Goal: Information Seeking & Learning: Learn about a topic

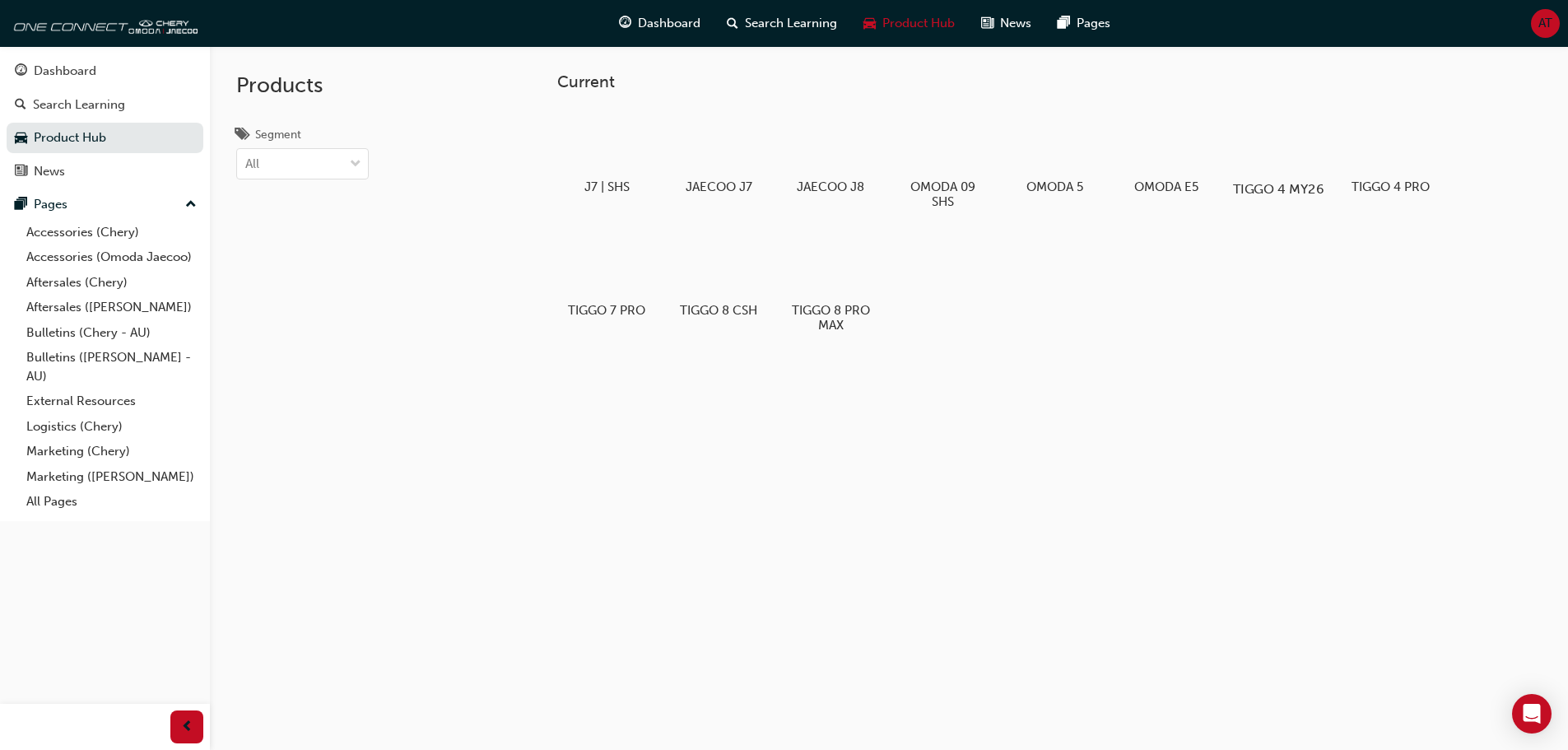
click at [1266, 169] on div at bounding box center [1278, 141] width 92 height 66
click at [1390, 191] on h5 "TIGGO 4 PRO" at bounding box center [1389, 188] width 92 height 15
click at [856, 316] on h5 "TIGGO 8 PRO MAX" at bounding box center [829, 319] width 92 height 31
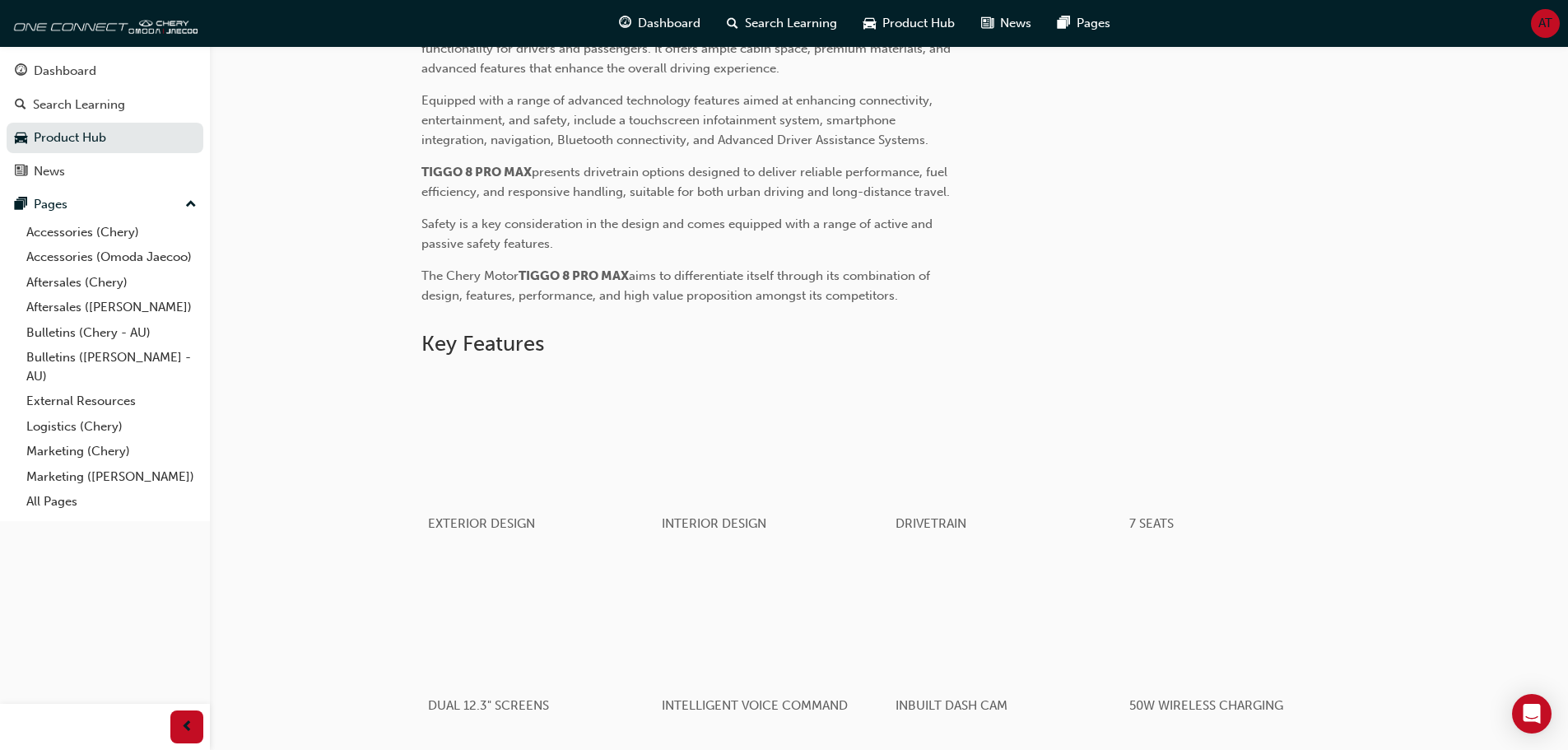
scroll to position [822, 0]
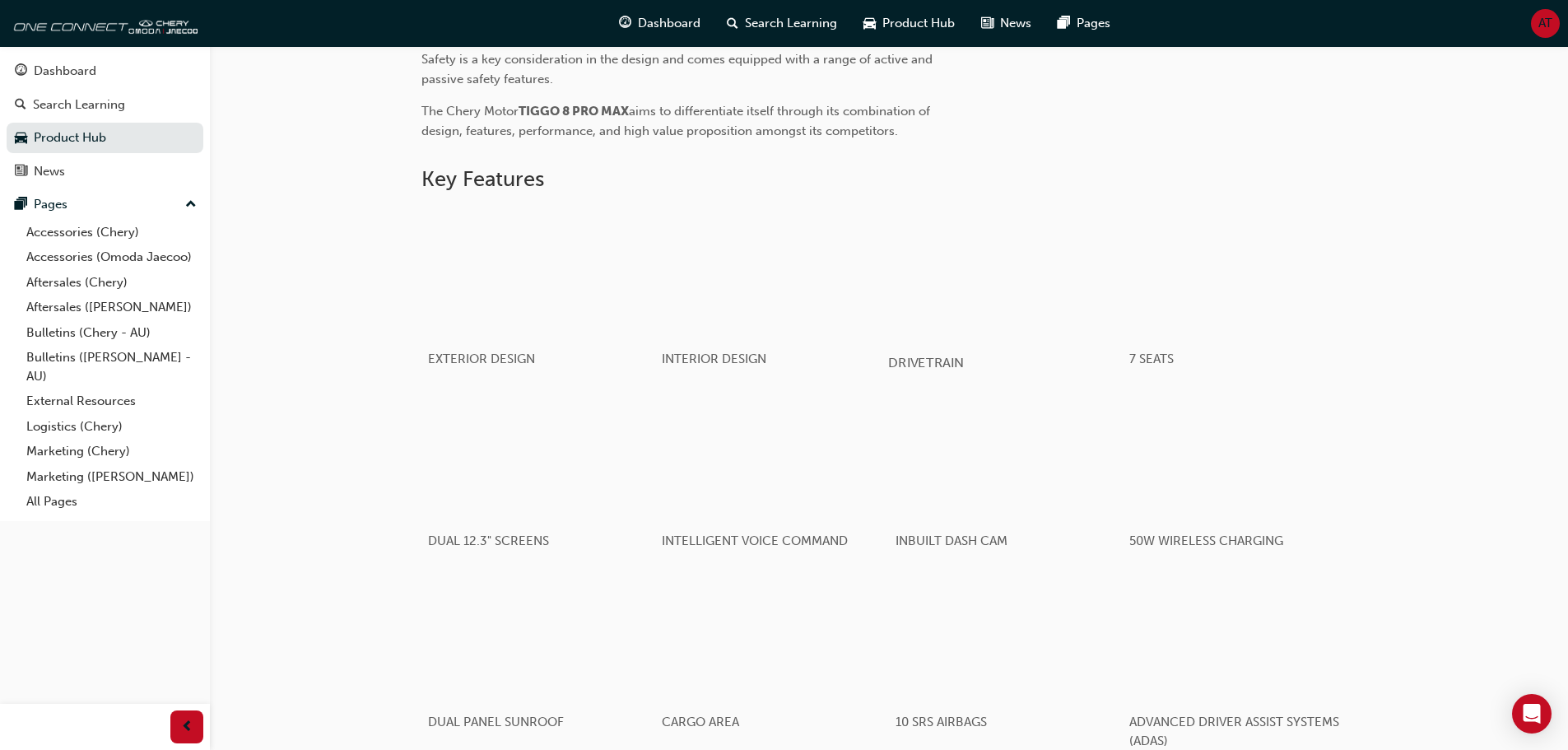
click at [960, 283] on div "button" at bounding box center [1005, 273] width 235 height 131
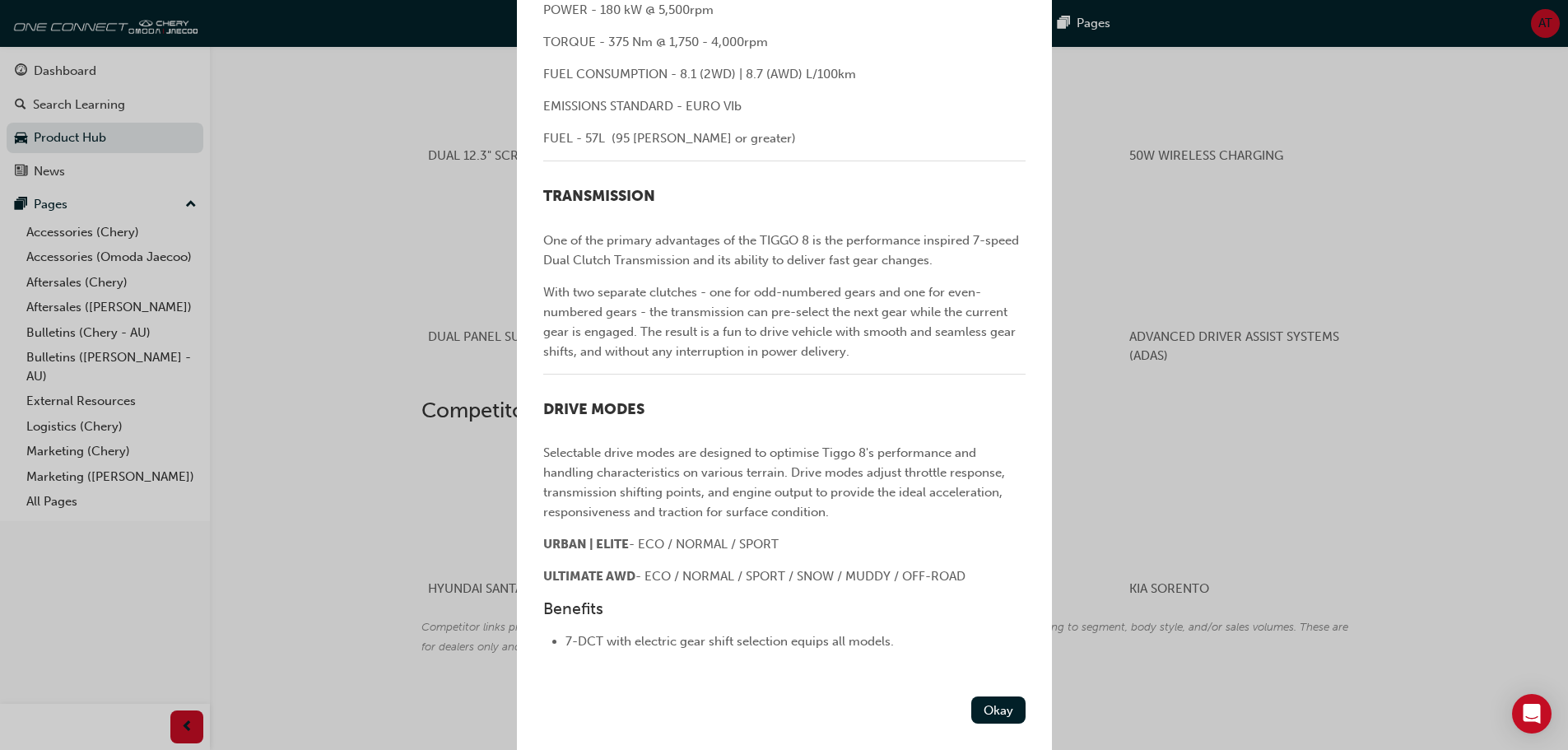
scroll to position [1227, 0]
click at [973, 711] on button "Okay" at bounding box center [999, 709] width 54 height 27
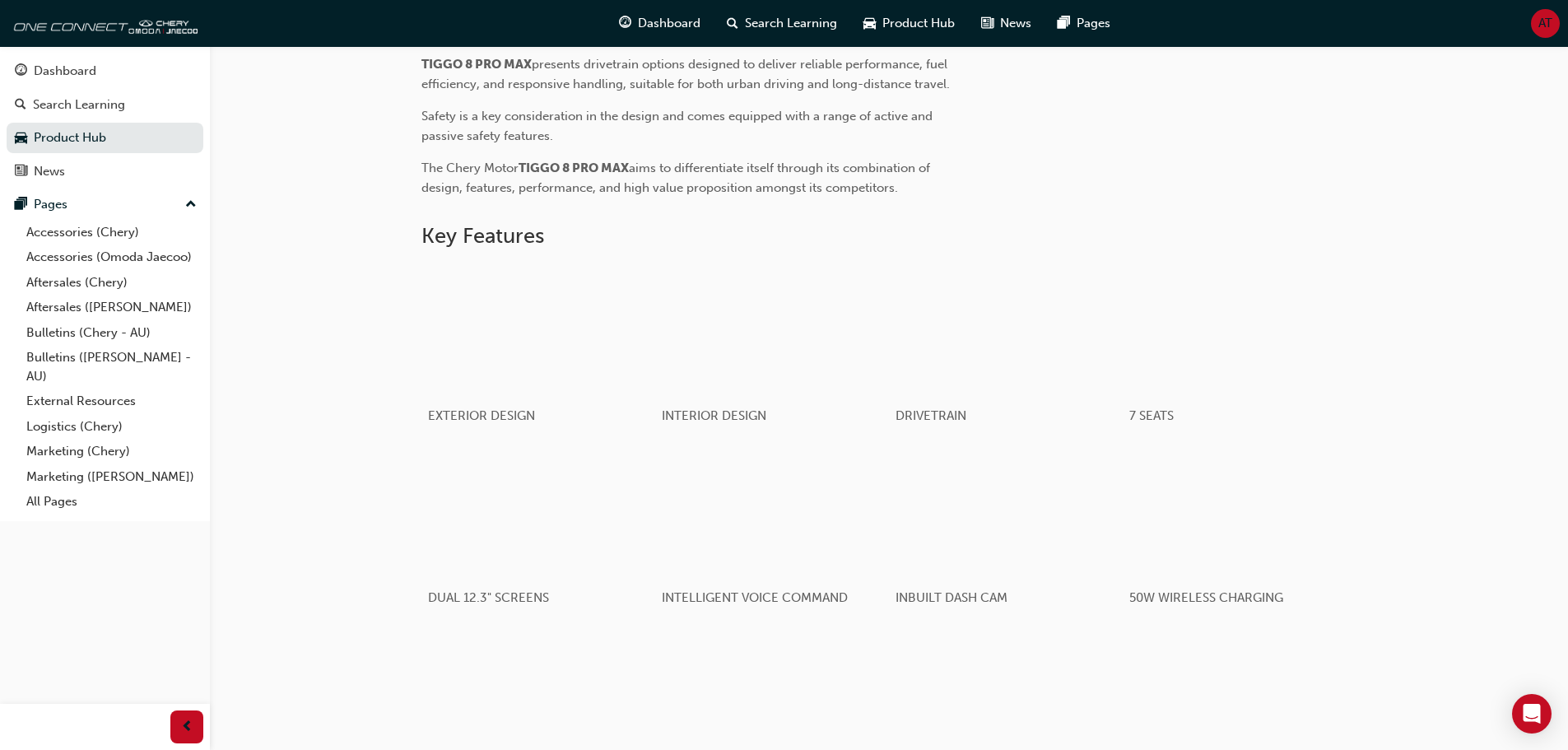
scroll to position [734, 0]
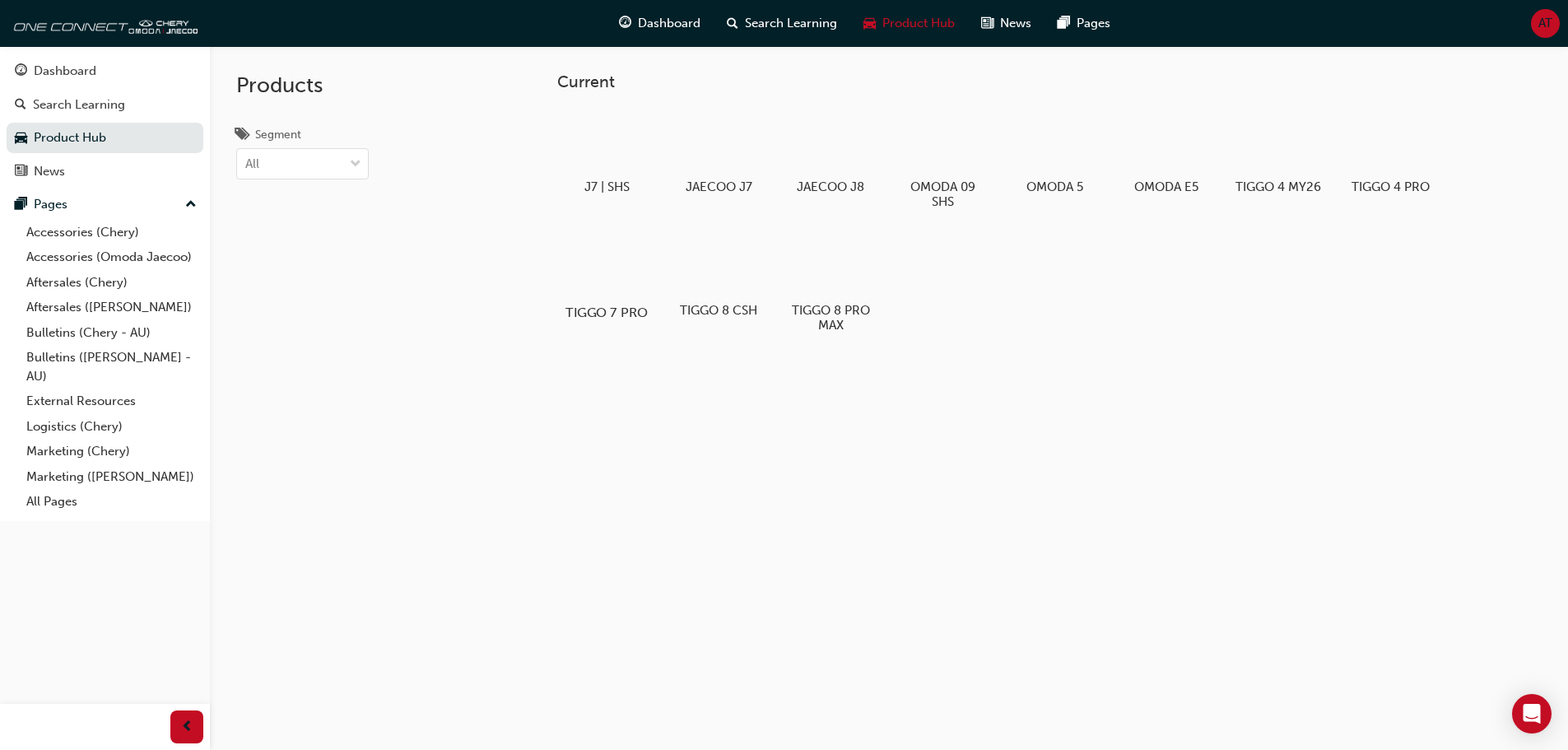
click at [591, 312] on h5 "TIGGO 7 PRO" at bounding box center [606, 312] width 92 height 15
click at [1043, 187] on h5 "OMODA 5" at bounding box center [1054, 188] width 92 height 15
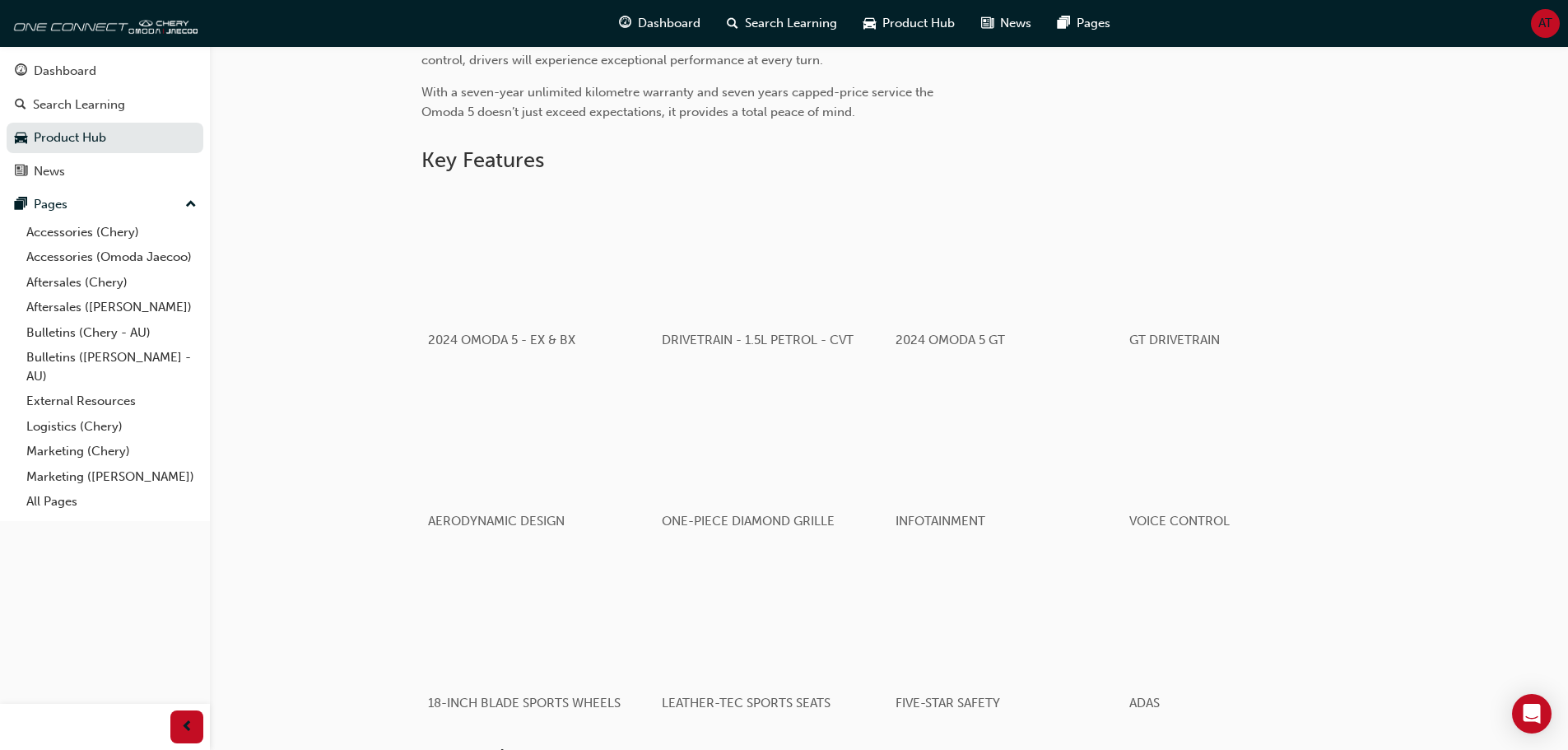
scroll to position [700, 0]
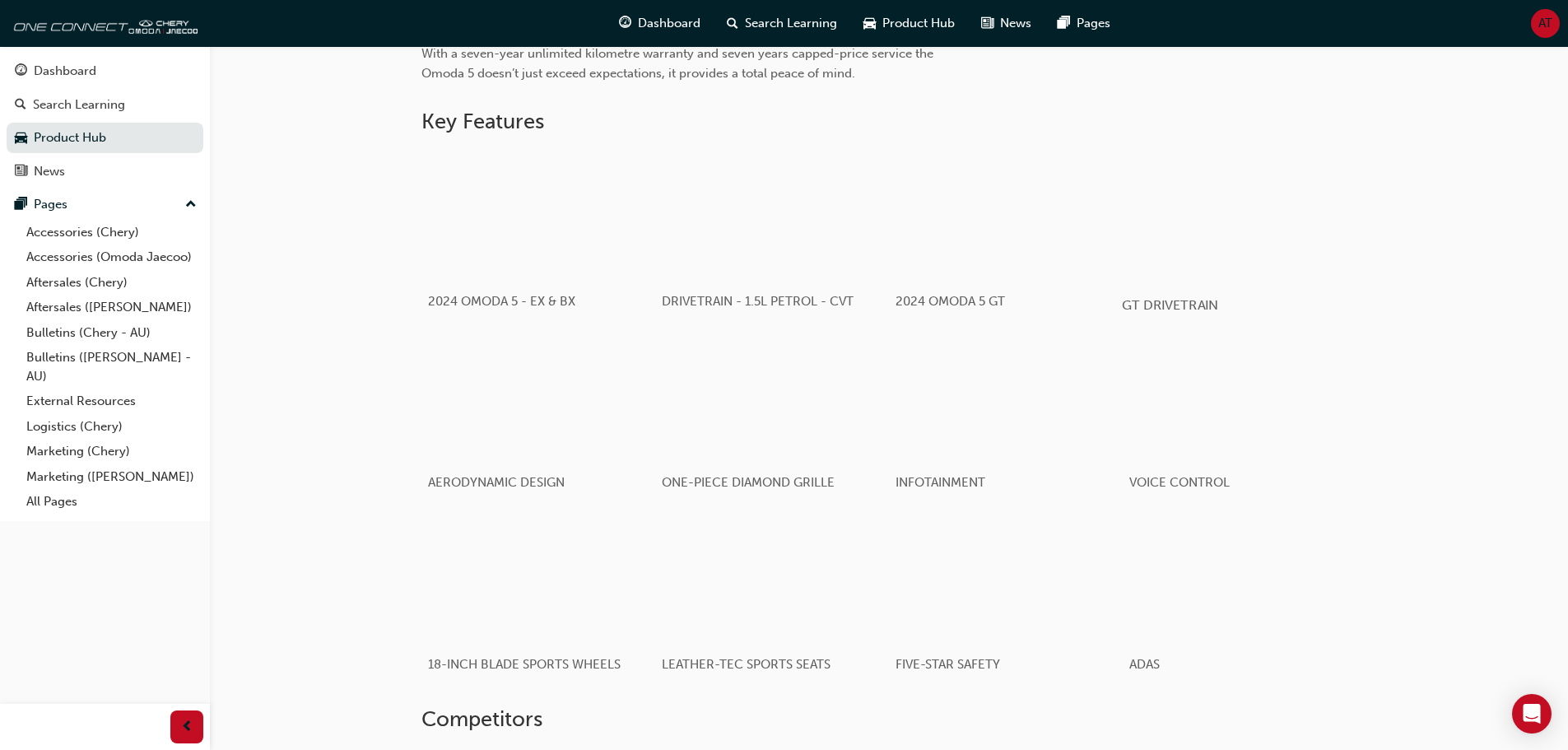
click at [1160, 213] on div "button" at bounding box center [1239, 215] width 235 height 131
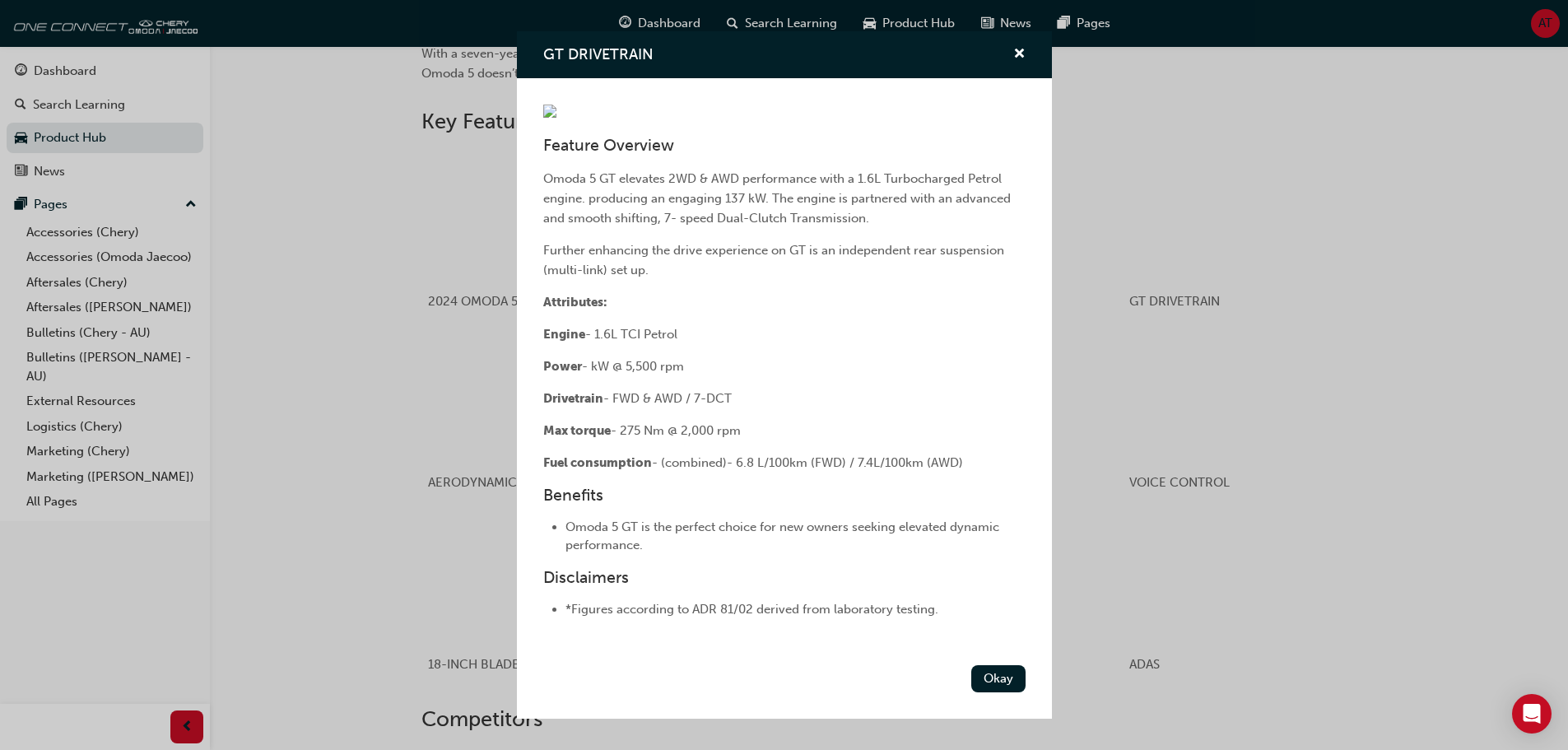
scroll to position [180, 0]
click at [972, 692] on button "Okay" at bounding box center [999, 678] width 54 height 27
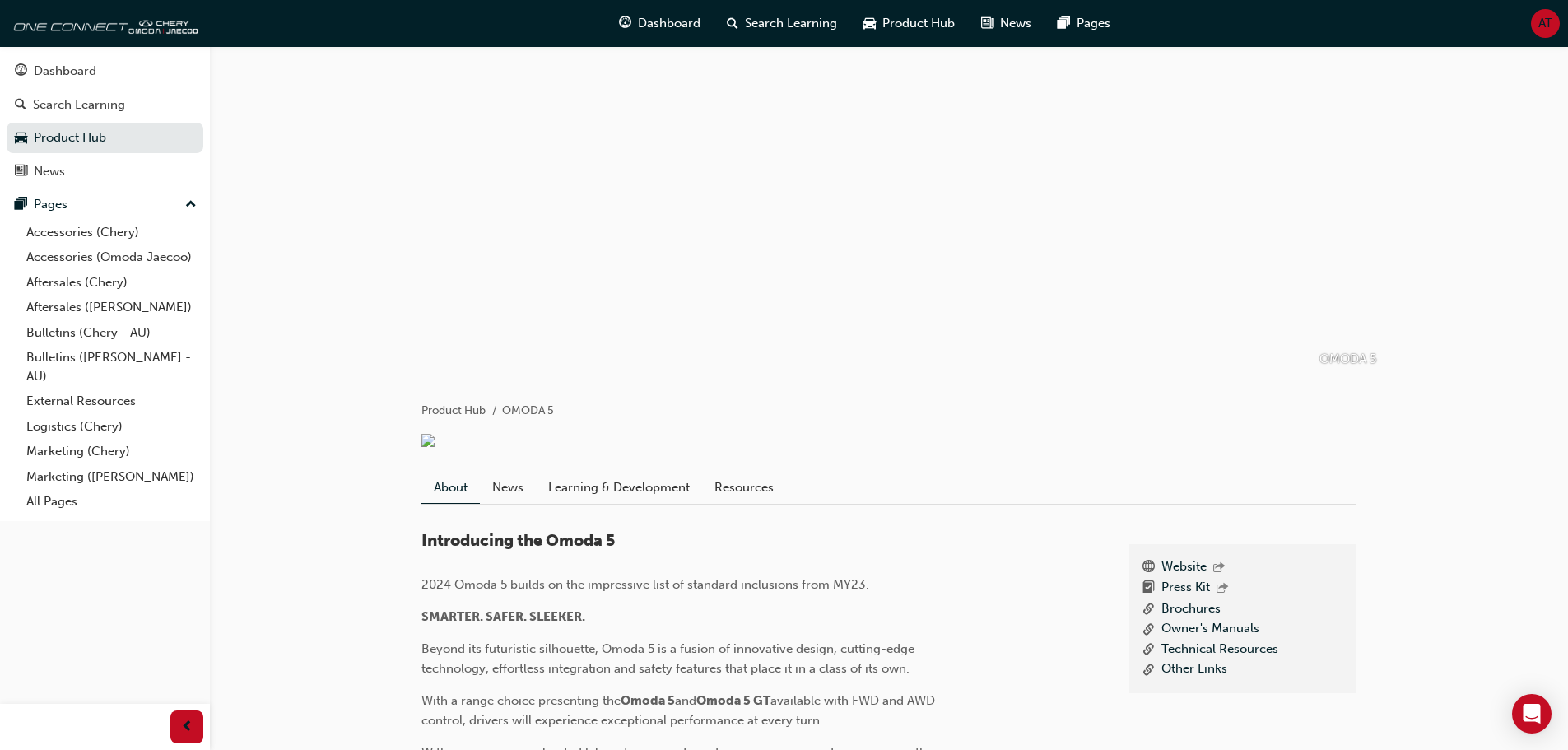
scroll to position [0, 0]
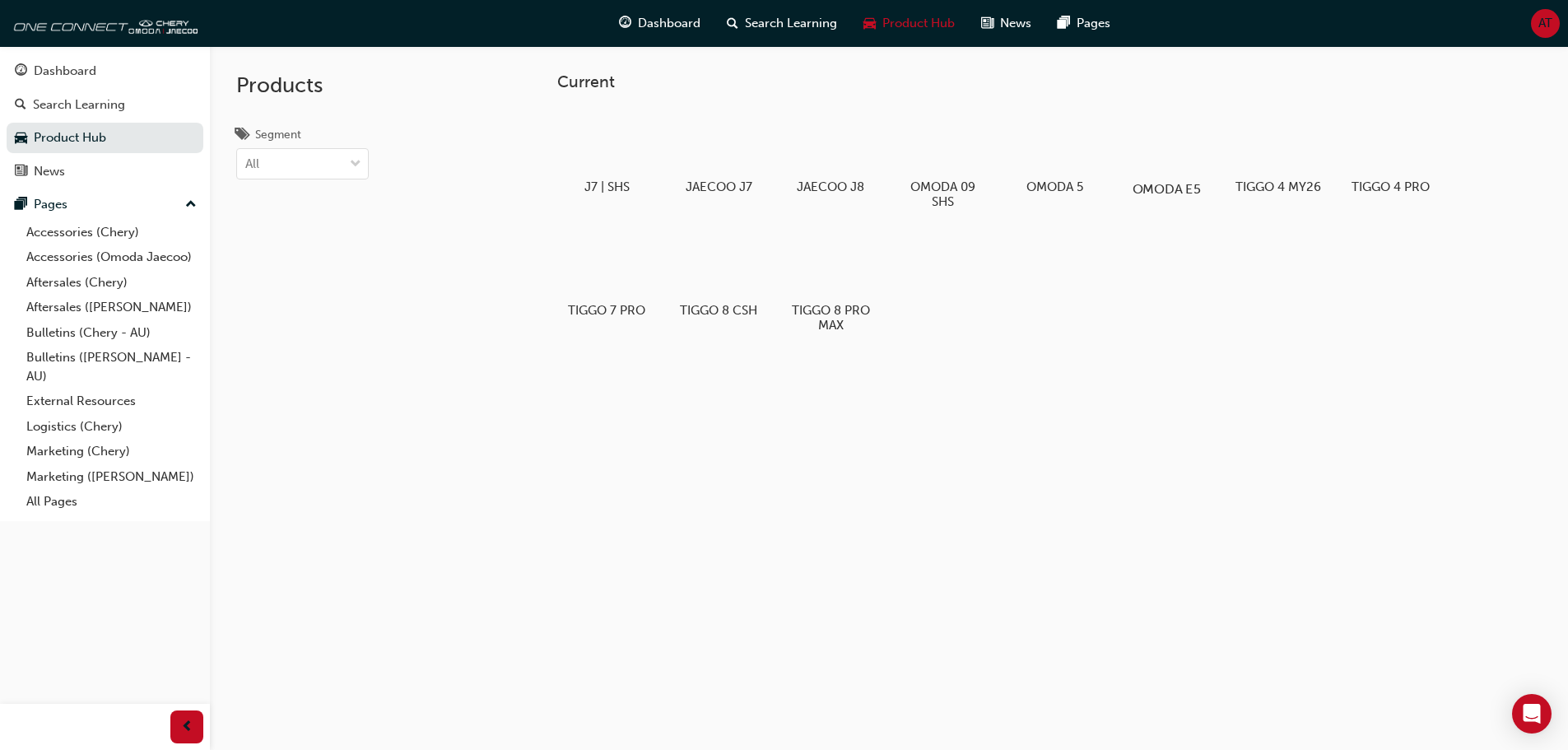
click at [1165, 168] on div at bounding box center [1166, 141] width 92 height 66
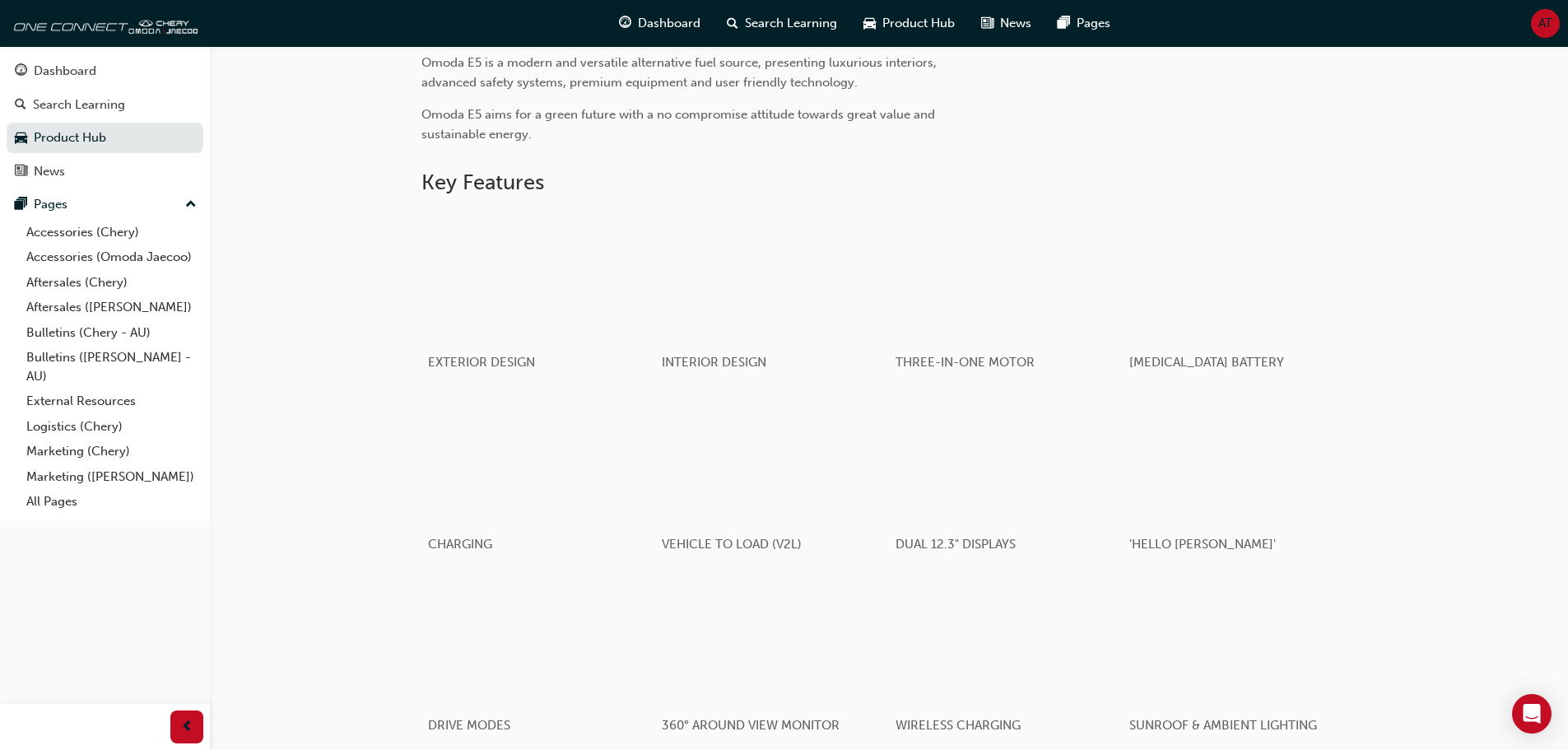
scroll to position [658, 0]
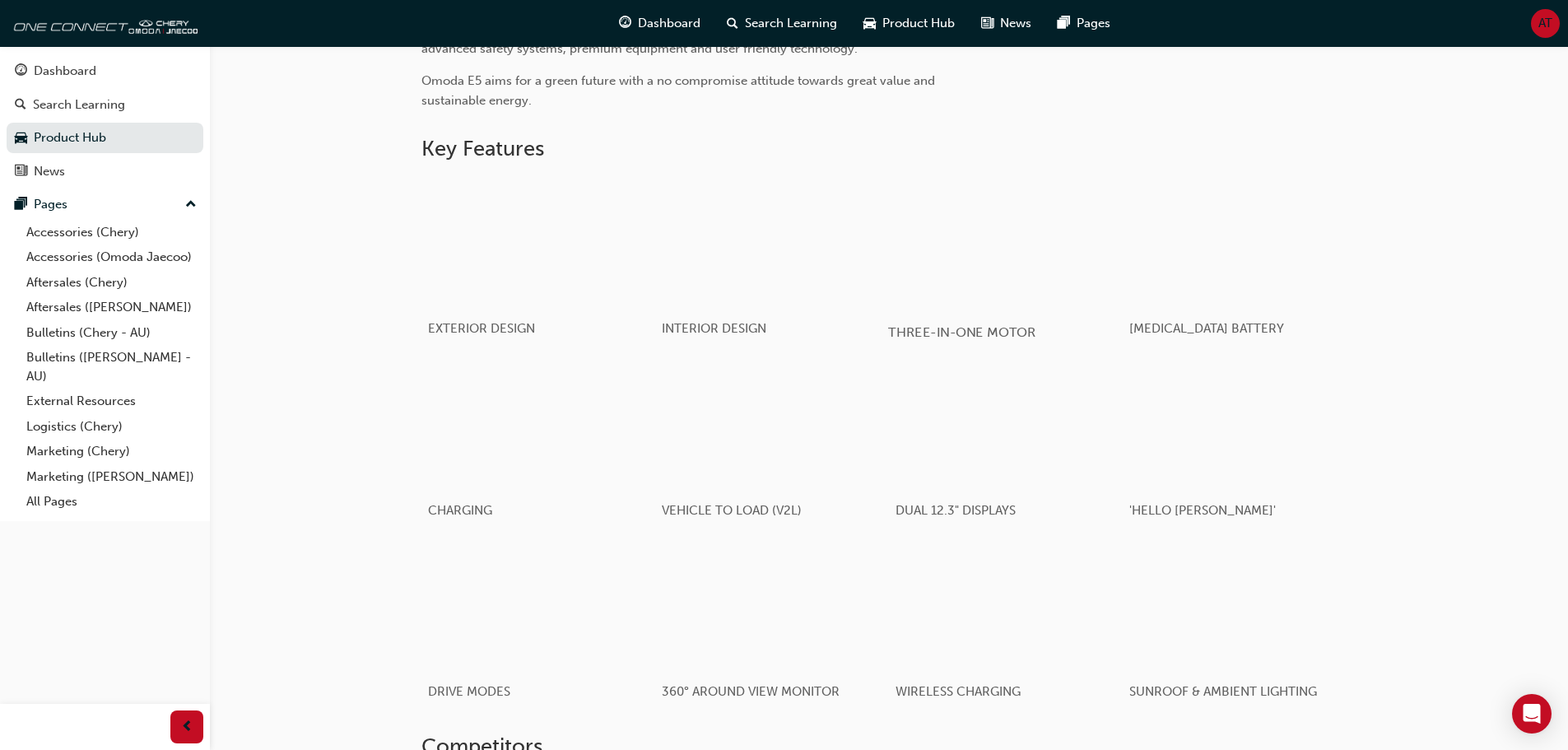
click at [967, 284] on div "button" at bounding box center [1005, 242] width 235 height 131
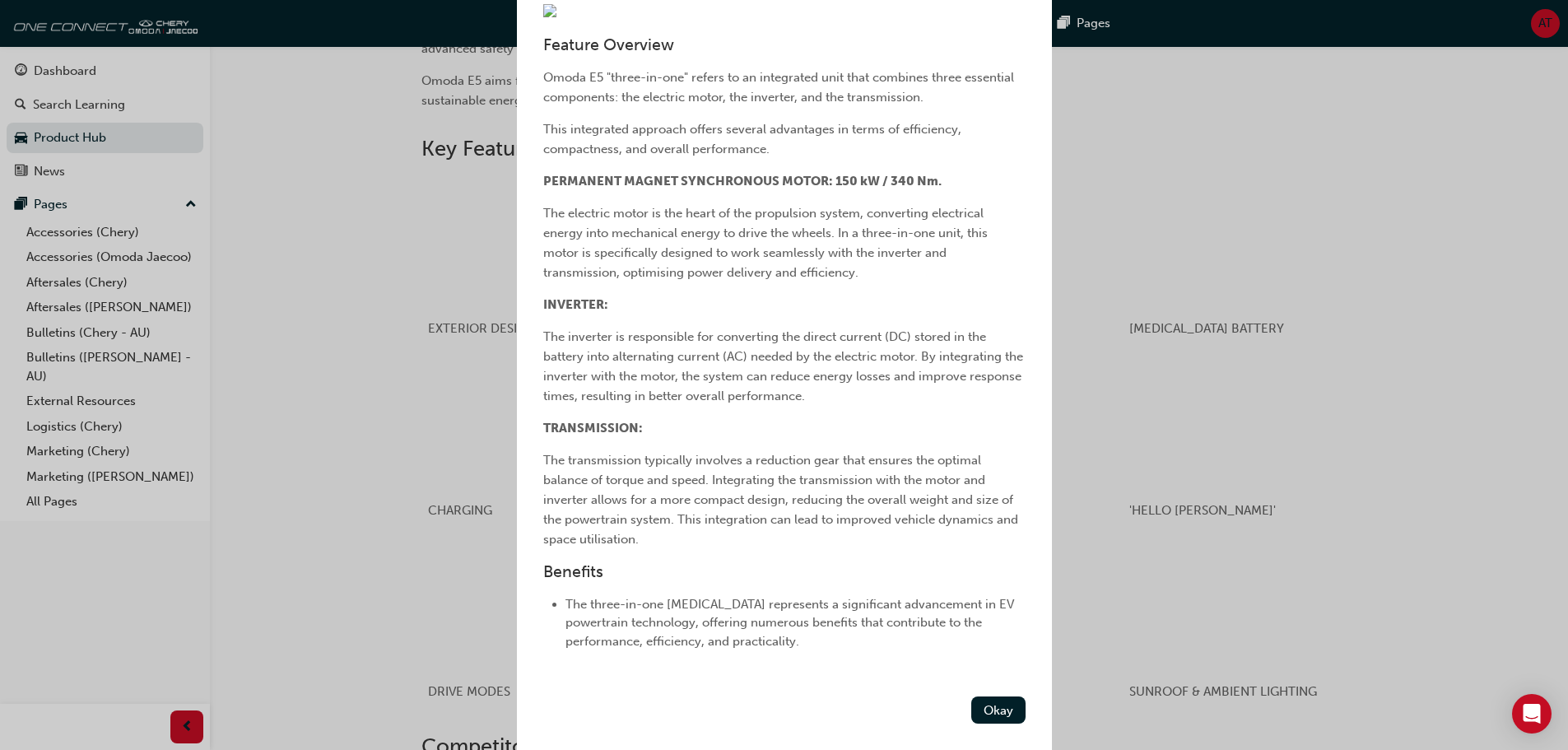
scroll to position [0, 0]
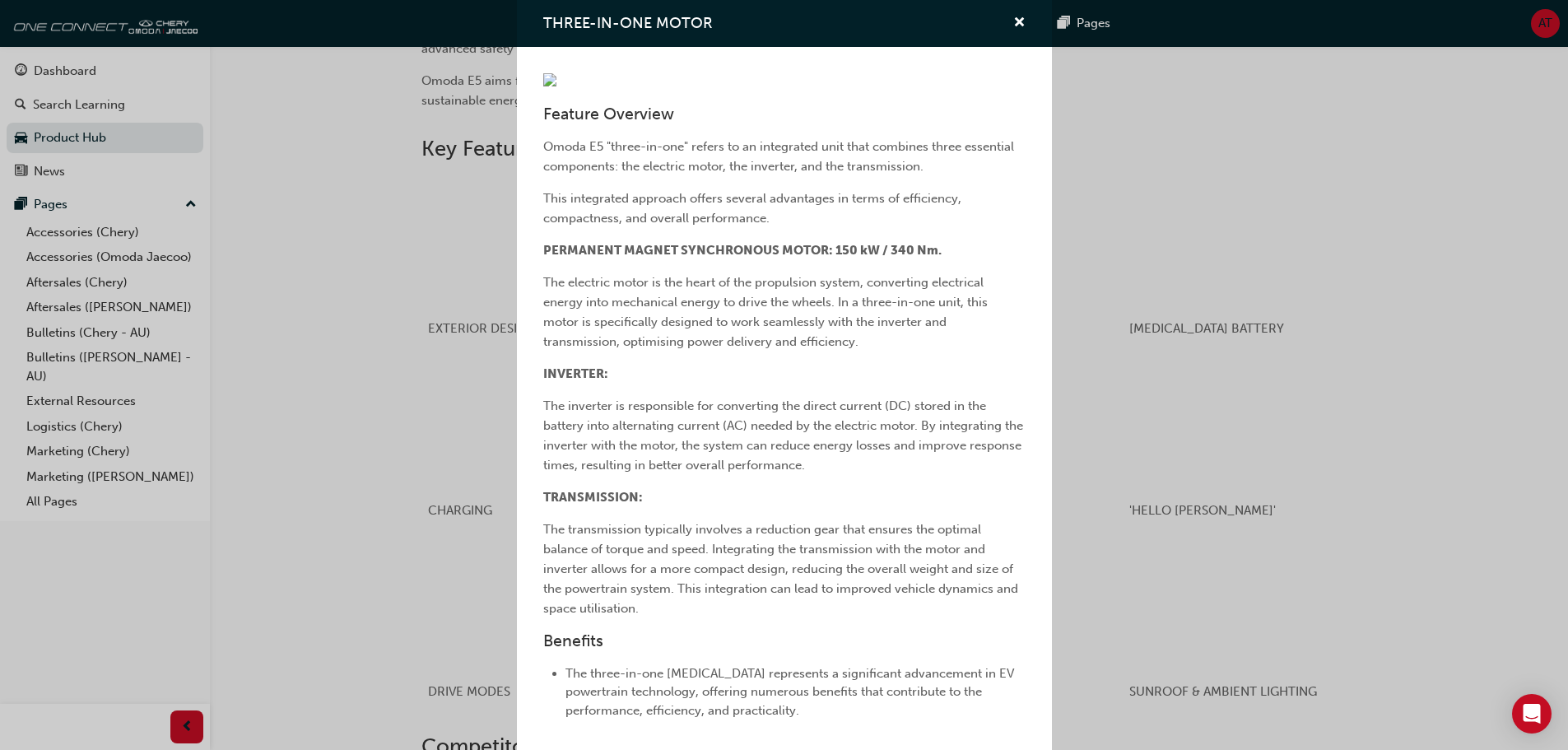
click at [326, 406] on div "THREE-IN-ONE MOTOR Feature Overview Omoda E5 "three-in-one" refers to an integr…" at bounding box center [784, 375] width 1568 height 750
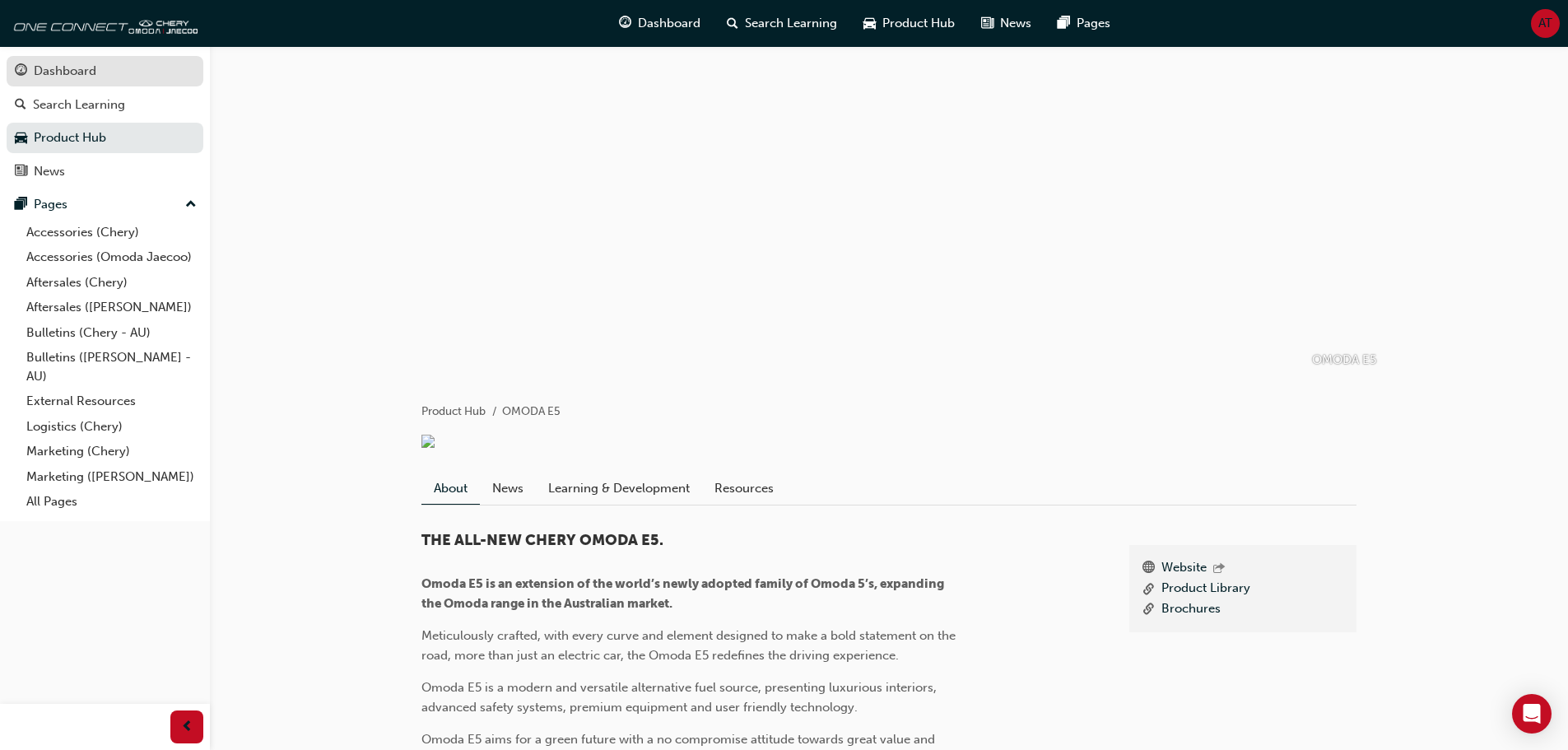
click at [25, 71] on span "guage-icon" at bounding box center [20, 71] width 13 height 14
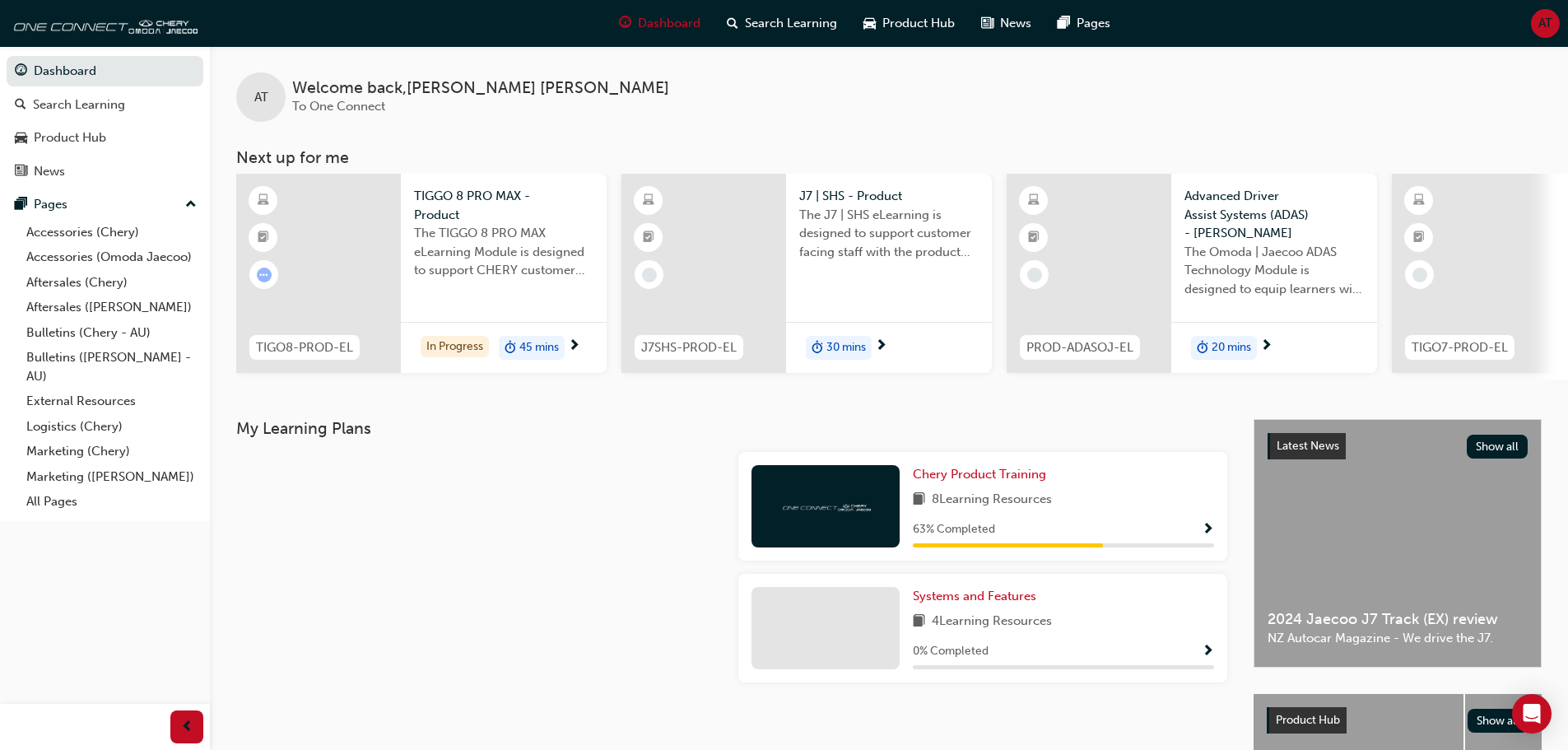
click at [825, 513] on img at bounding box center [826, 505] width 91 height 15
click at [966, 481] on span "Chery Product Training" at bounding box center [979, 474] width 133 height 14
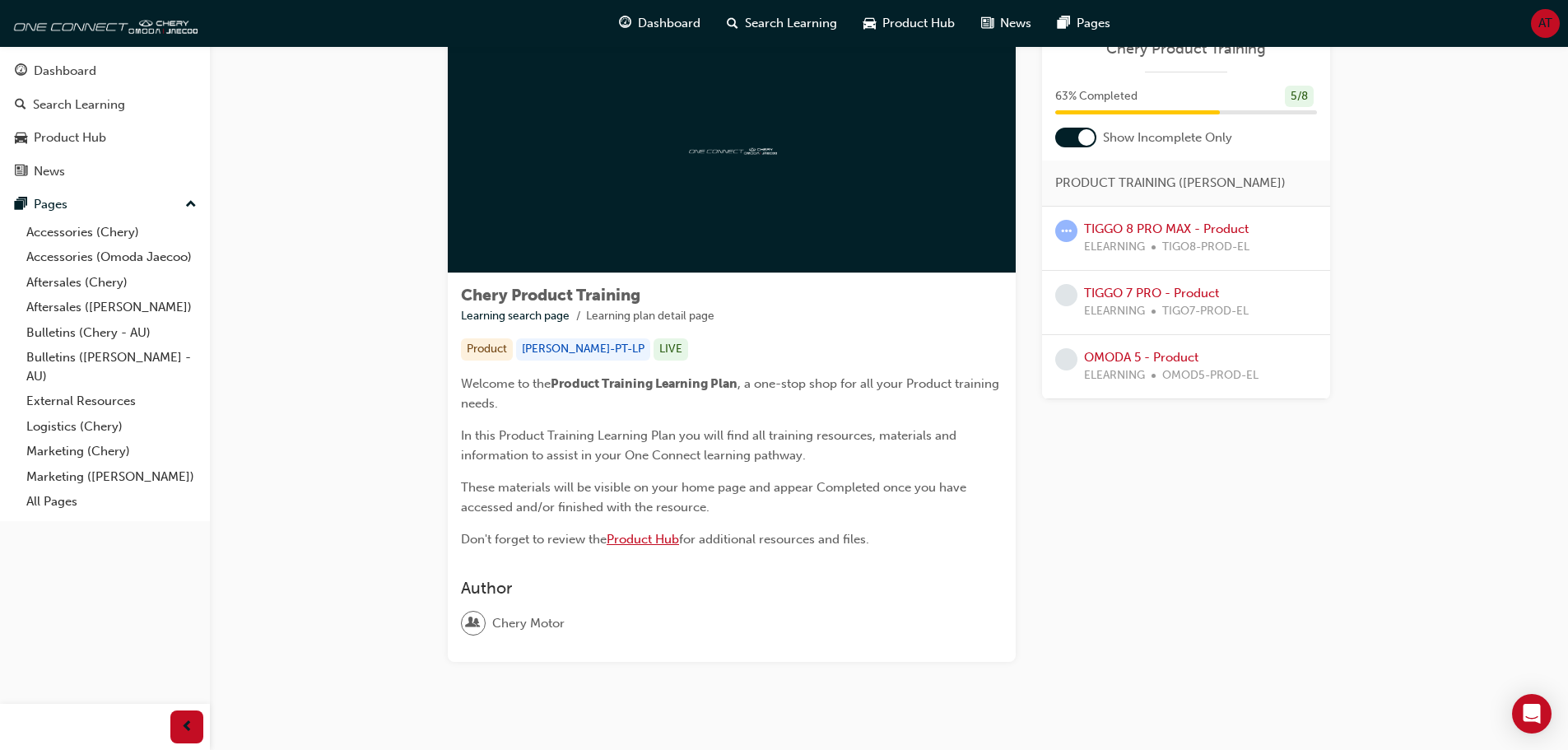
scroll to position [92, 0]
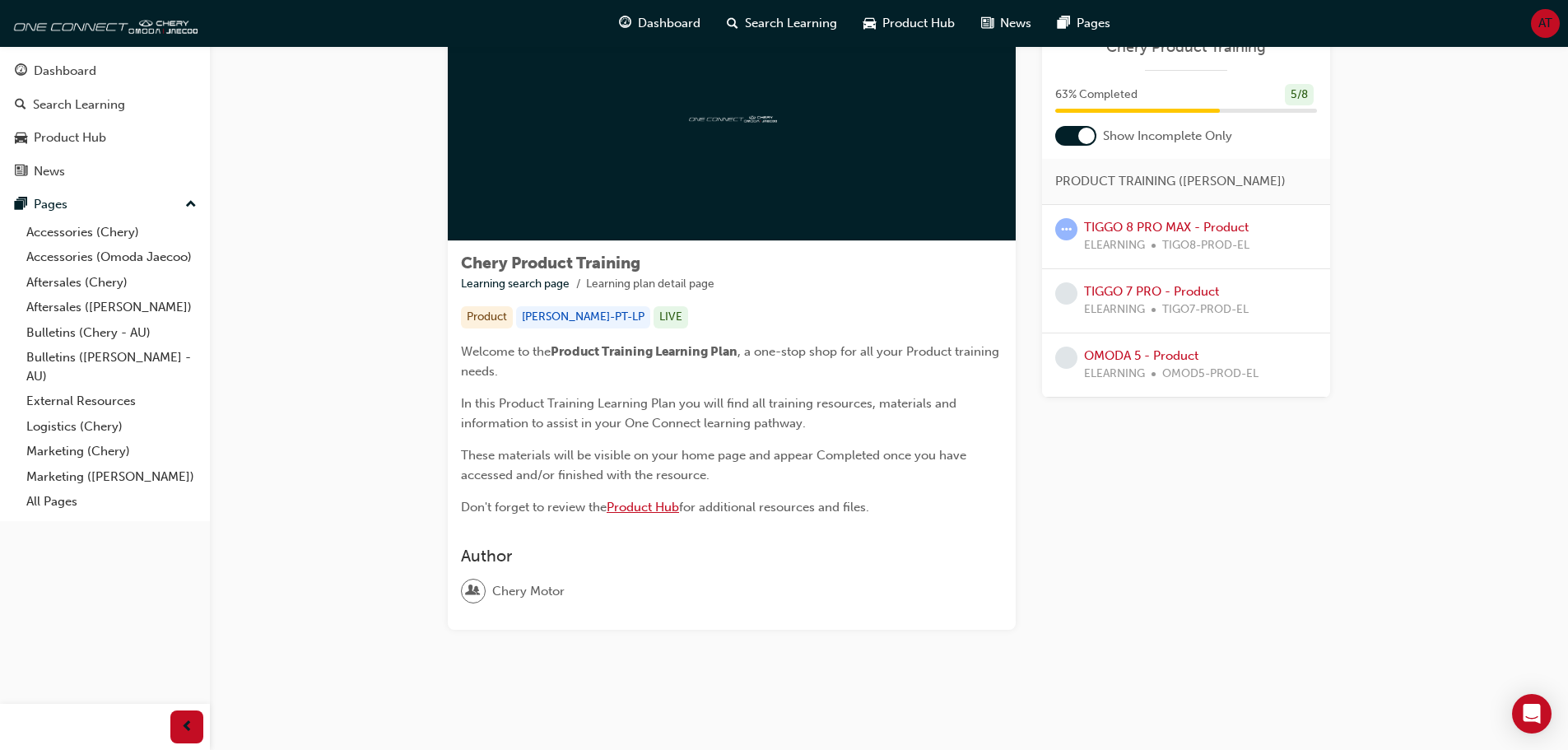
click at [665, 509] on span "Product Hub" at bounding box center [643, 506] width 73 height 14
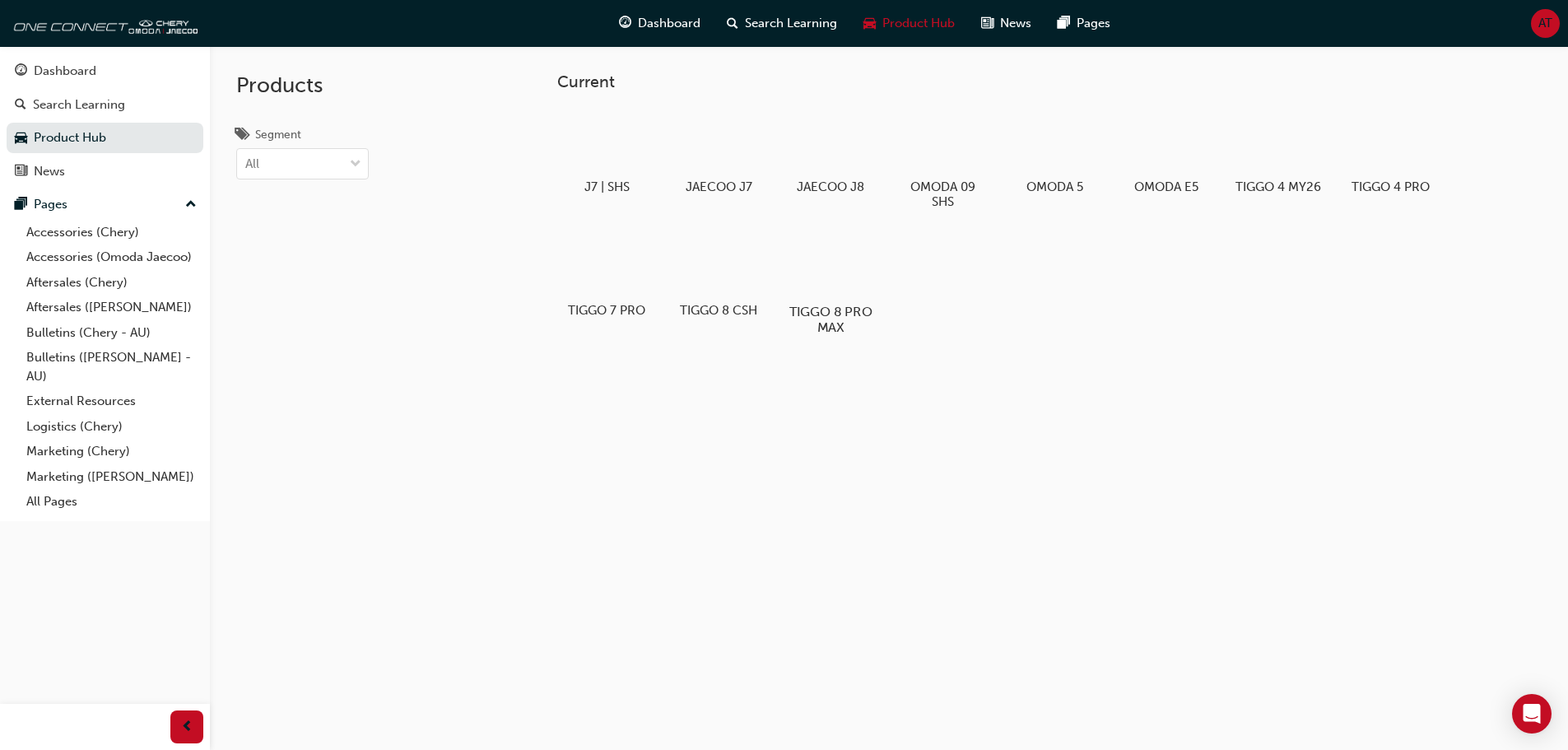
click at [819, 321] on h5 "TIGGO 8 PRO MAX" at bounding box center [829, 319] width 92 height 31
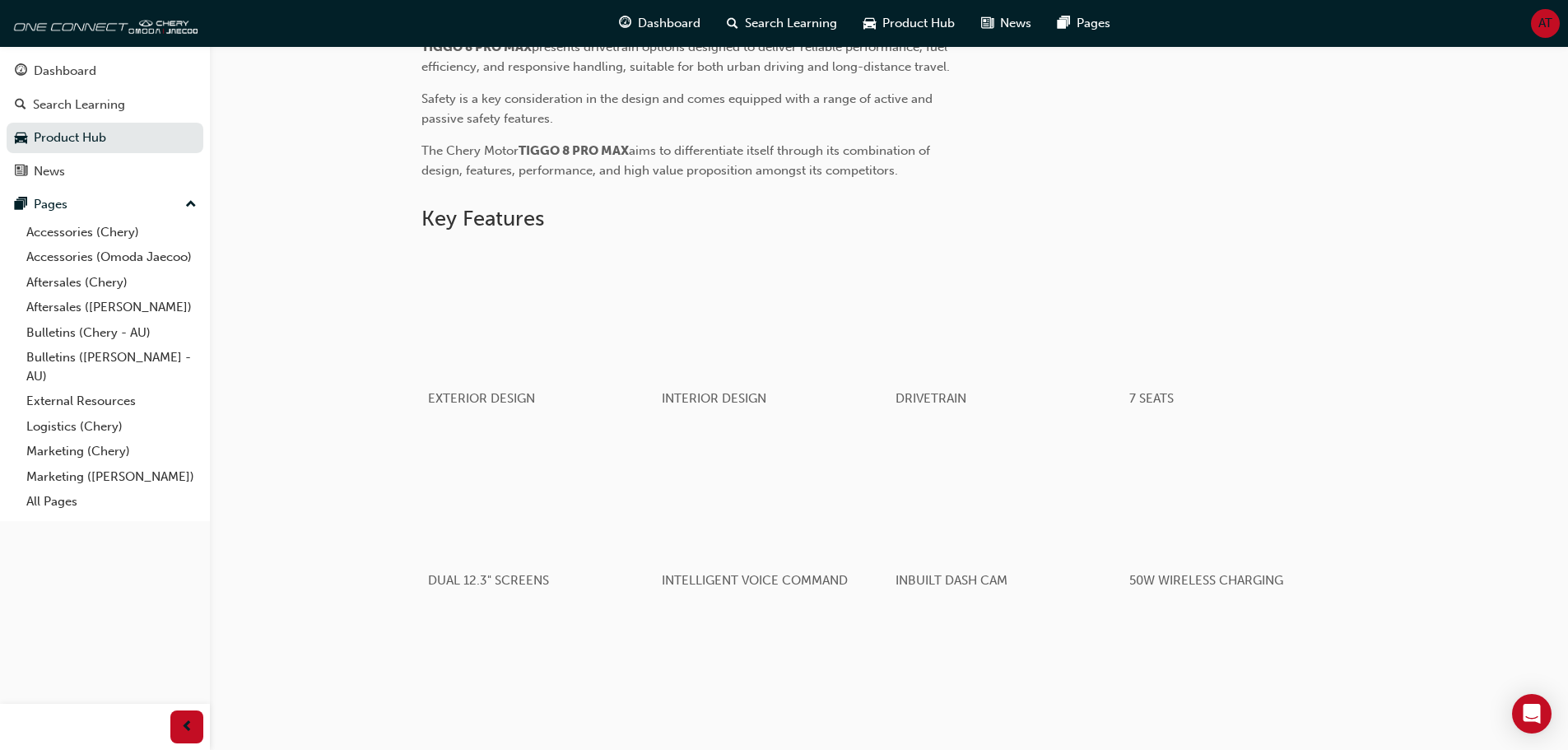
scroll to position [822, 0]
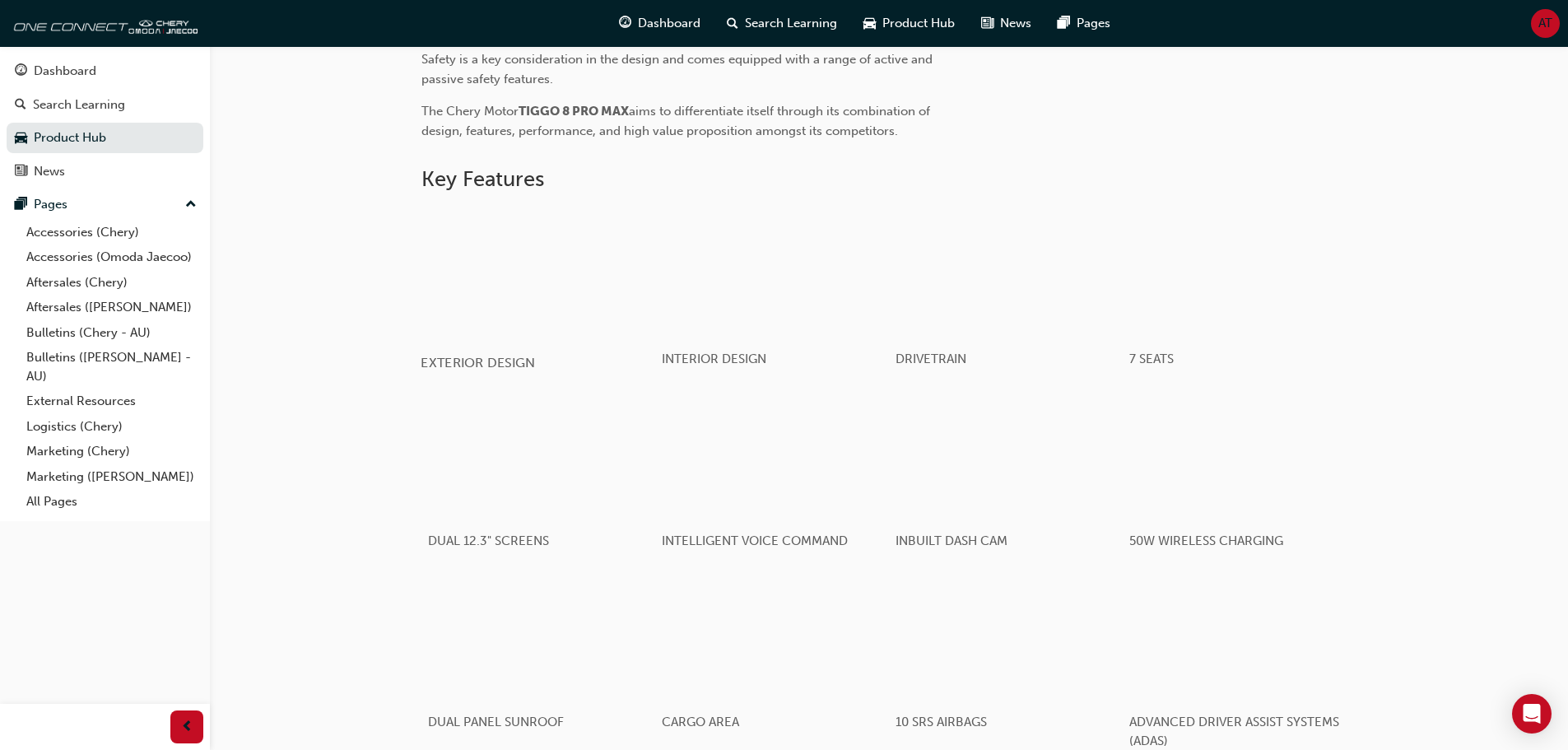
click at [518, 257] on div "button" at bounding box center [537, 273] width 235 height 131
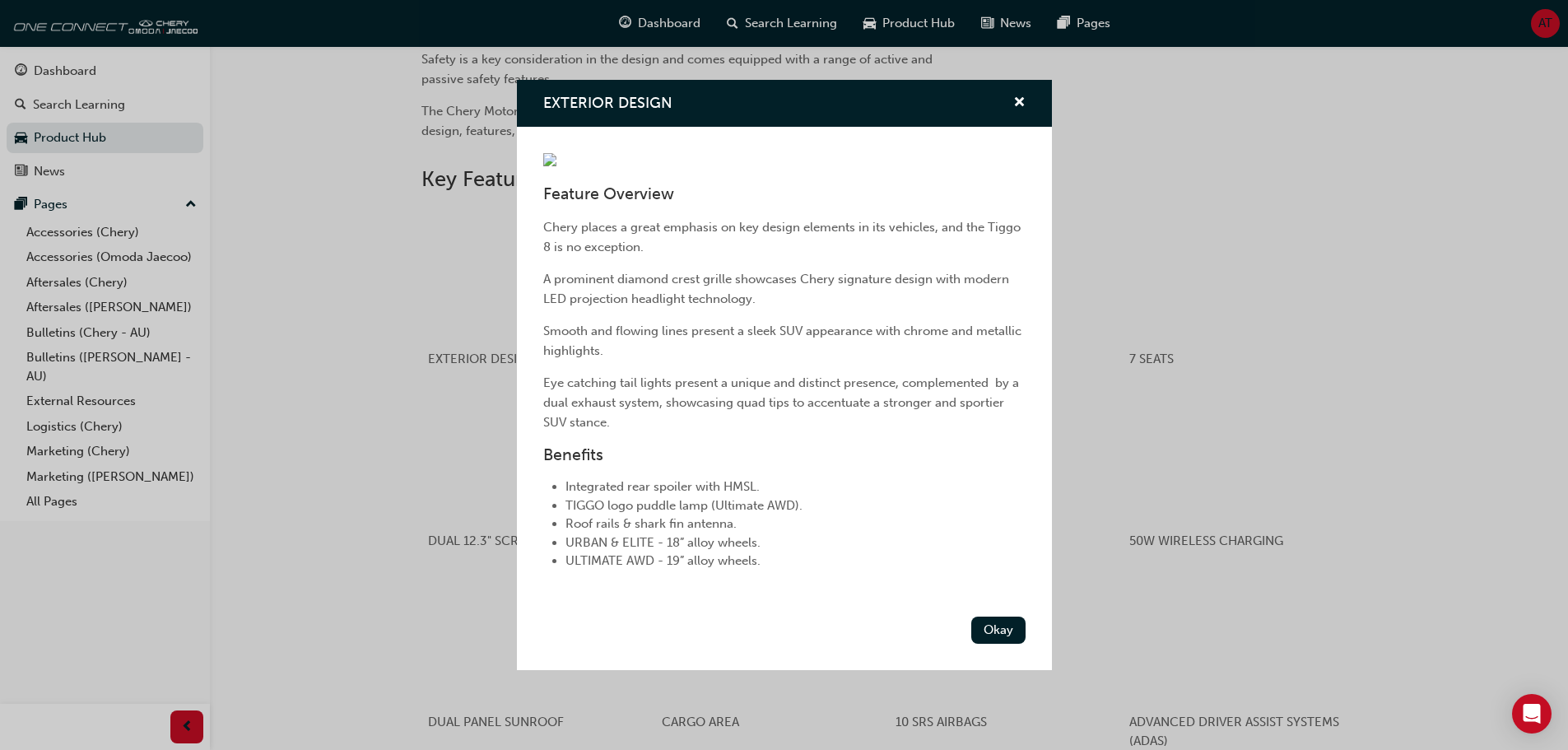
scroll to position [82, 0]
click at [296, 473] on div "EXTERIOR DESIGN Feature Overview Chery places a great emphasis on key design el…" at bounding box center [784, 375] width 1568 height 750
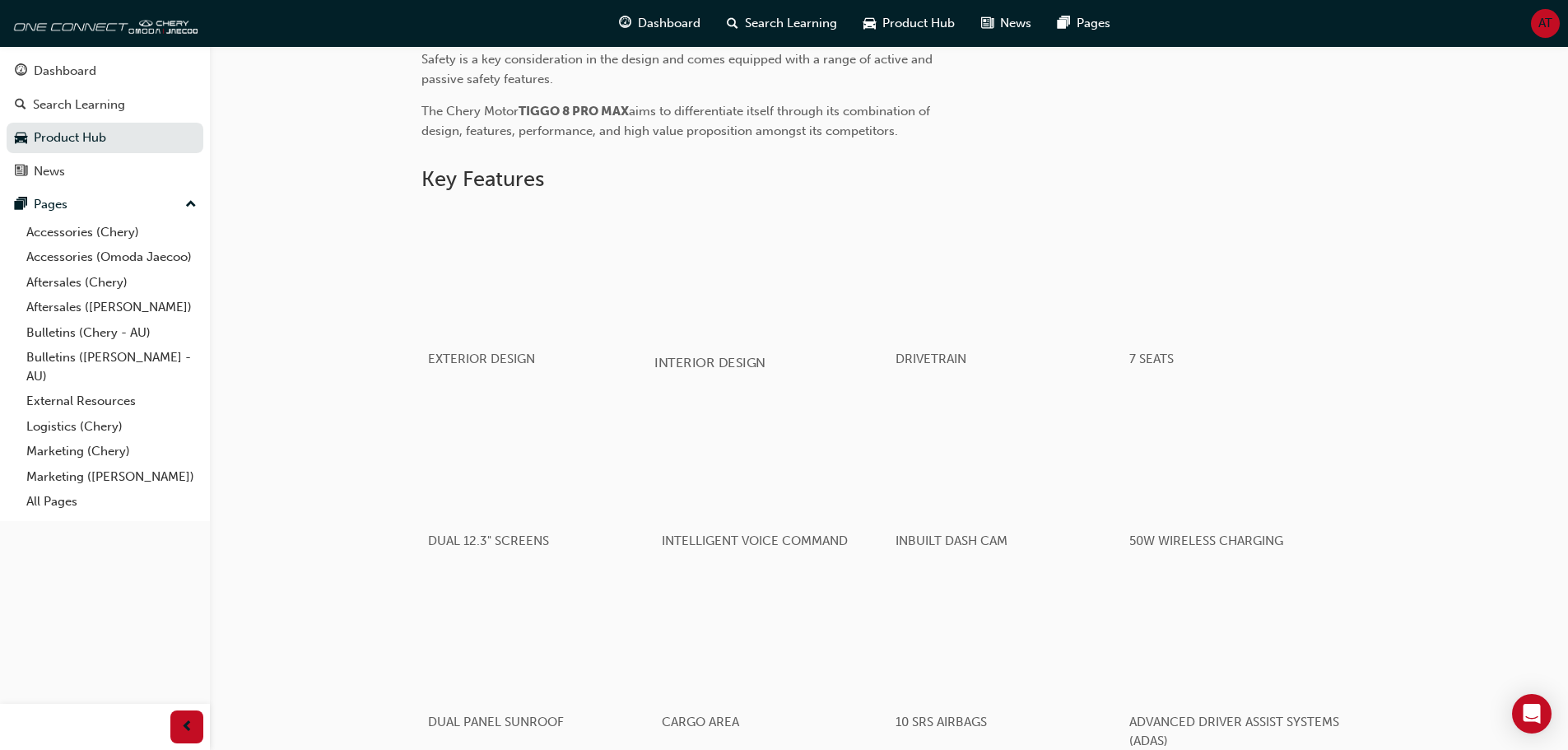
click at [716, 288] on div "button" at bounding box center [771, 273] width 235 height 131
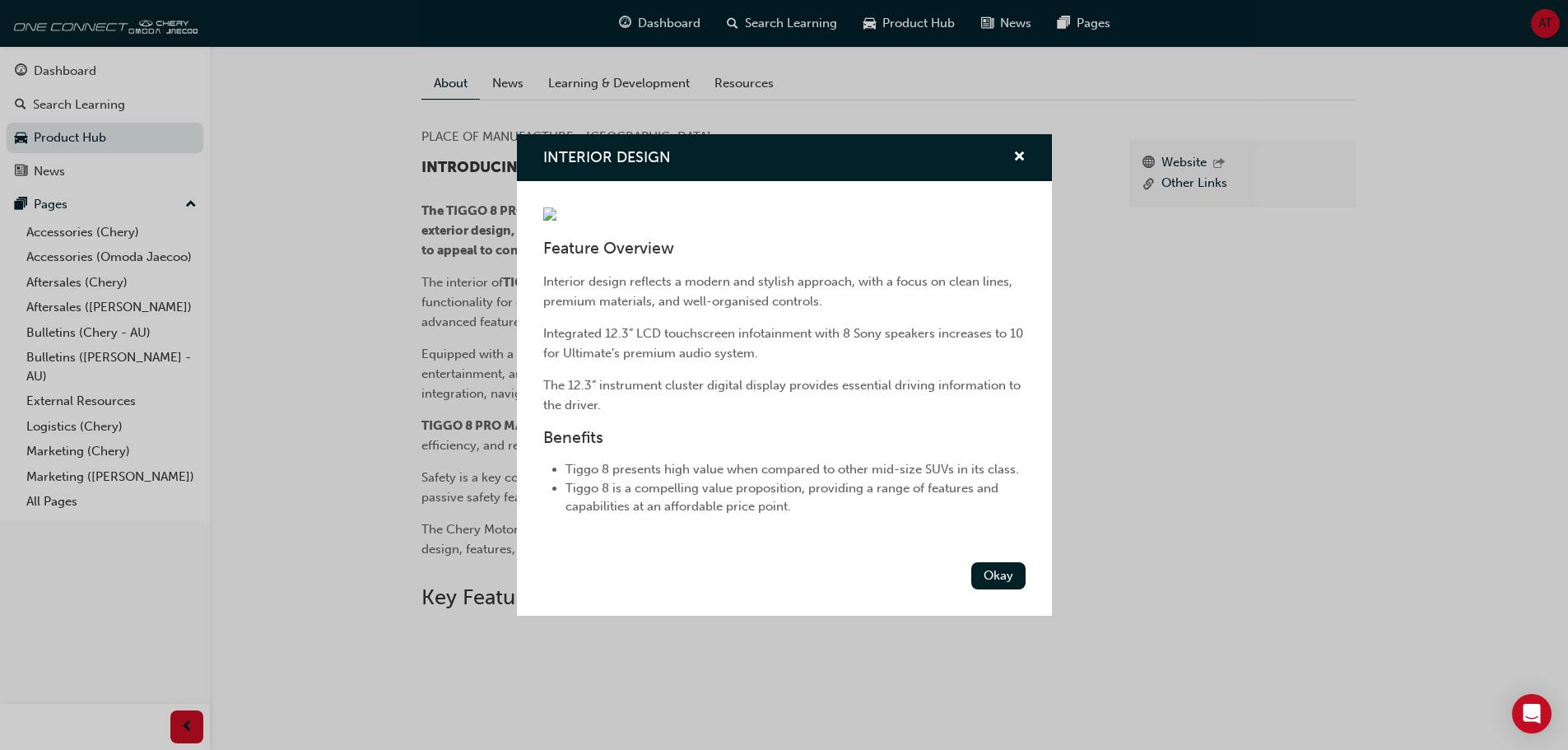
click at [1216, 368] on div "INTERIOR DESIGN Feature Overview Interior design reflects a modern and stylish …" at bounding box center [784, 375] width 1568 height 750
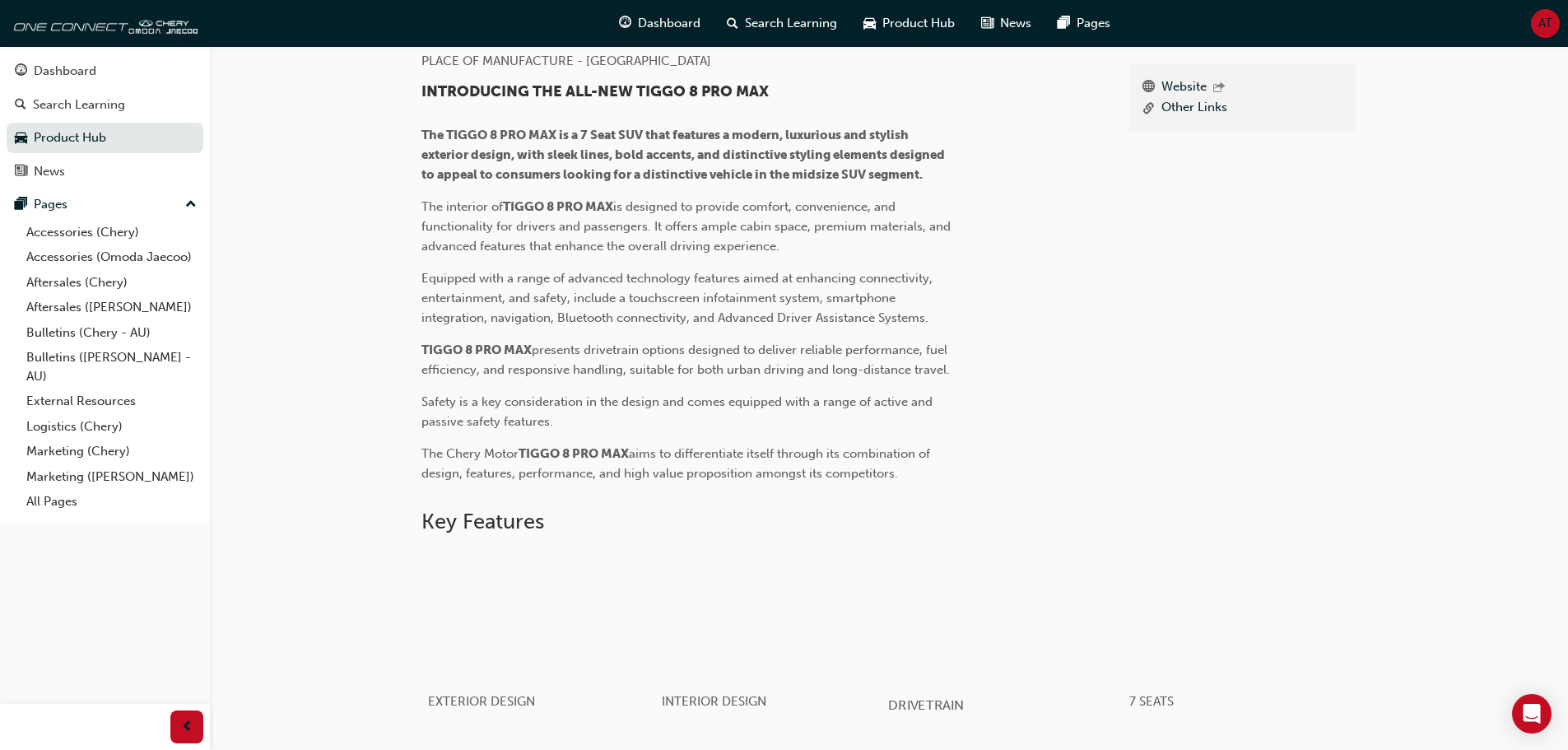
click at [1019, 624] on div "button" at bounding box center [1005, 615] width 235 height 131
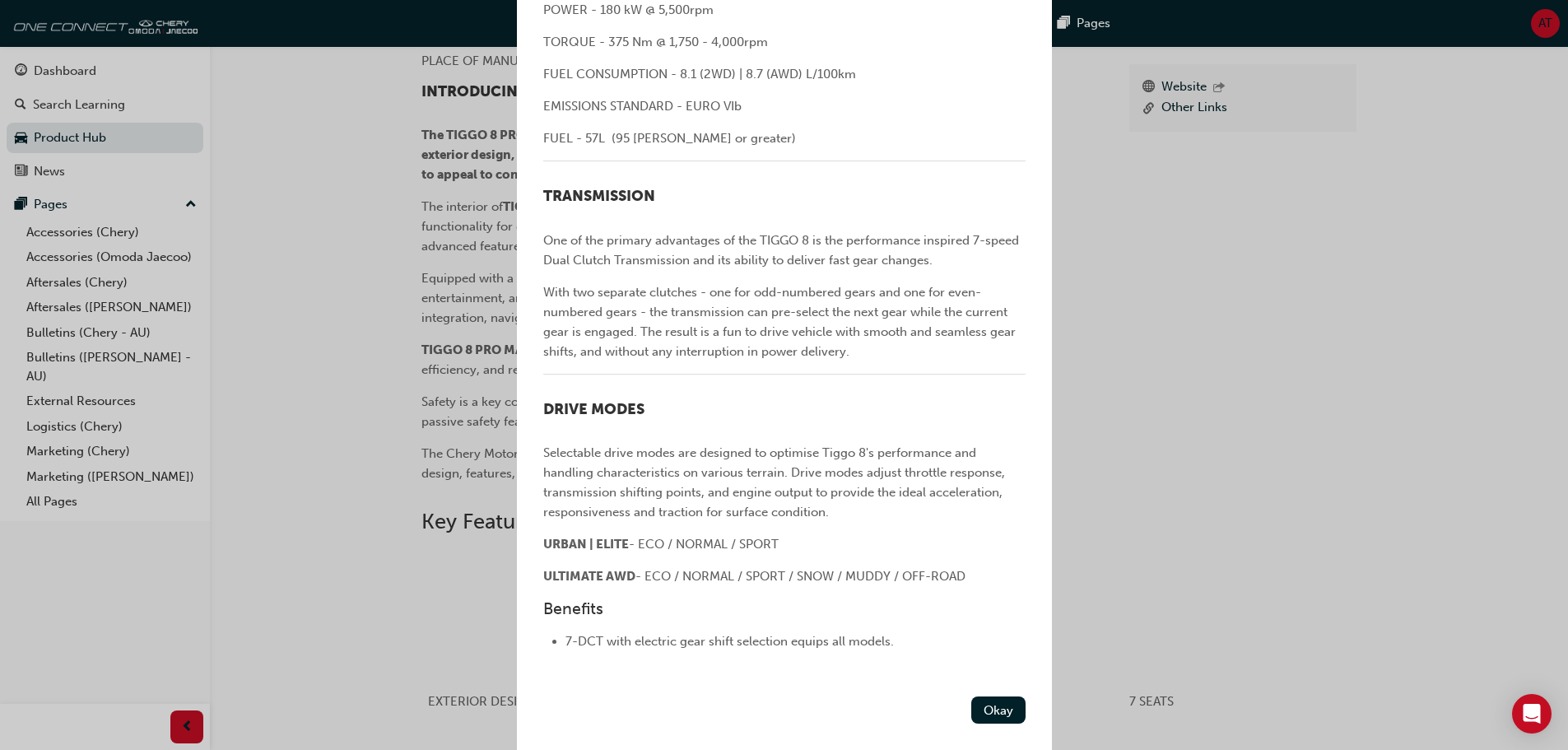
scroll to position [474, 0]
click at [1257, 335] on div "DRIVETRAIN Feature Overview ENGINE TIGGO 8 is armed with a new 2.0-litre turboc…" at bounding box center [784, 375] width 1568 height 750
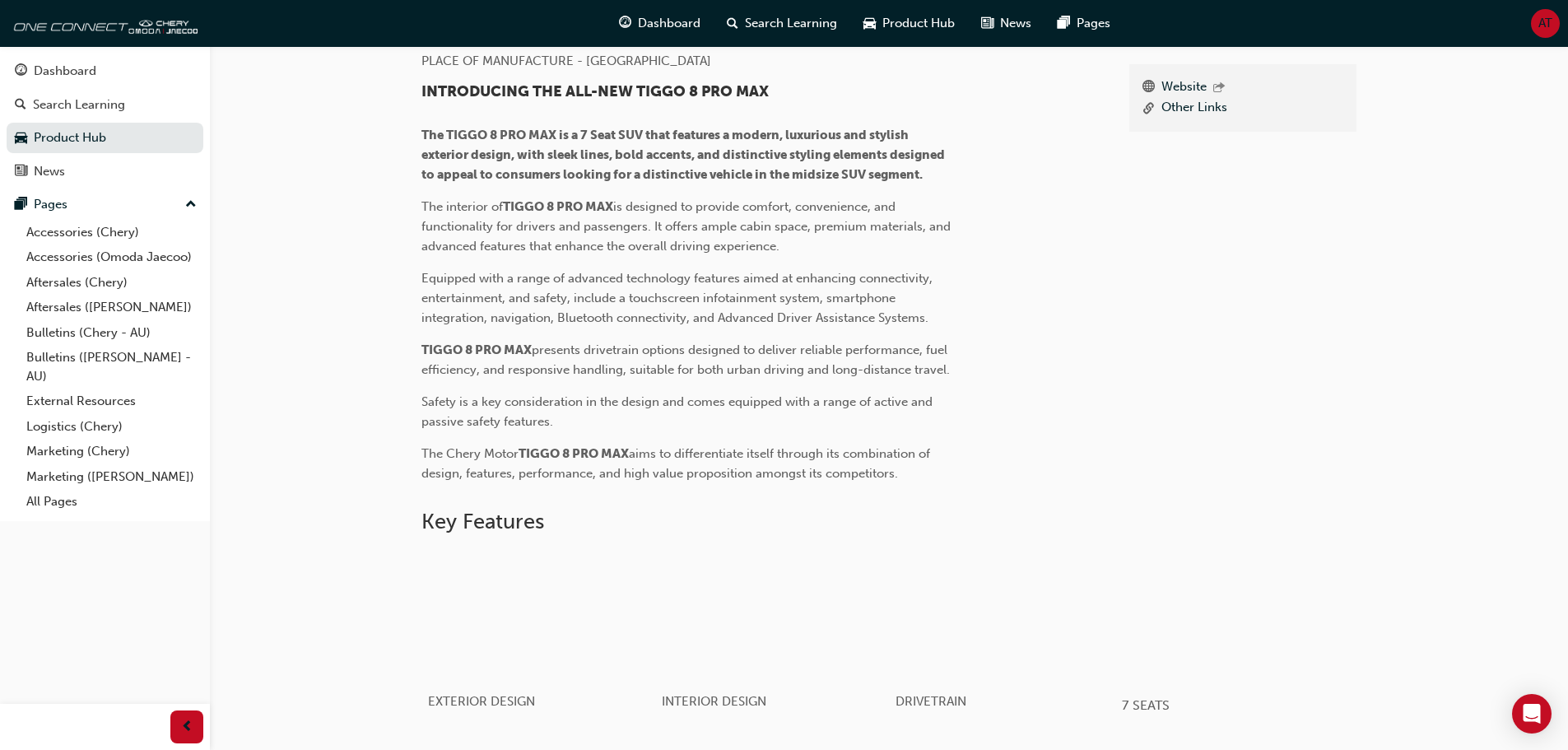
click at [1175, 596] on div "button" at bounding box center [1239, 615] width 235 height 131
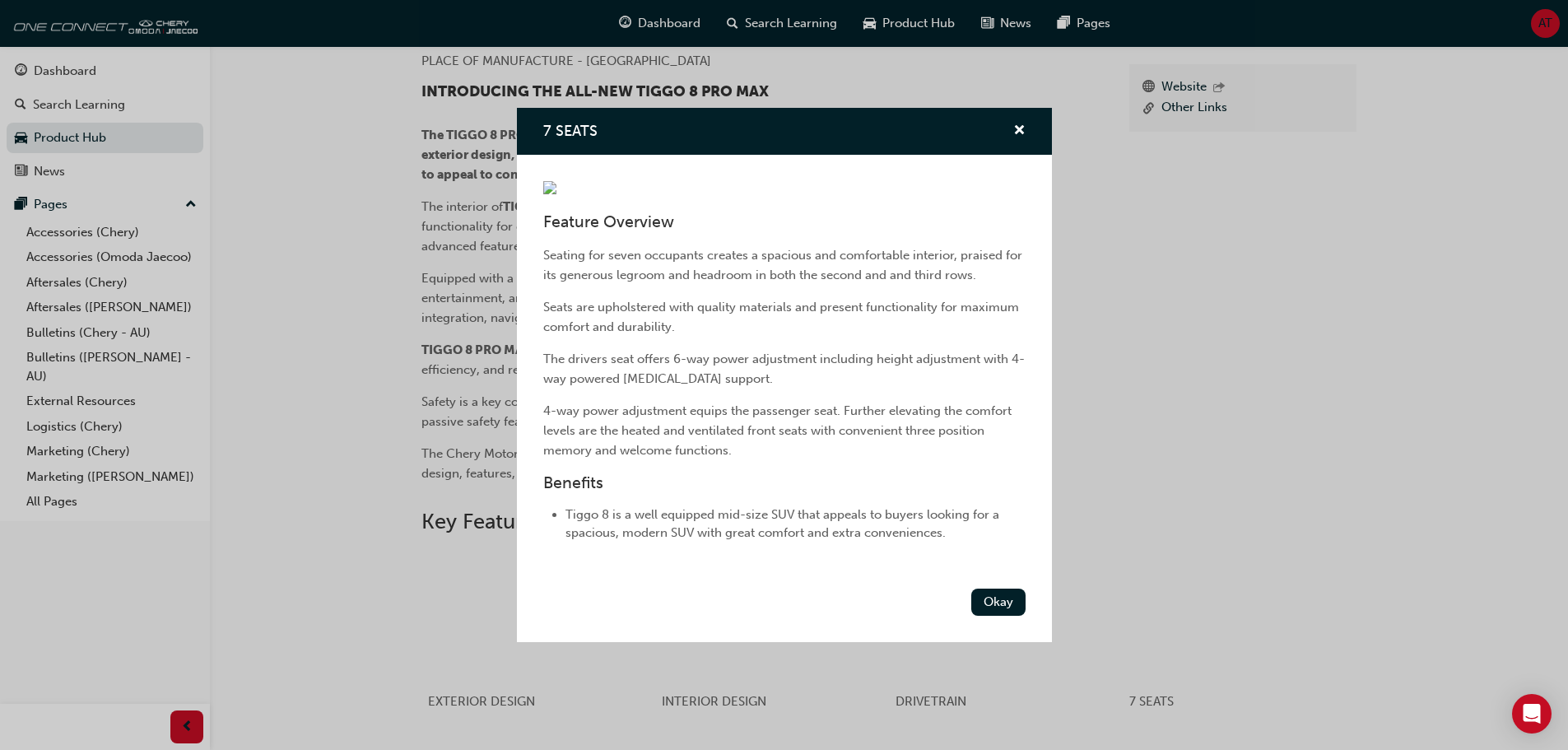
scroll to position [26, 0]
click at [1213, 358] on div "7 SEATS Feature Overview Seating for seven occupants creates a spacious and com…" at bounding box center [784, 375] width 1568 height 750
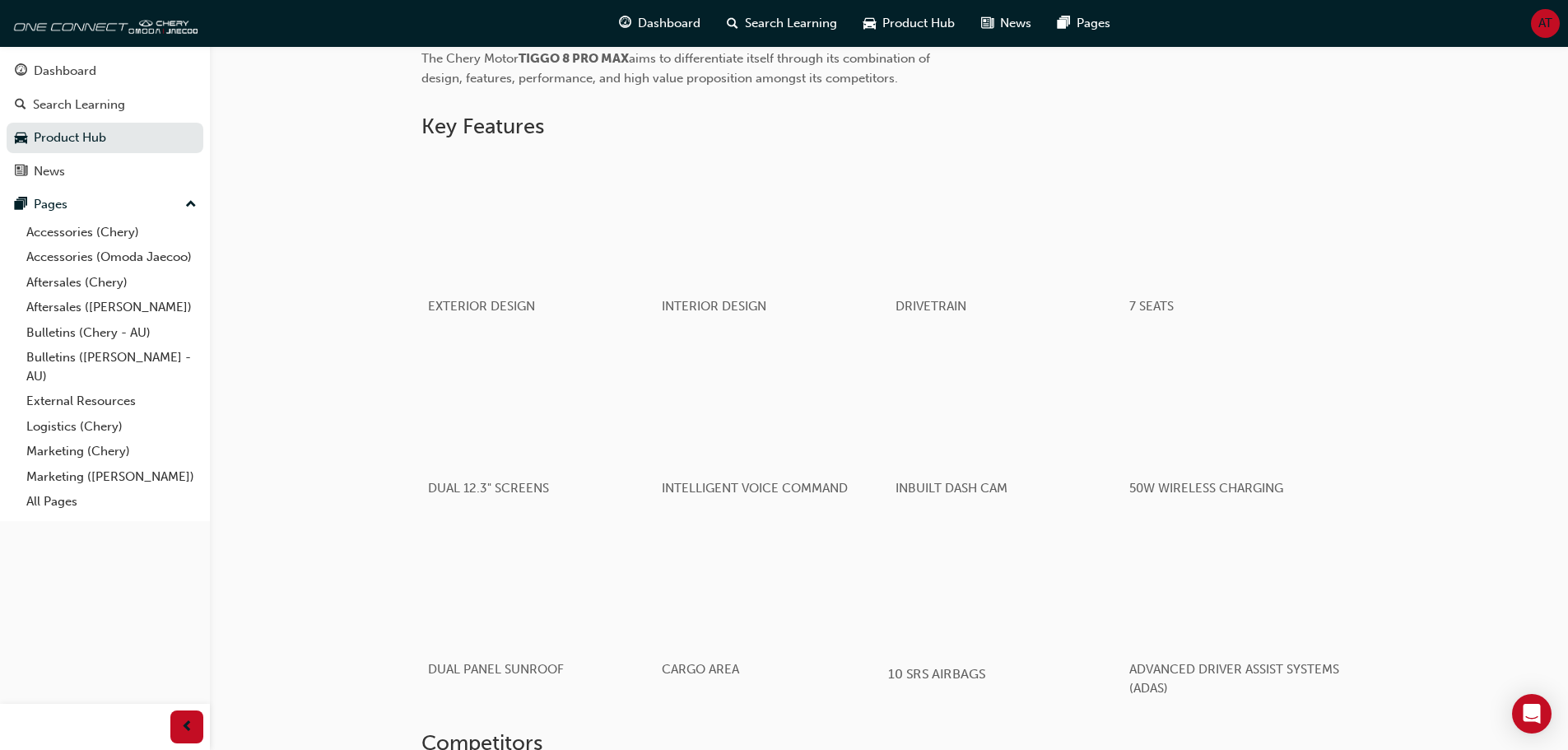
scroll to position [974, 0]
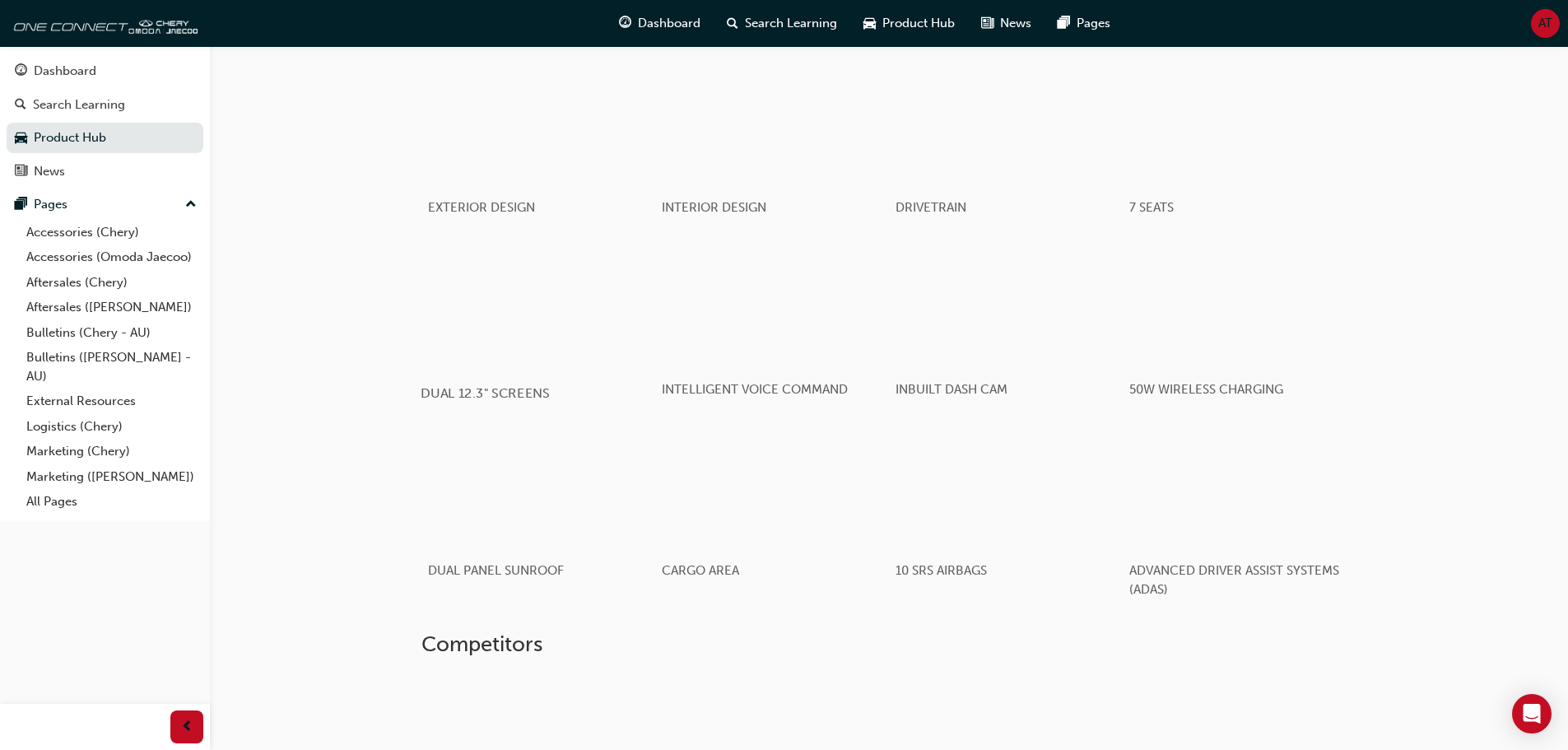
click at [547, 352] on div "button" at bounding box center [537, 303] width 235 height 131
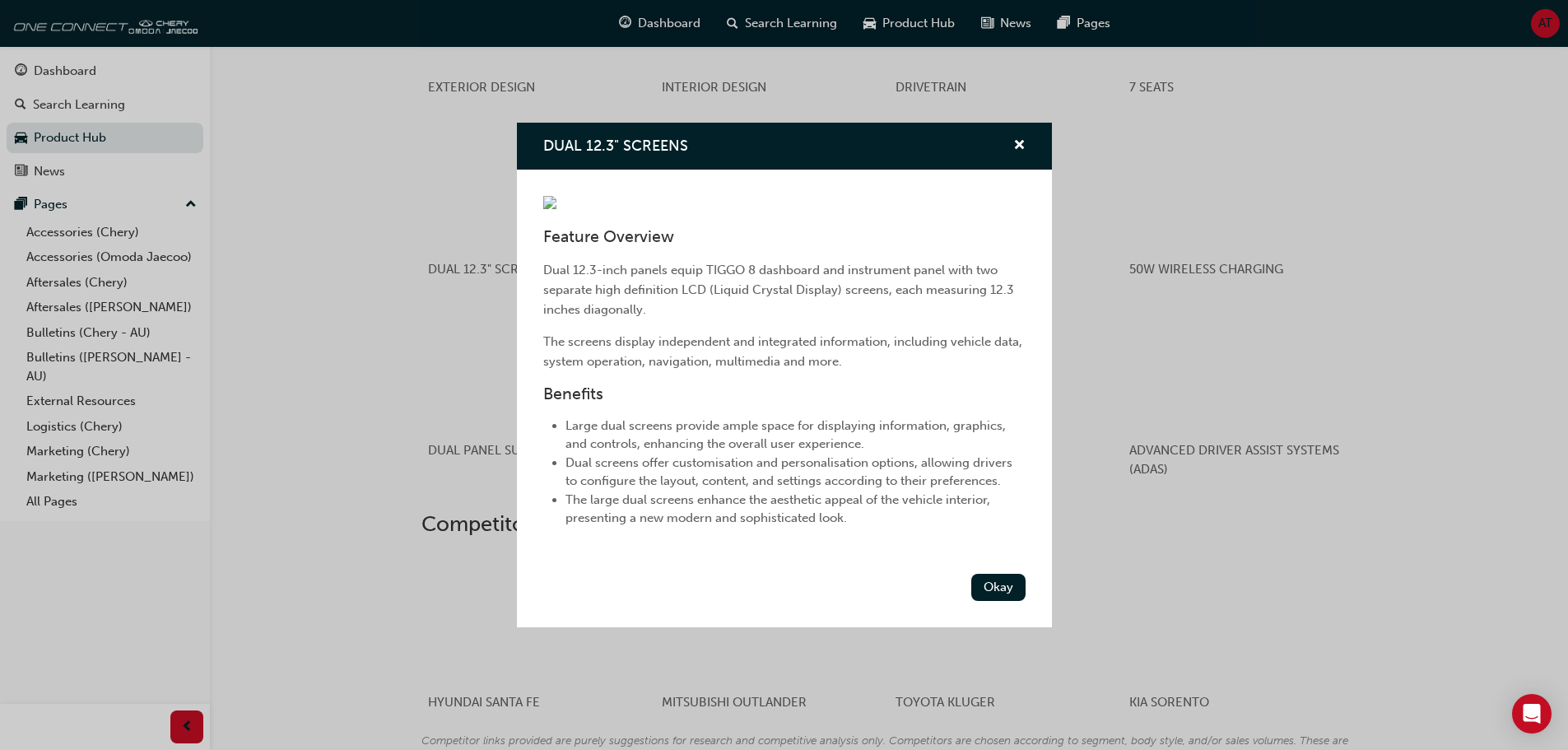
scroll to position [1063, 0]
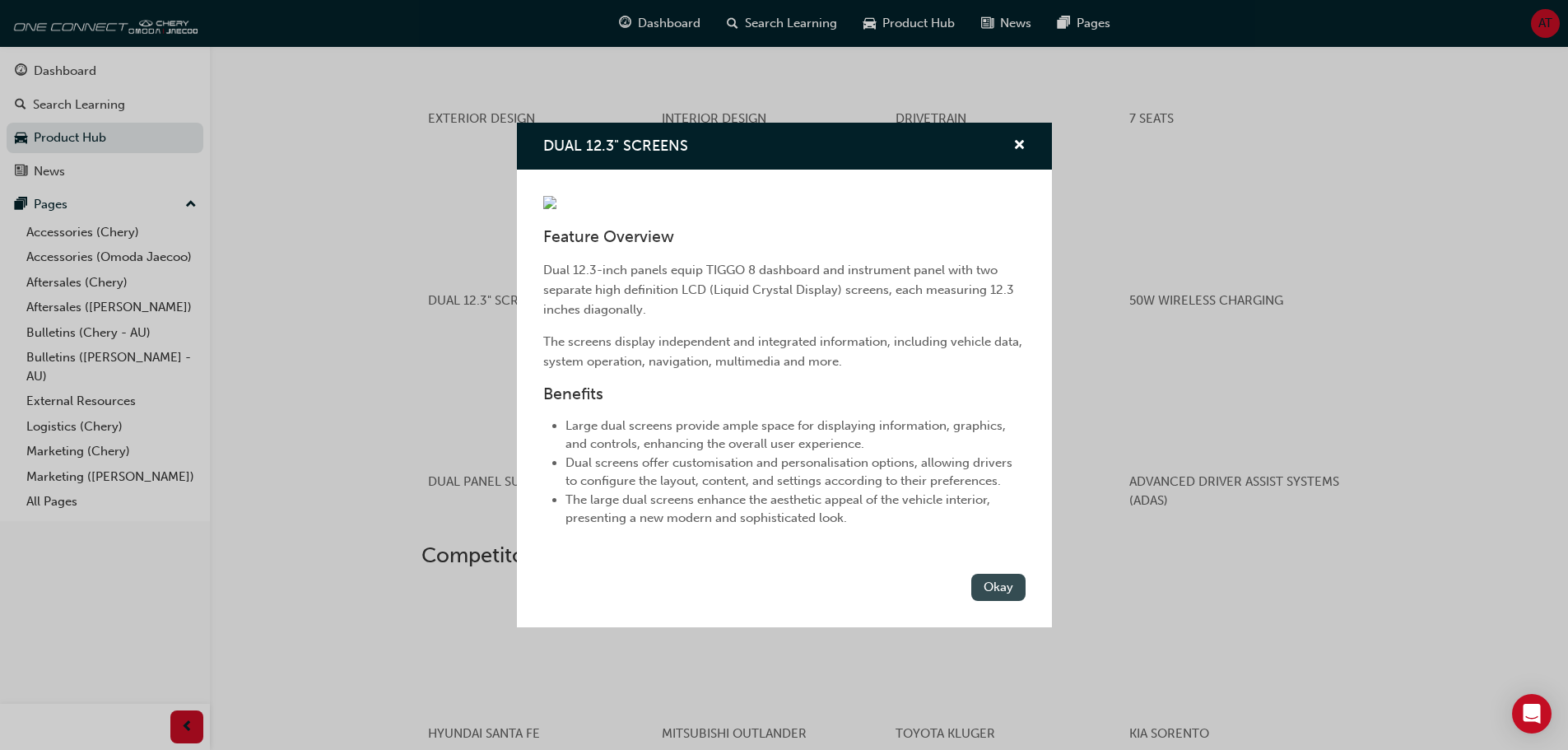
click at [975, 601] on button "Okay" at bounding box center [999, 587] width 54 height 27
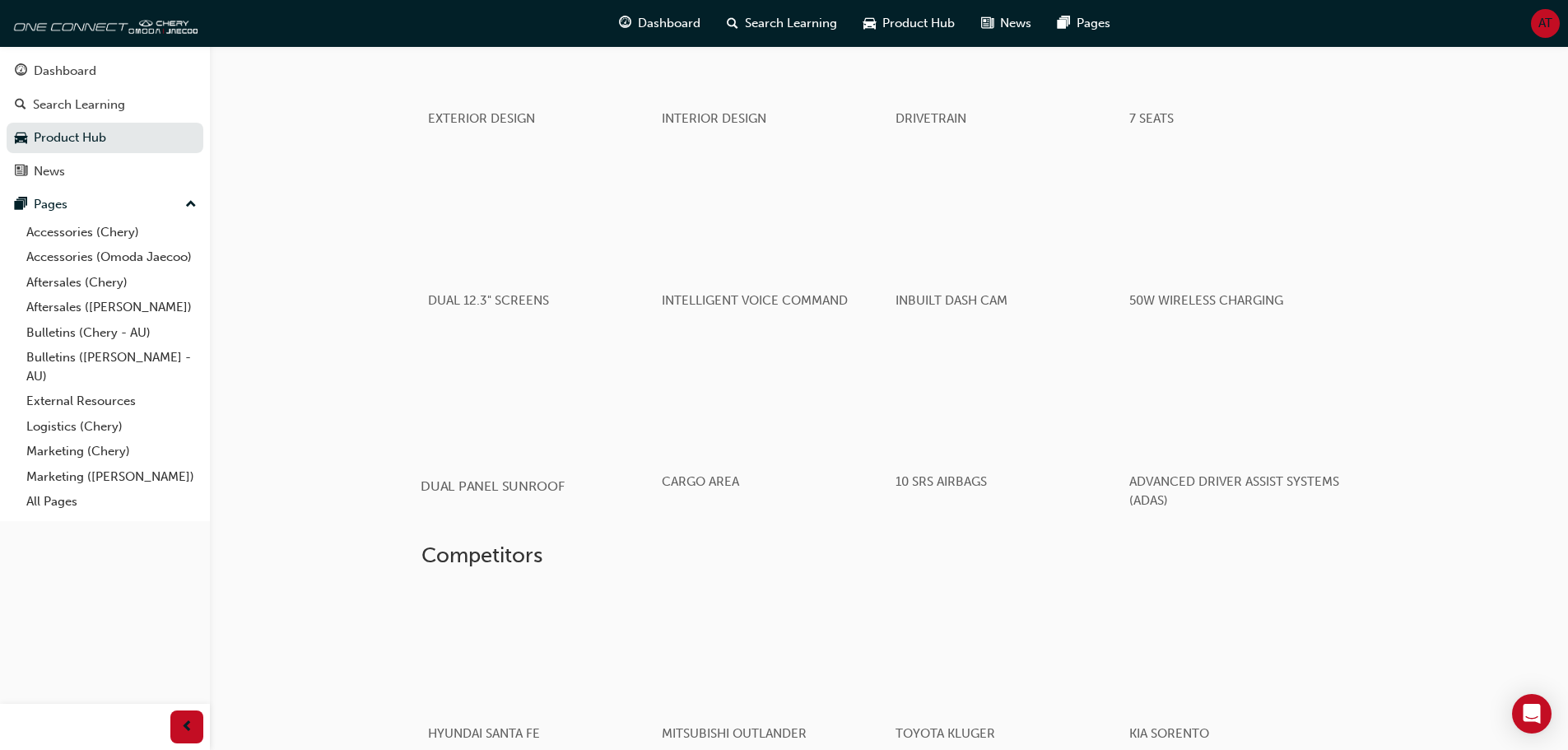
click at [526, 435] on div "button" at bounding box center [537, 395] width 235 height 131
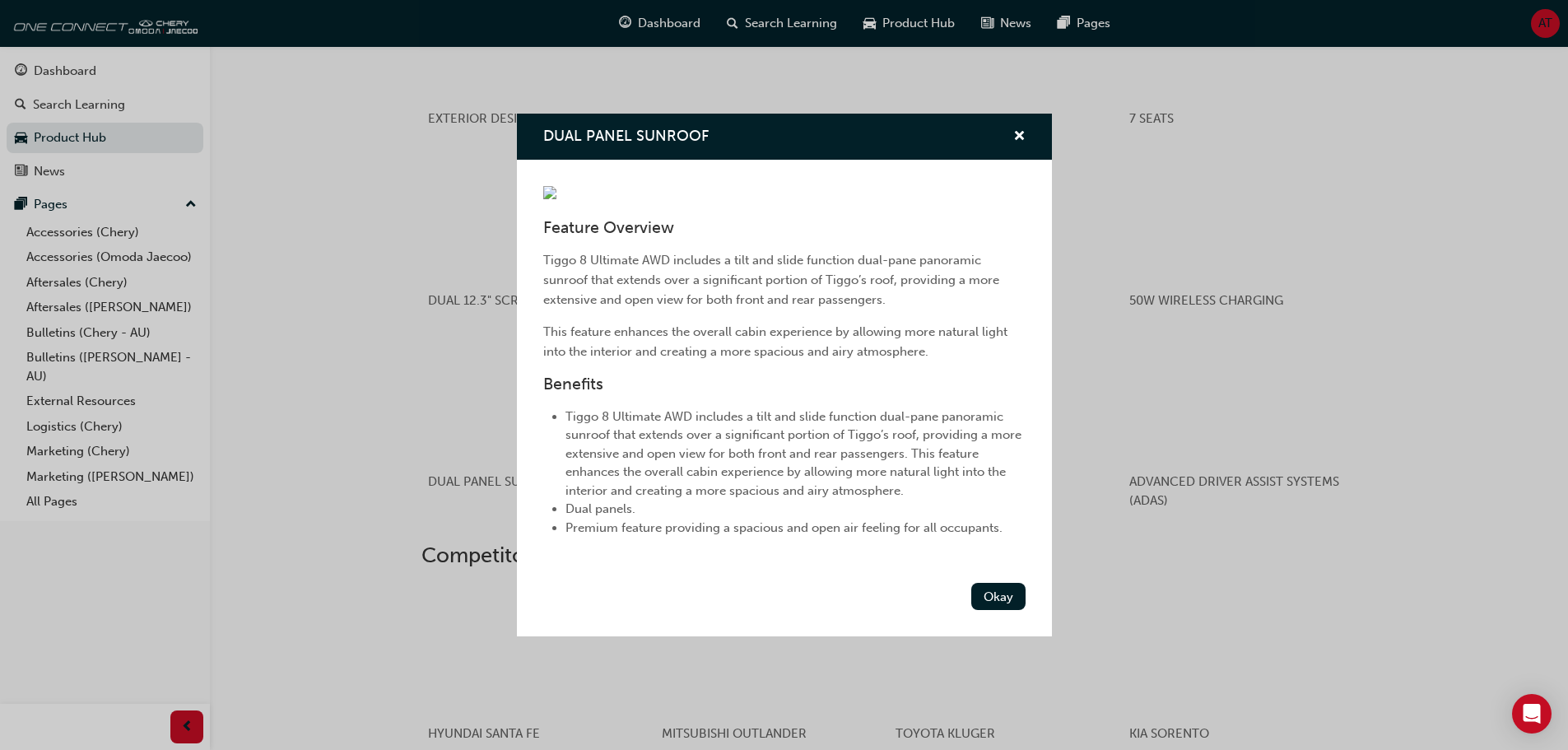
scroll to position [15, 0]
click at [973, 610] on button "Okay" at bounding box center [999, 596] width 54 height 27
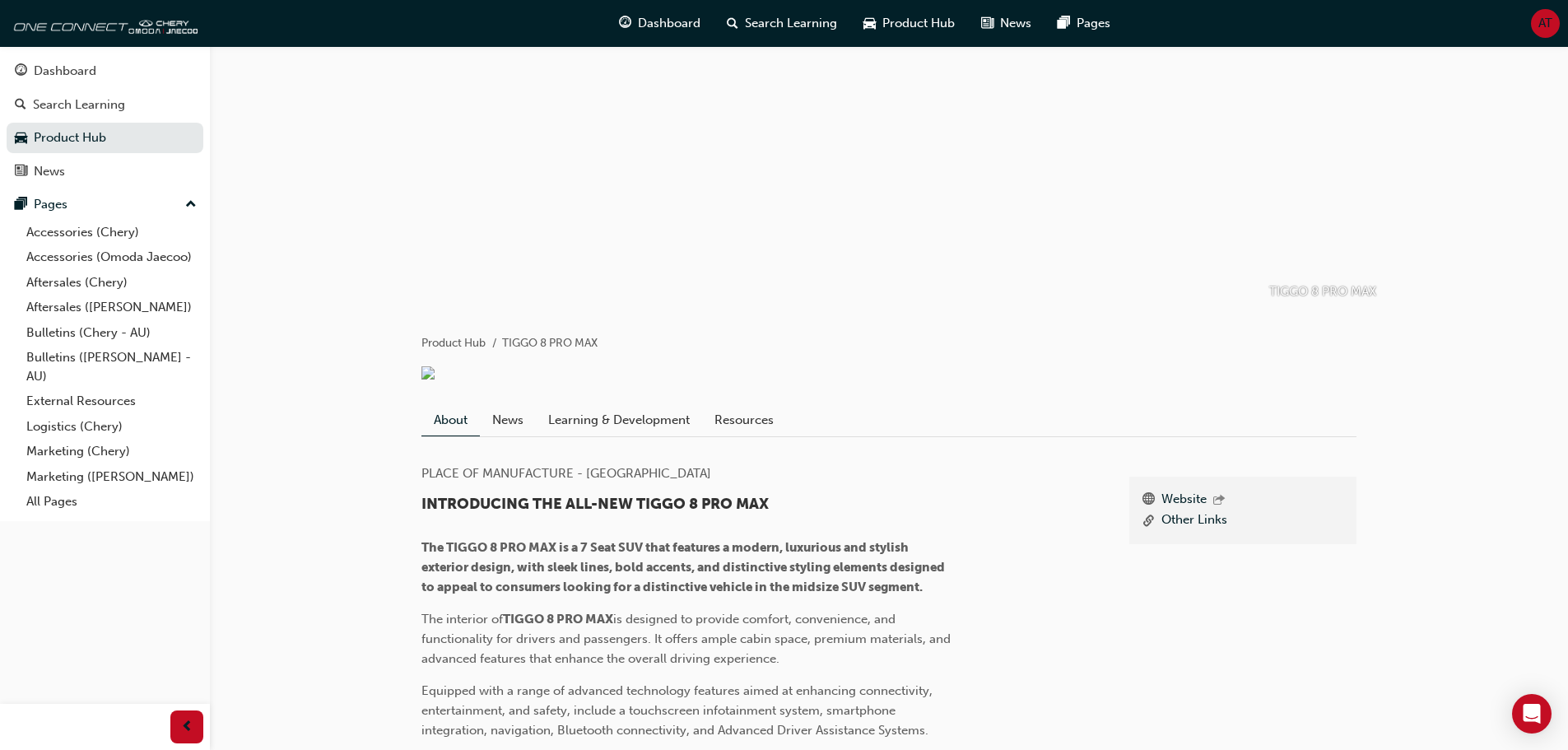
scroll to position [0, 0]
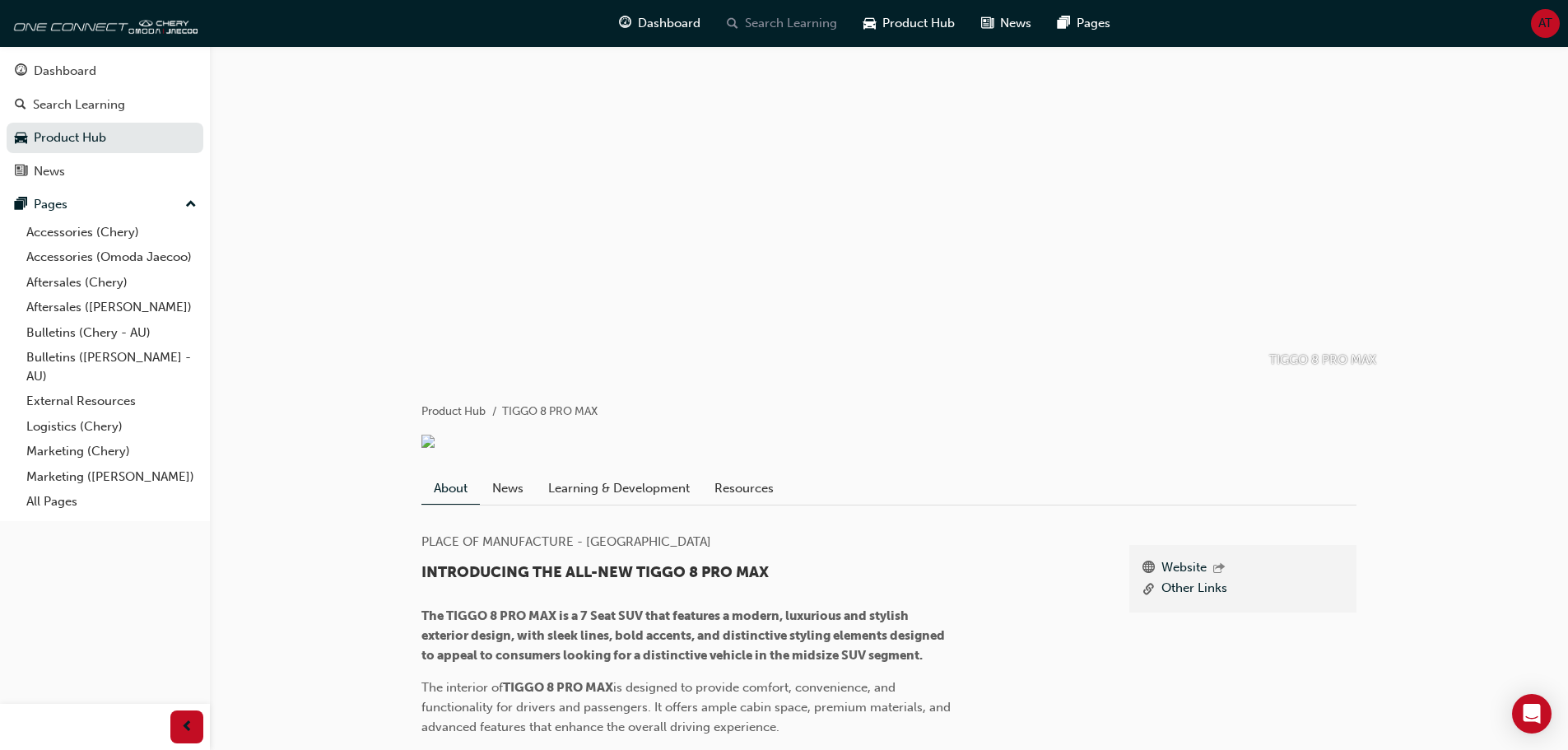
click at [768, 16] on span "Search Learning" at bounding box center [791, 23] width 92 height 19
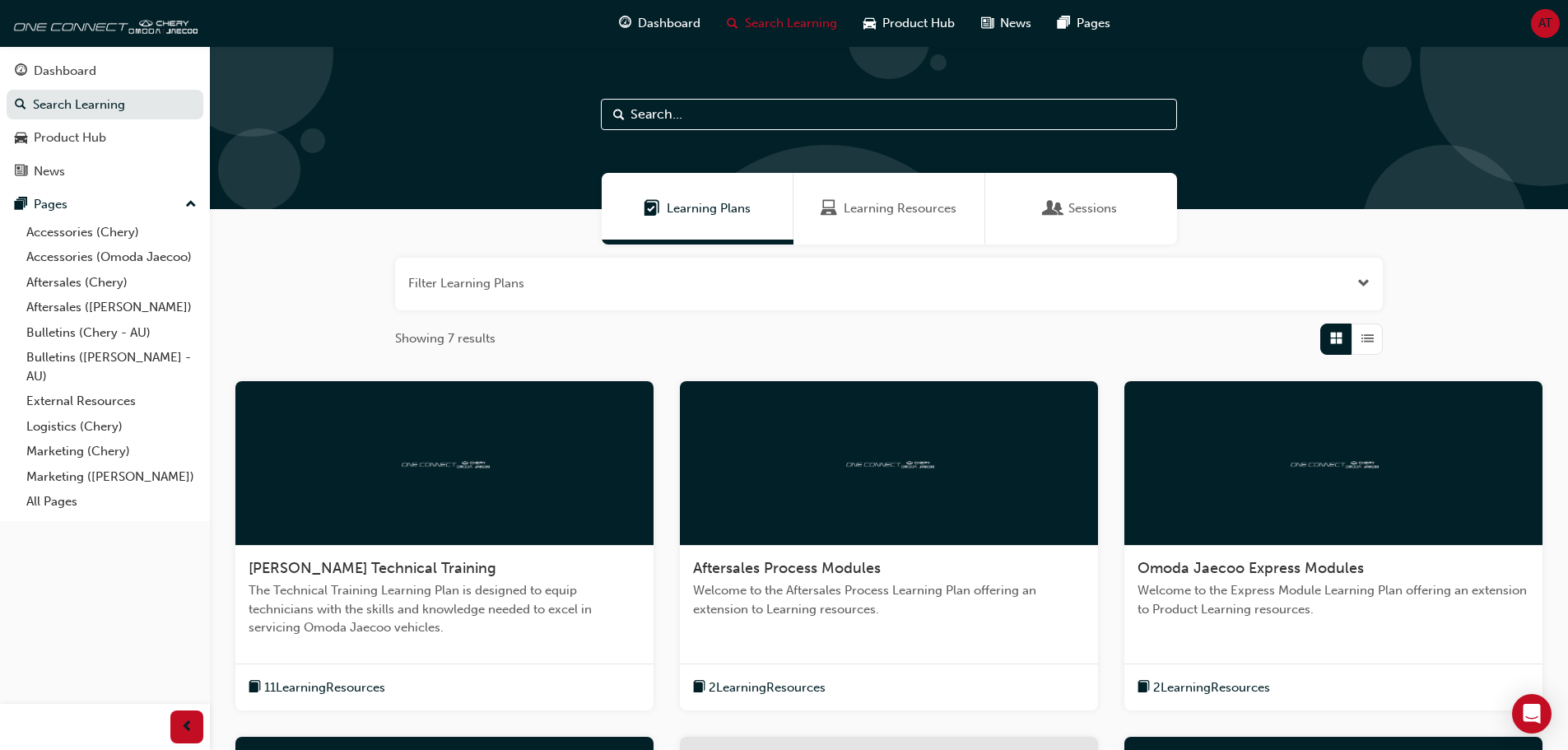
click at [928, 215] on span "Learning Resources" at bounding box center [900, 209] width 113 height 19
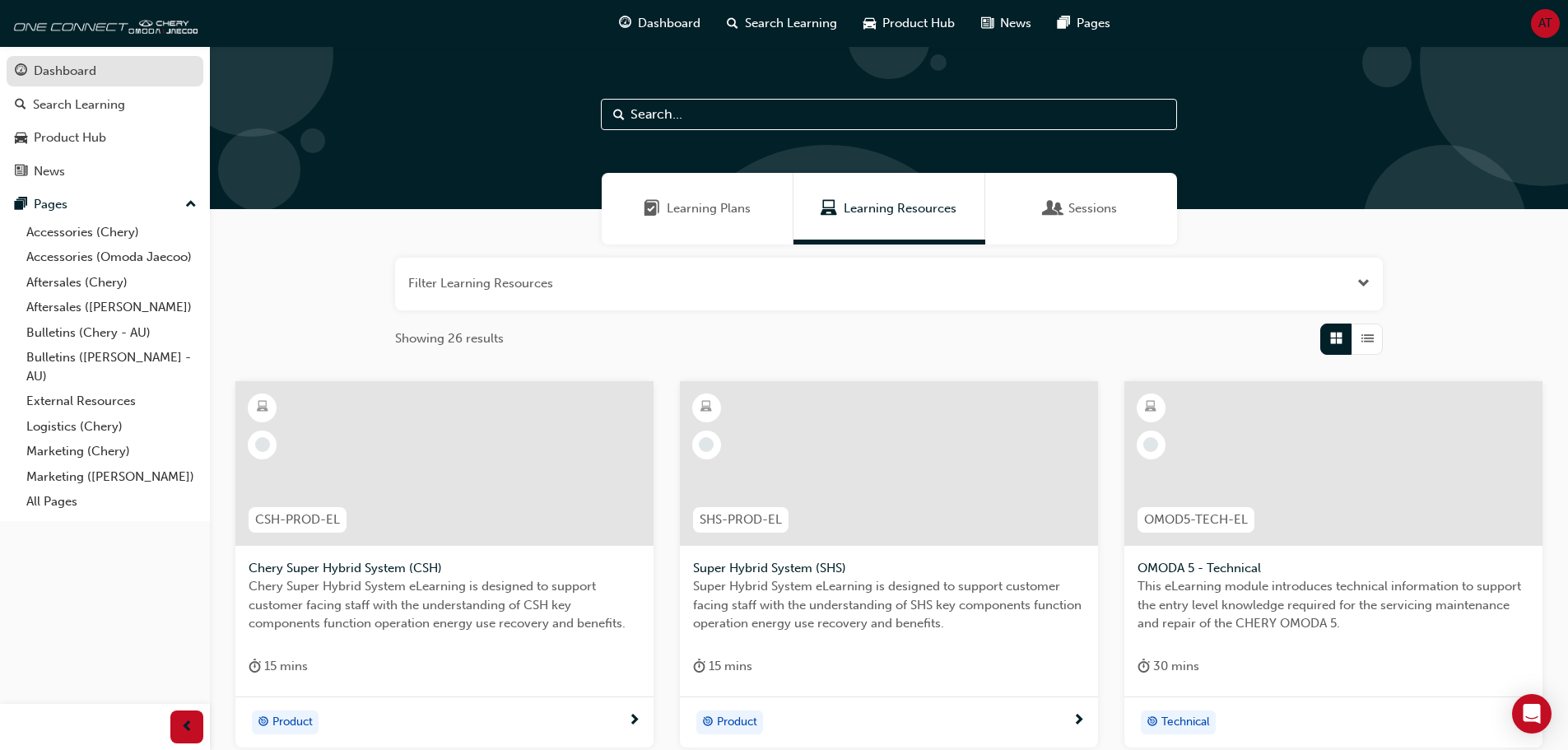
click at [46, 68] on div "Dashboard" at bounding box center [65, 72] width 63 height 19
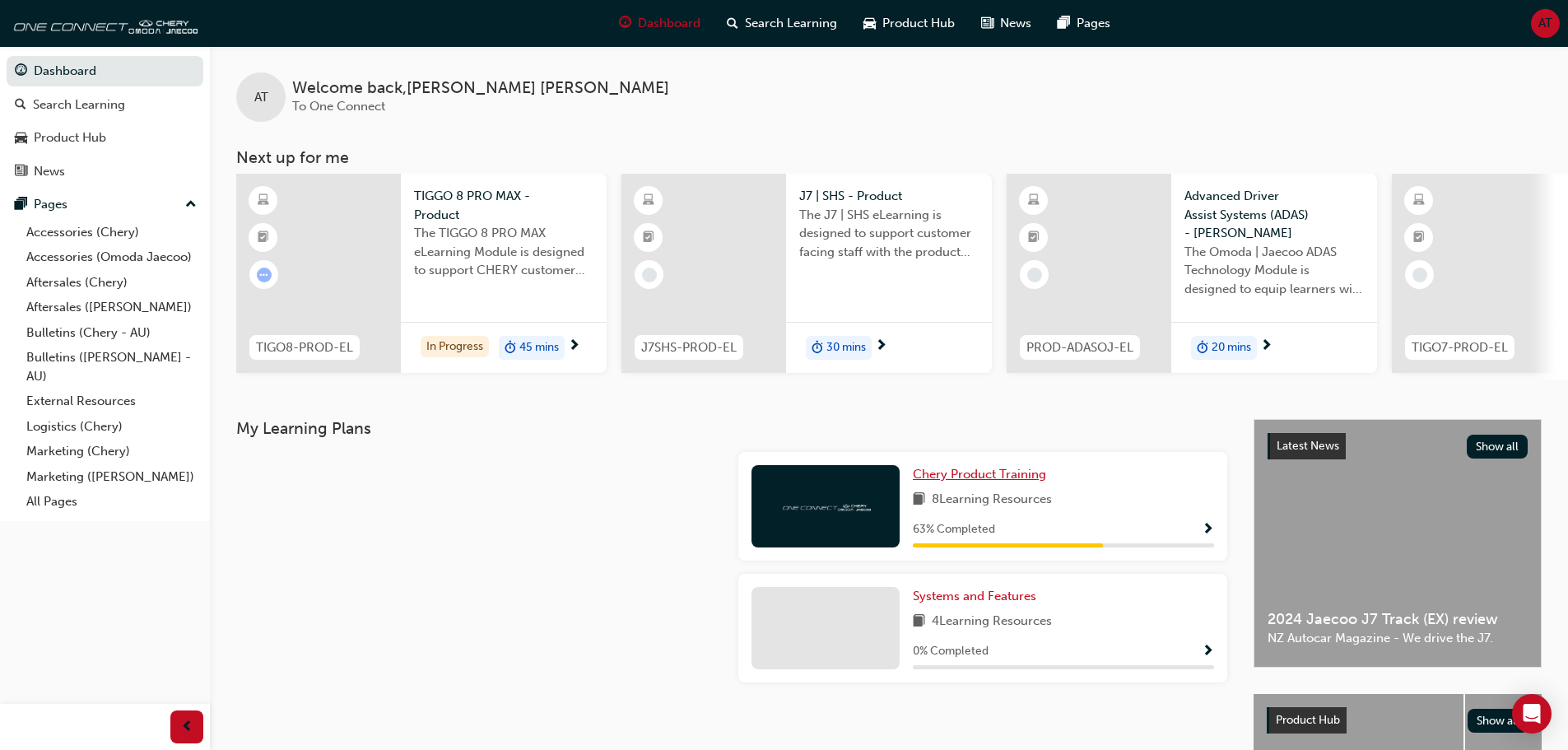
click at [937, 481] on span "Chery Product Training" at bounding box center [979, 474] width 133 height 14
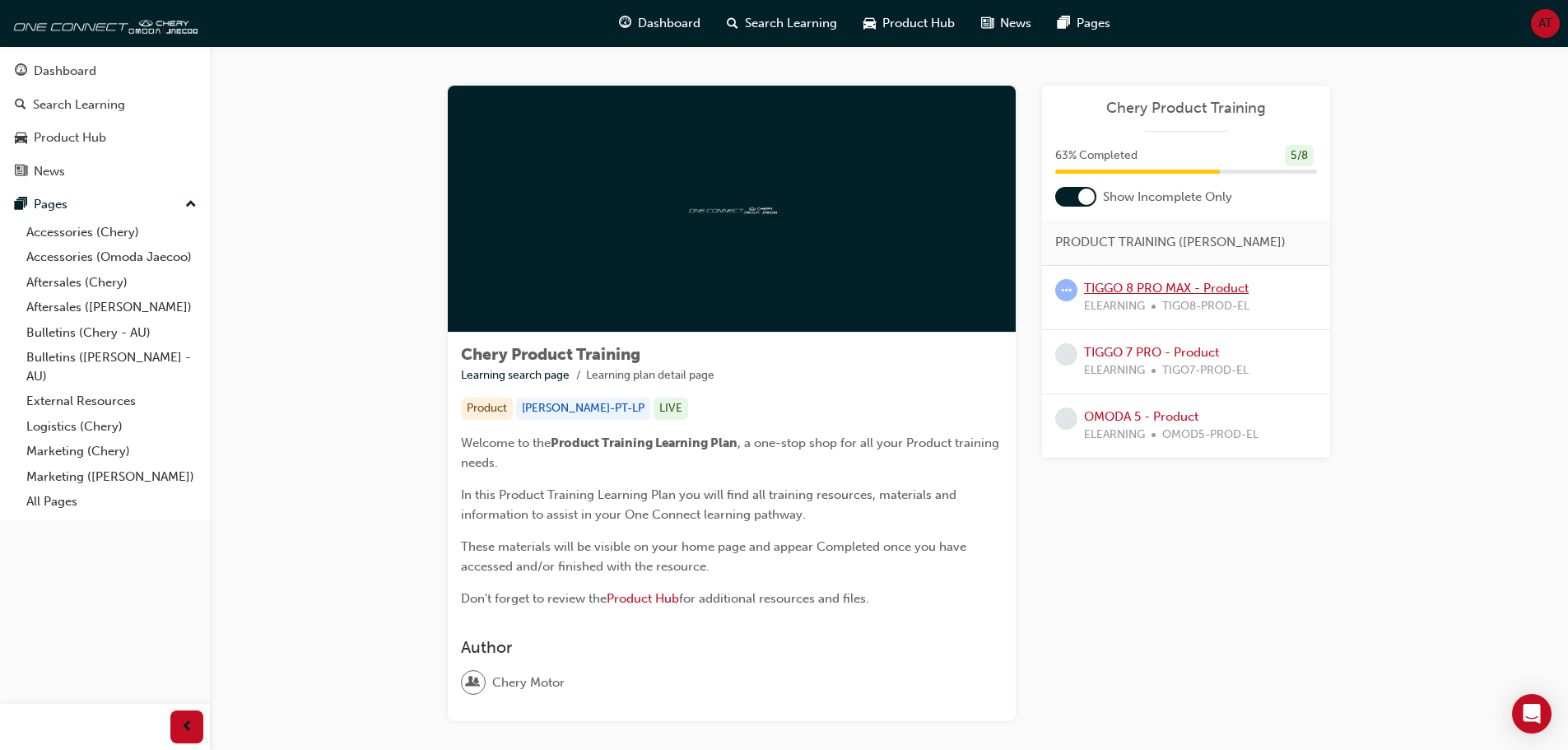
click at [1151, 287] on link "TIGGO 8 PRO MAX - Product" at bounding box center [1166, 287] width 164 height 14
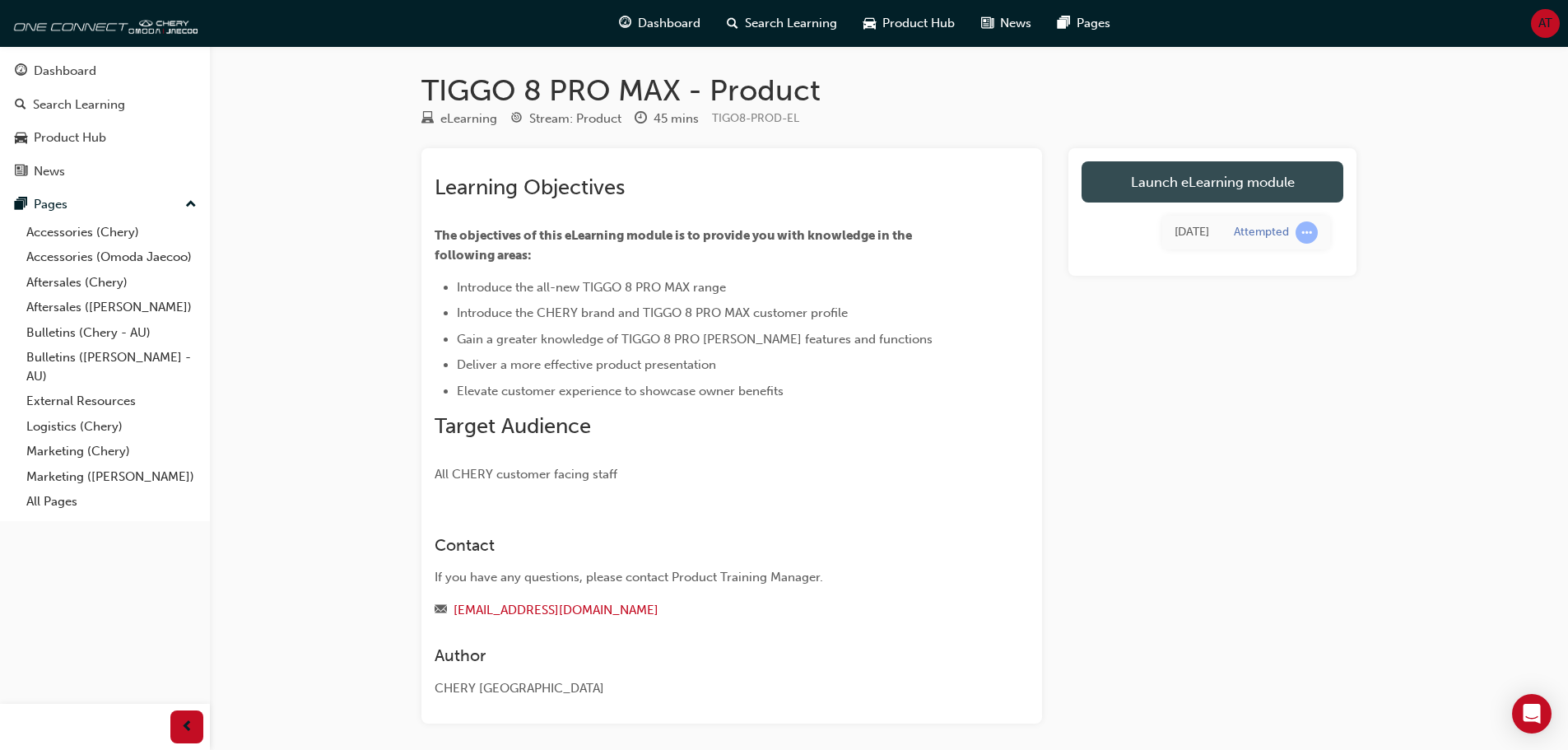
click at [1163, 188] on link "Launch eLearning module" at bounding box center [1212, 182] width 262 height 42
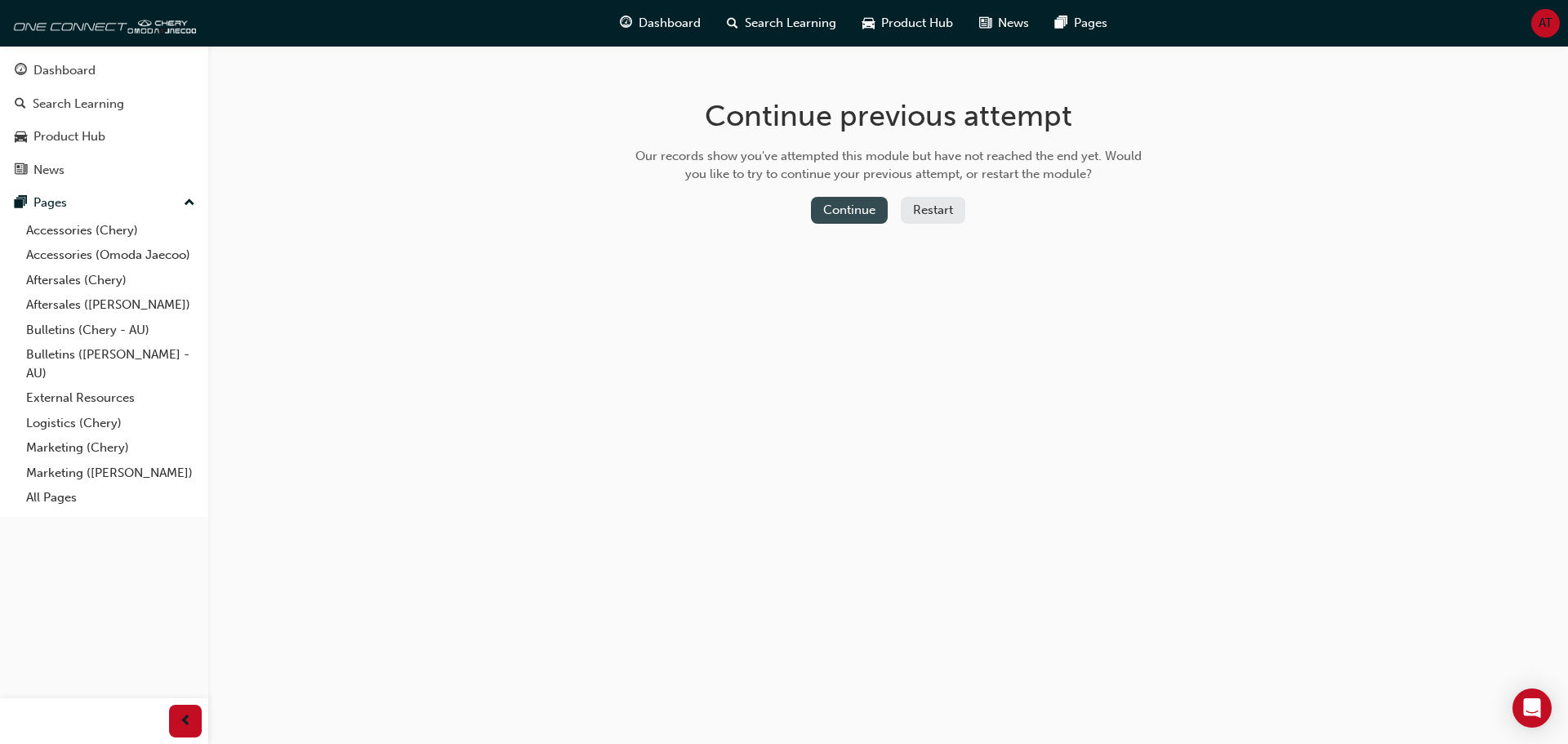
click at [860, 217] on button "Continue" at bounding box center [849, 210] width 77 height 27
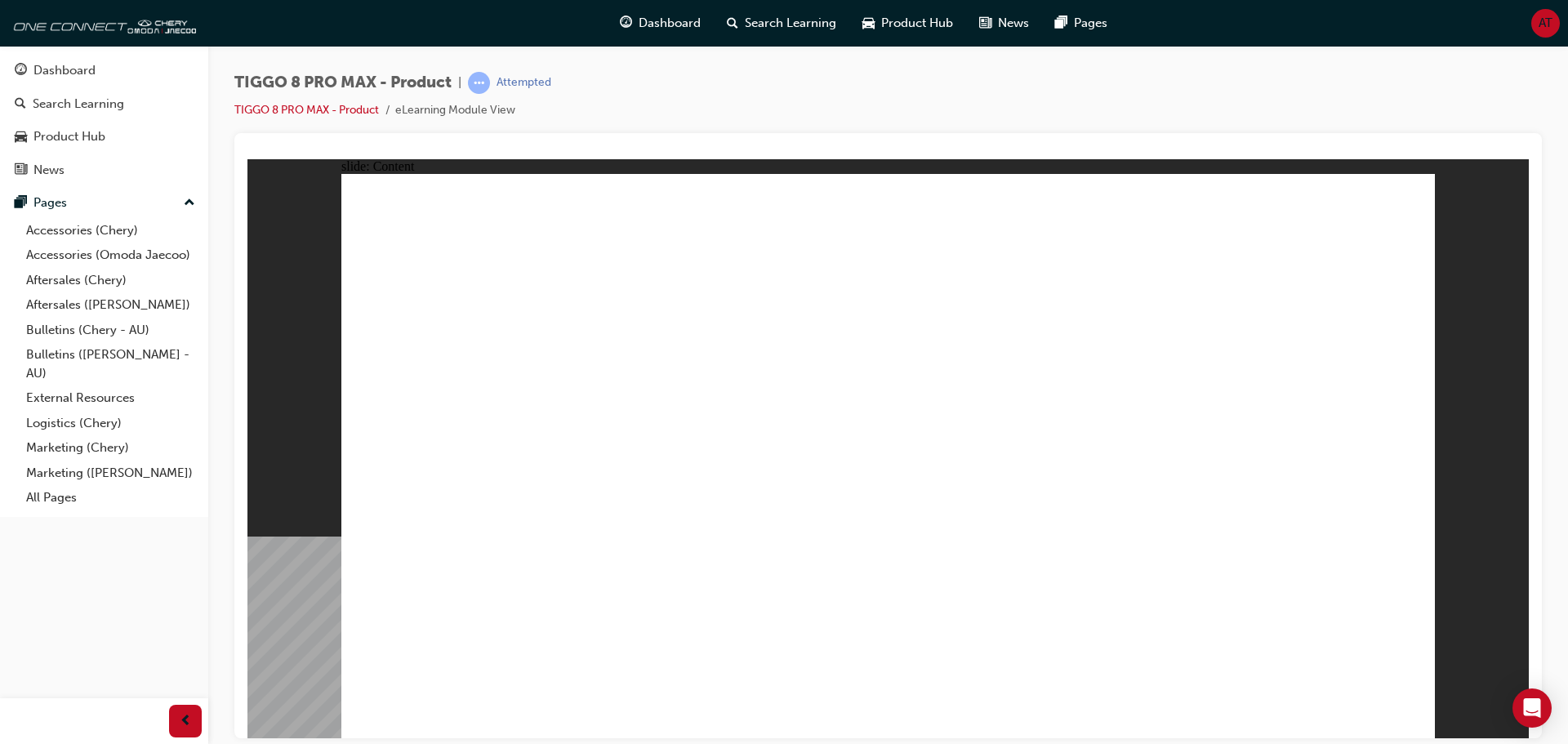
click at [292, 478] on div "slide: Video Rectangle Rectangle 1 Overseas model shown in video. Some equipmen…" at bounding box center [888, 448] width 1281 height 579
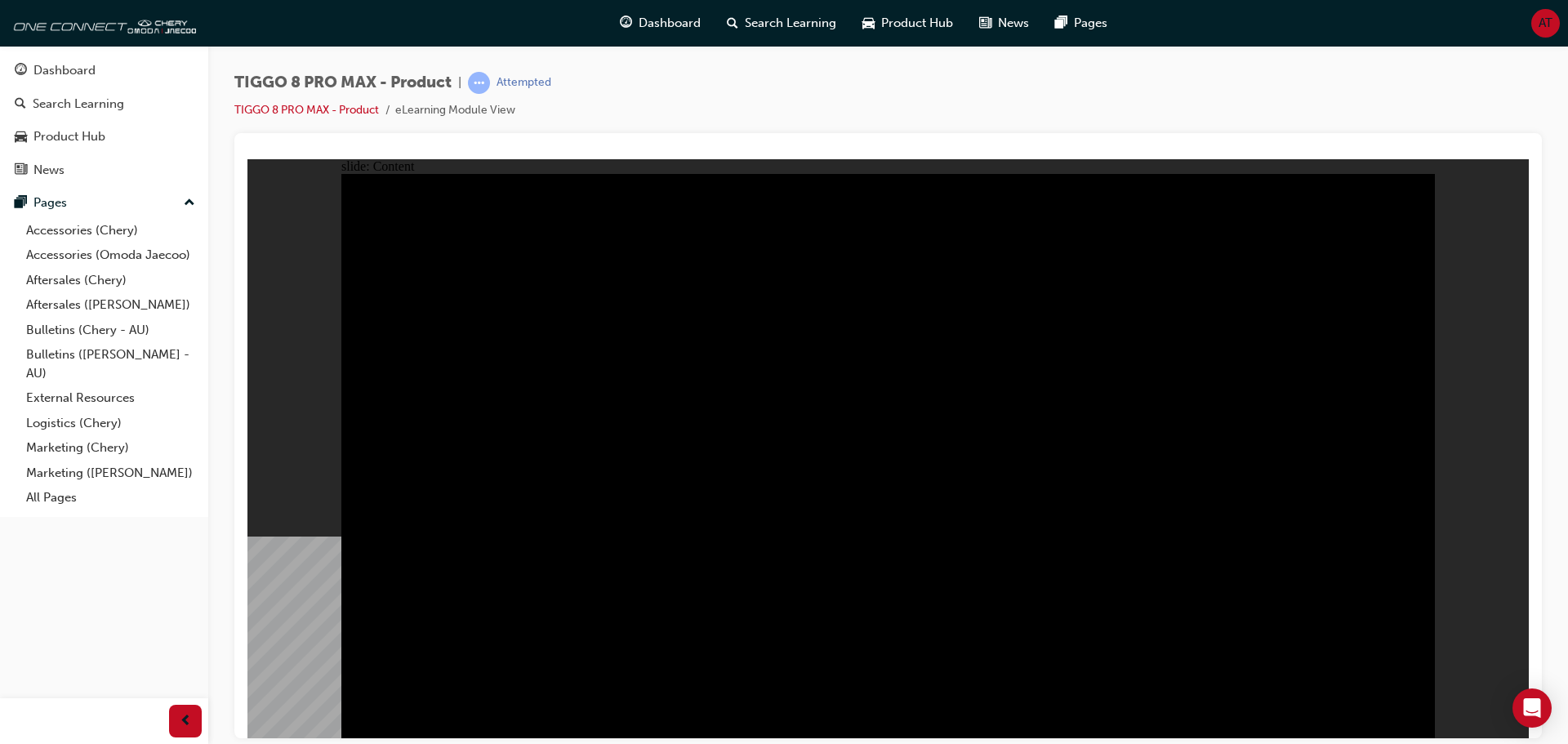
drag, startPoint x: 493, startPoint y: 666, endPoint x: 247, endPoint y: 506, distance: 293.5
click at [247, 506] on div "slide: Content Rectangle 1 TIGGO 8 Dashcam Connected via WIFI the camera displa…" at bounding box center [888, 448] width 1281 height 579
click at [267, 624] on div "slide: Content Rectangle 1 TIGGO 8 Dashcam Connected via WIFI the camera displa…" at bounding box center [888, 448] width 1281 height 579
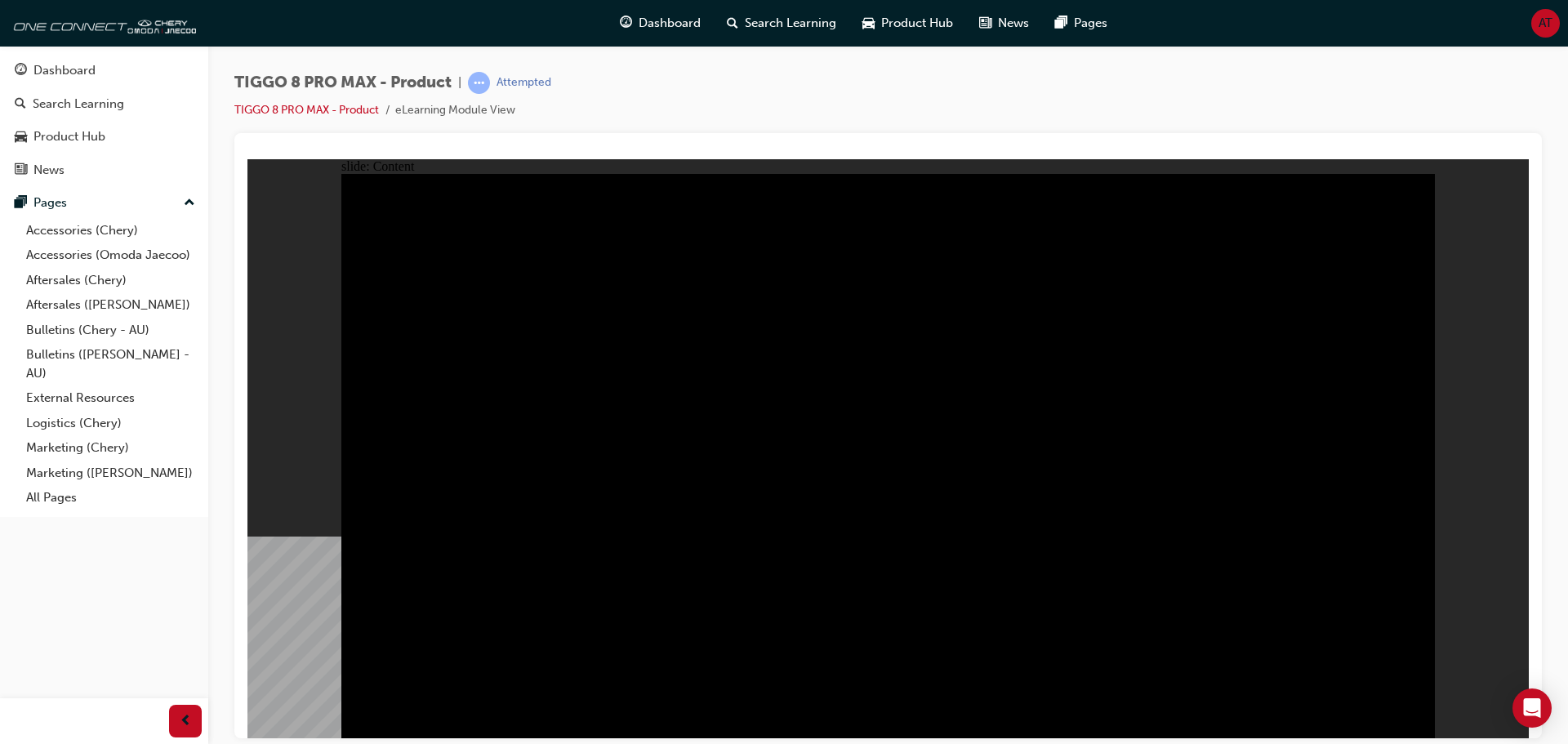
click at [327, 593] on div "slide: Content Rectangle 1 TIGGO 8 Dashcam Connected via WIFI the camera displa…" at bounding box center [888, 448] width 1281 height 579
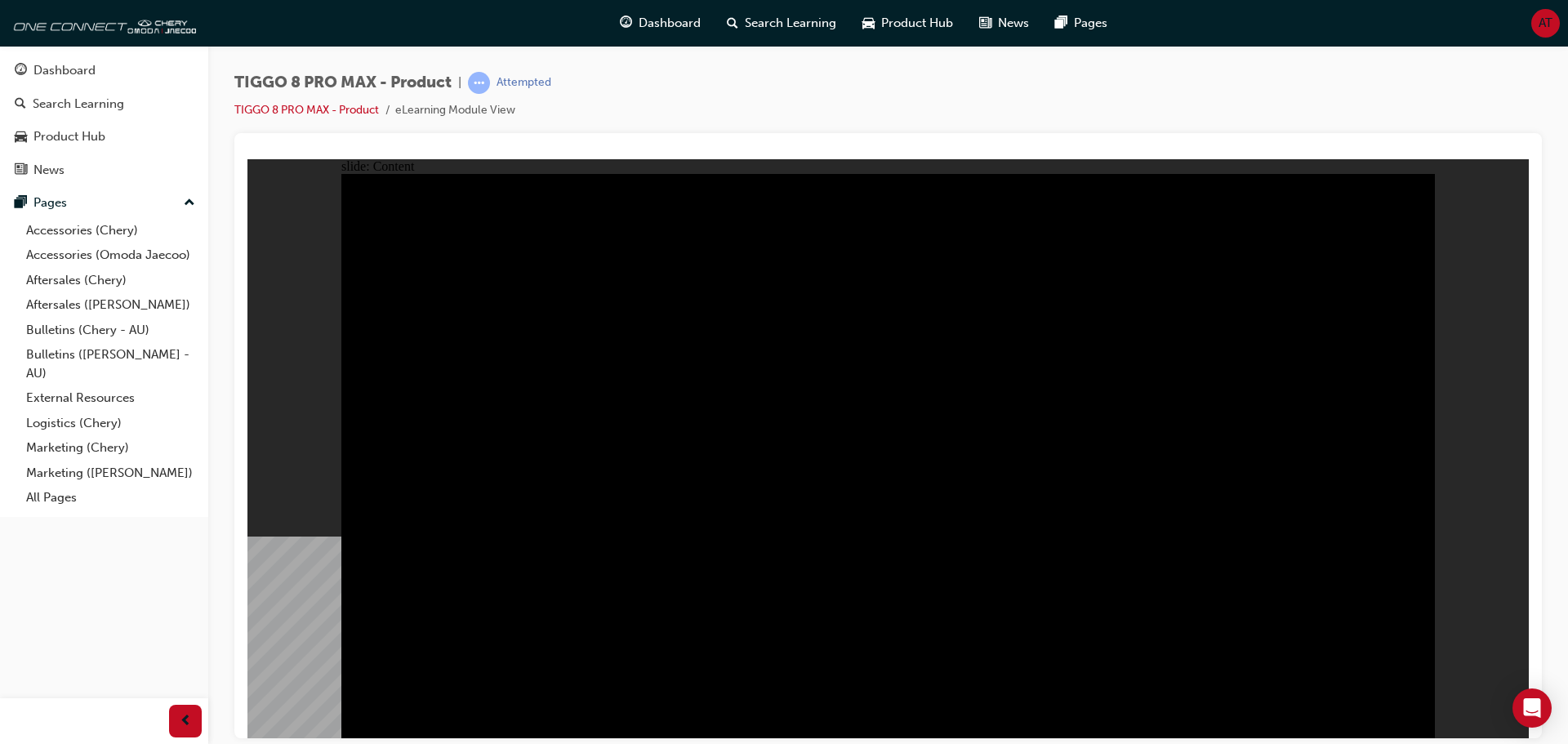
click at [289, 595] on div "slide: Content Rectangle 1 TIGGO 8 Dashcam Connected via WIFI the camera displa…" at bounding box center [888, 448] width 1281 height 579
click at [246, 584] on div at bounding box center [887, 435] width 1307 height 605
click at [267, 555] on div "slide: Content Rectangle 1 TIGGO 8 Dashcam Connected via WIFI the camera displa…" at bounding box center [888, 448] width 1281 height 579
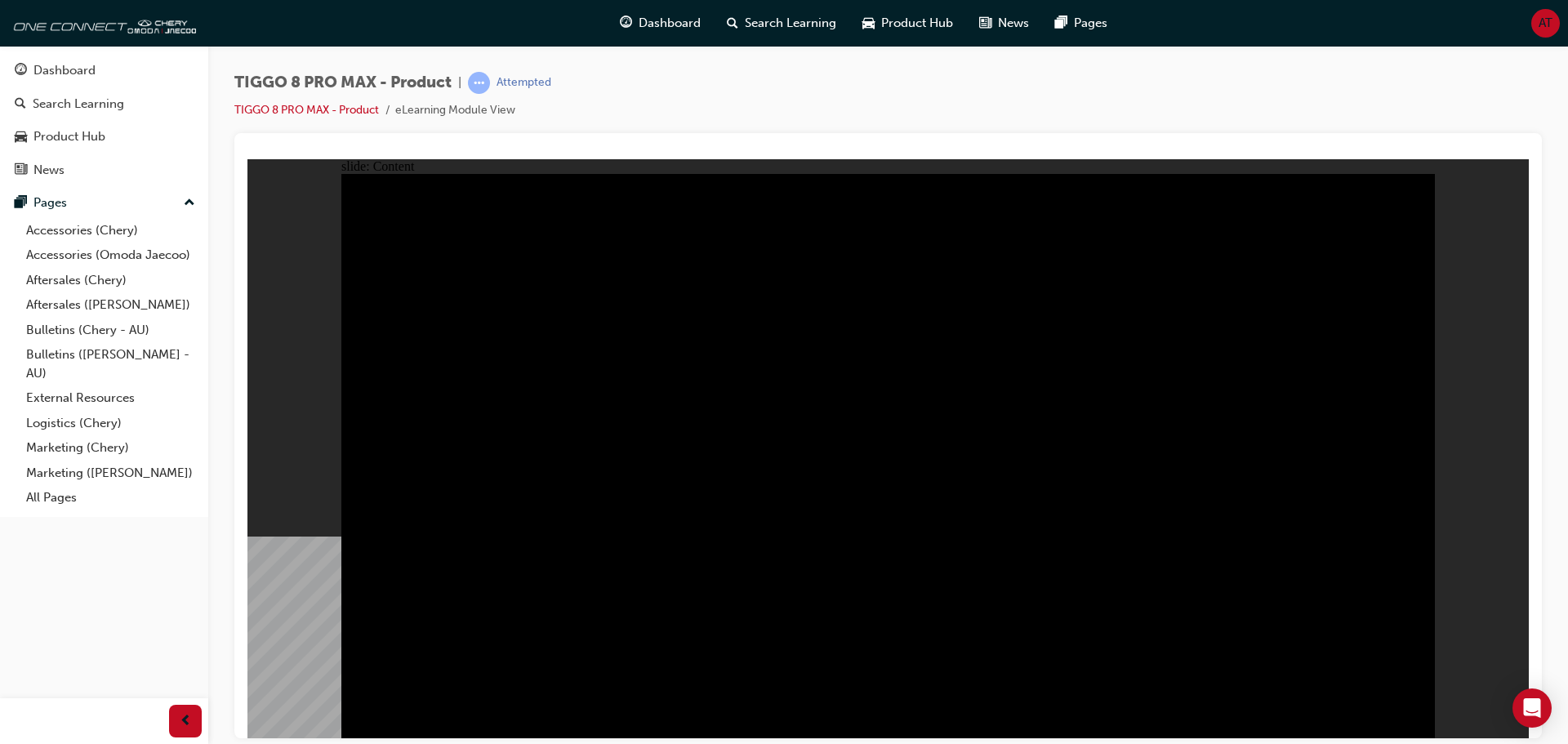
click at [294, 577] on div "slide: Content Rectangle 1 TIGGO 8 Dashcam Connected via WIFI the camera displa…" at bounding box center [888, 448] width 1281 height 579
click at [239, 576] on div at bounding box center [887, 435] width 1307 height 605
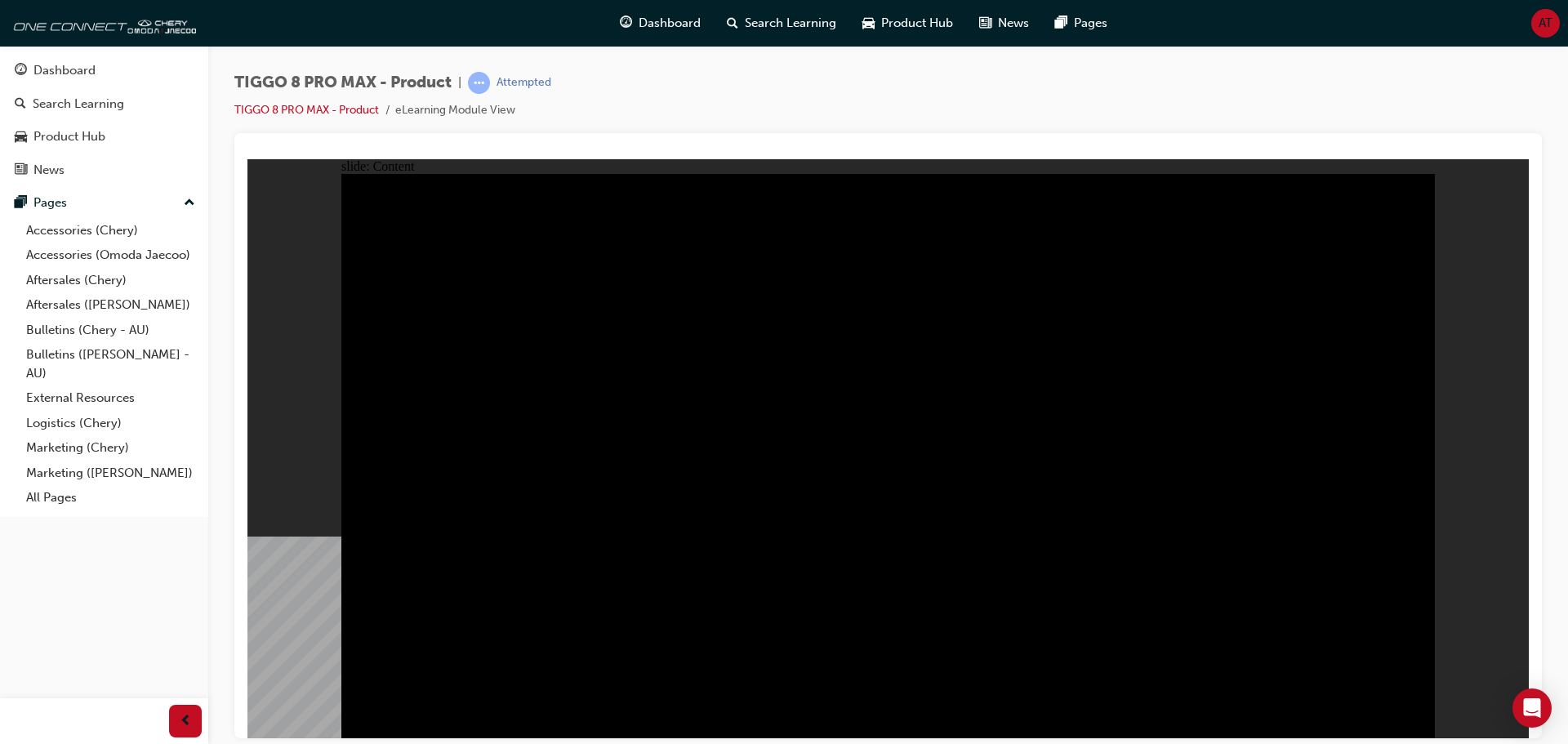
click at [282, 638] on div "slide: Content Rectangle 1 TIGGO 8 Dashcam Connected via WIFI the camera displa…" at bounding box center [888, 448] width 1281 height 579
click at [268, 582] on div "slide: Content Rectangle 1 TIGGO 8 Dashcam Connected via WIFI the camera displa…" at bounding box center [888, 448] width 1281 height 579
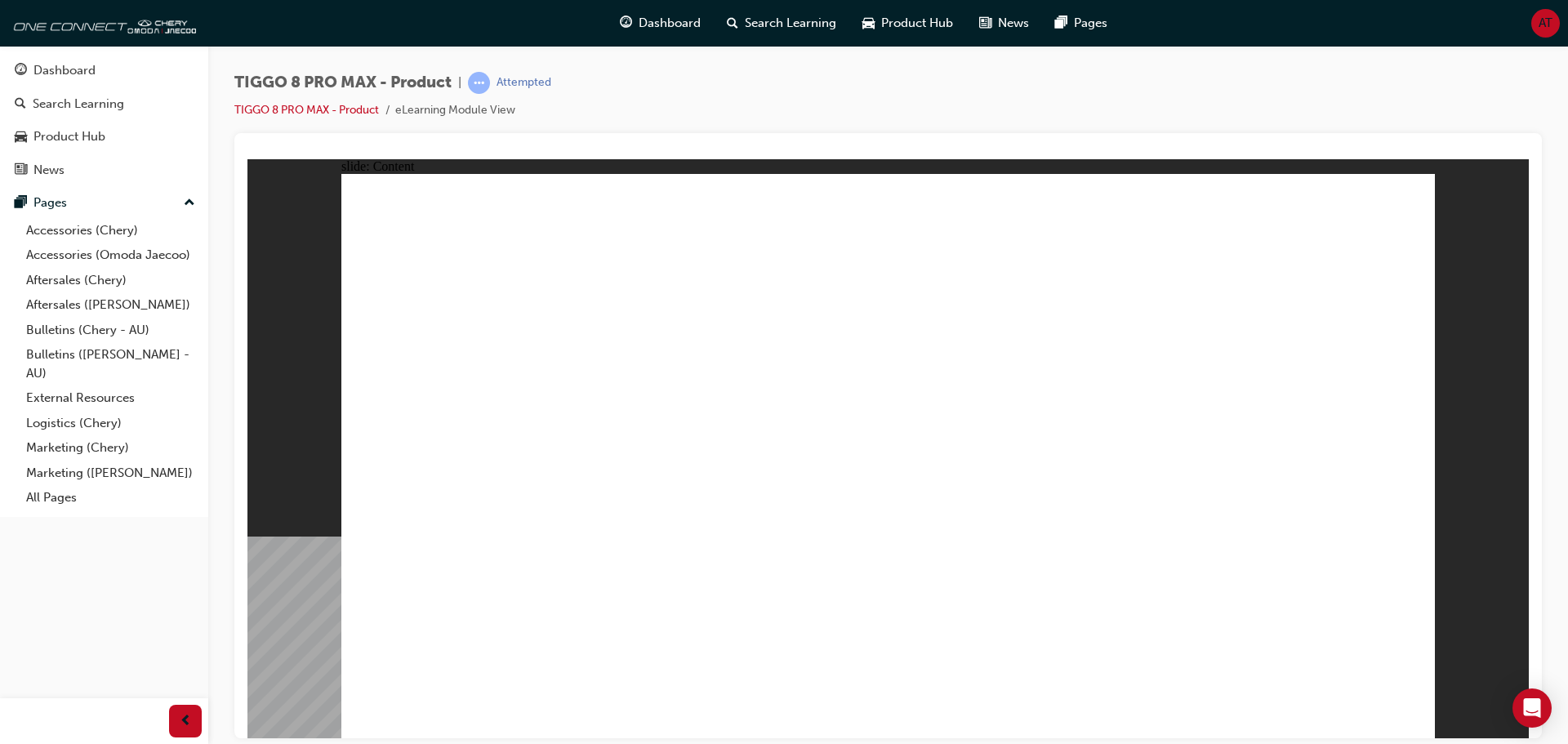
click at [1445, 578] on div "slide: Content Rectangle 2 Rectangle 1 ADAS ADVANCED DRIVER ASSIST SYSTEMS TIGG…" at bounding box center [888, 448] width 1281 height 579
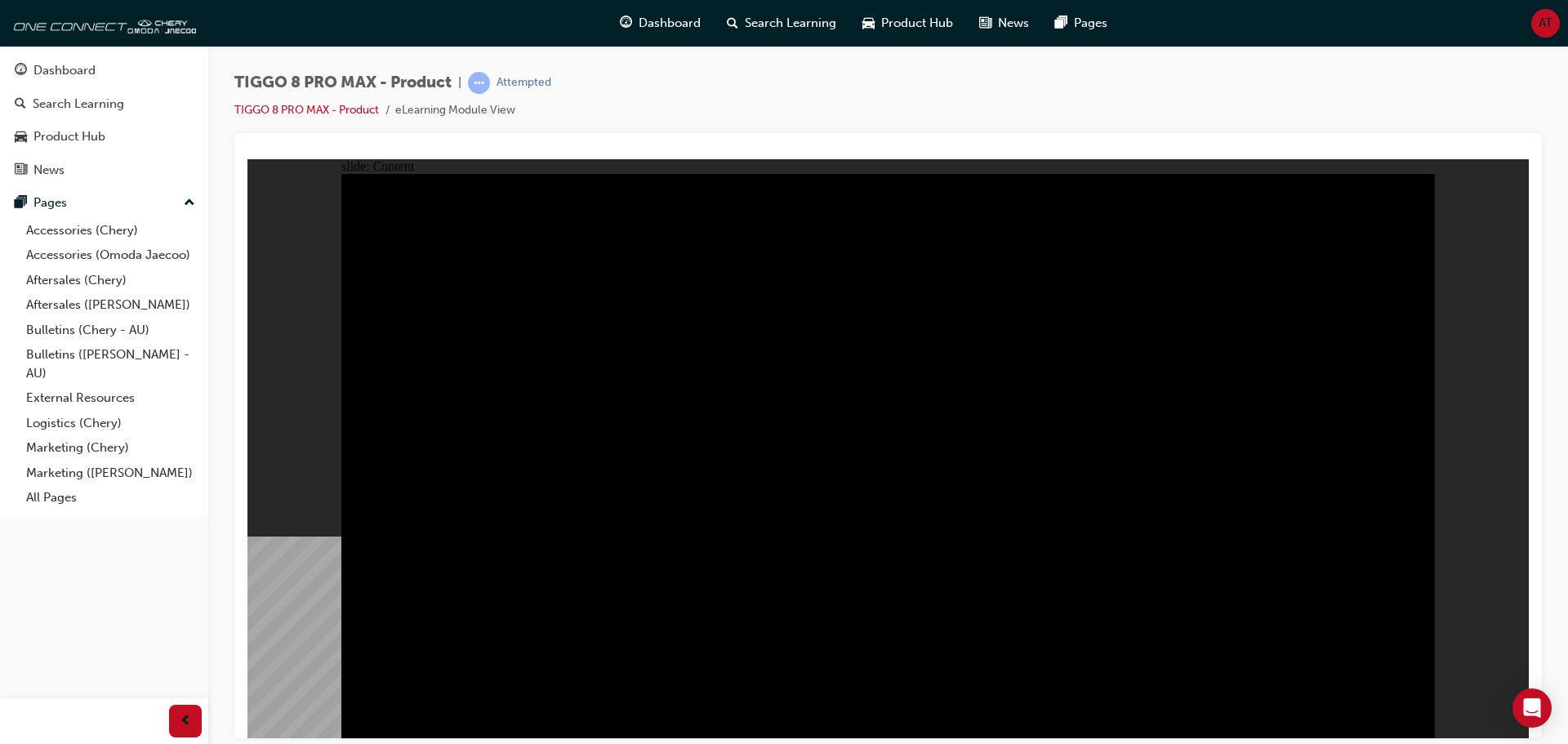
click at [1448, 530] on div "slide: Content Line 2 Rectangle 1 CAMERA Rectangle 5 RADAR Rectangle 6 Line 1 R…" at bounding box center [888, 448] width 1281 height 579
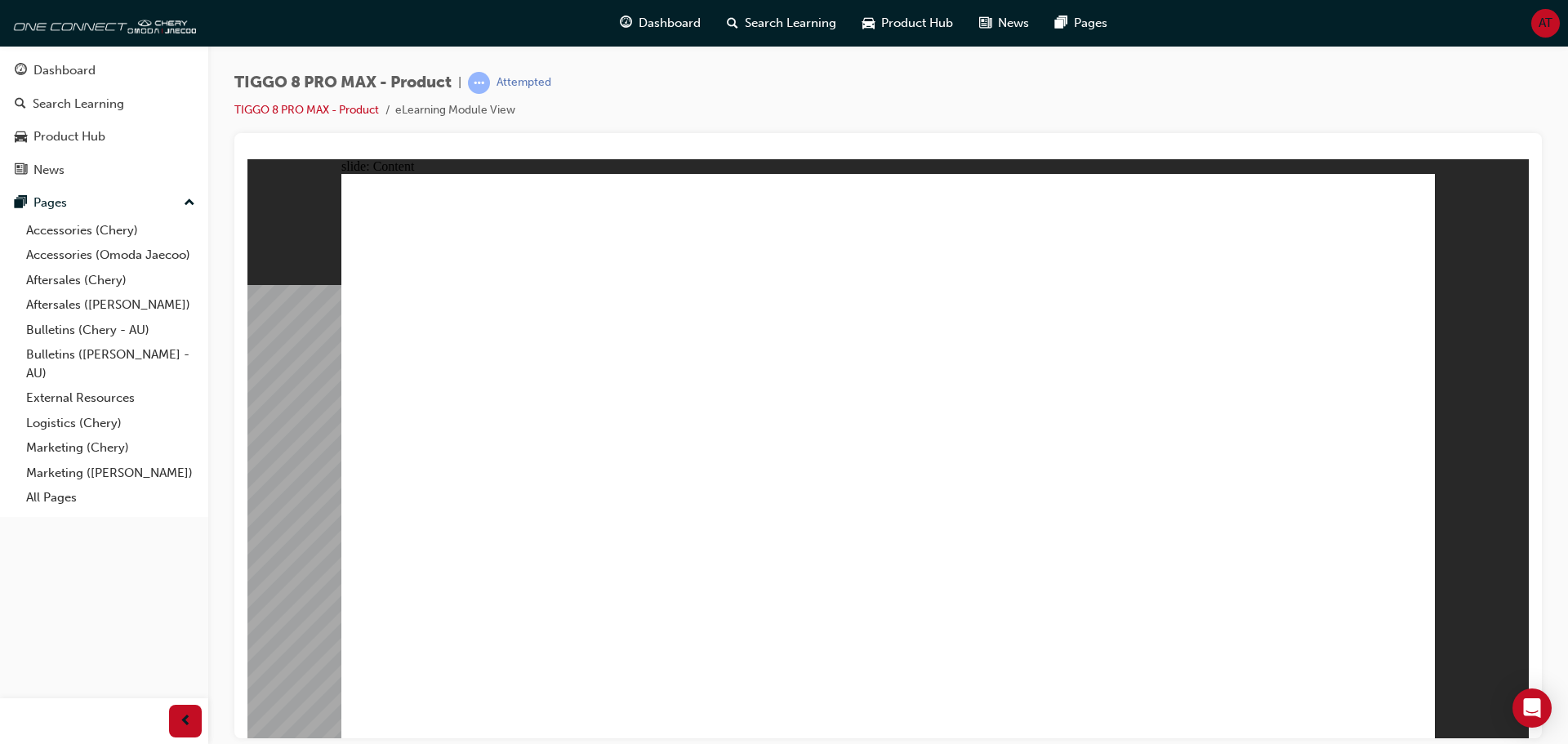
click at [1484, 357] on div "slide: Content Rectangle 1 Rectangle 1 Rectangle 22 close.png FEATURE SAS - SPE…" at bounding box center [888, 448] width 1281 height 579
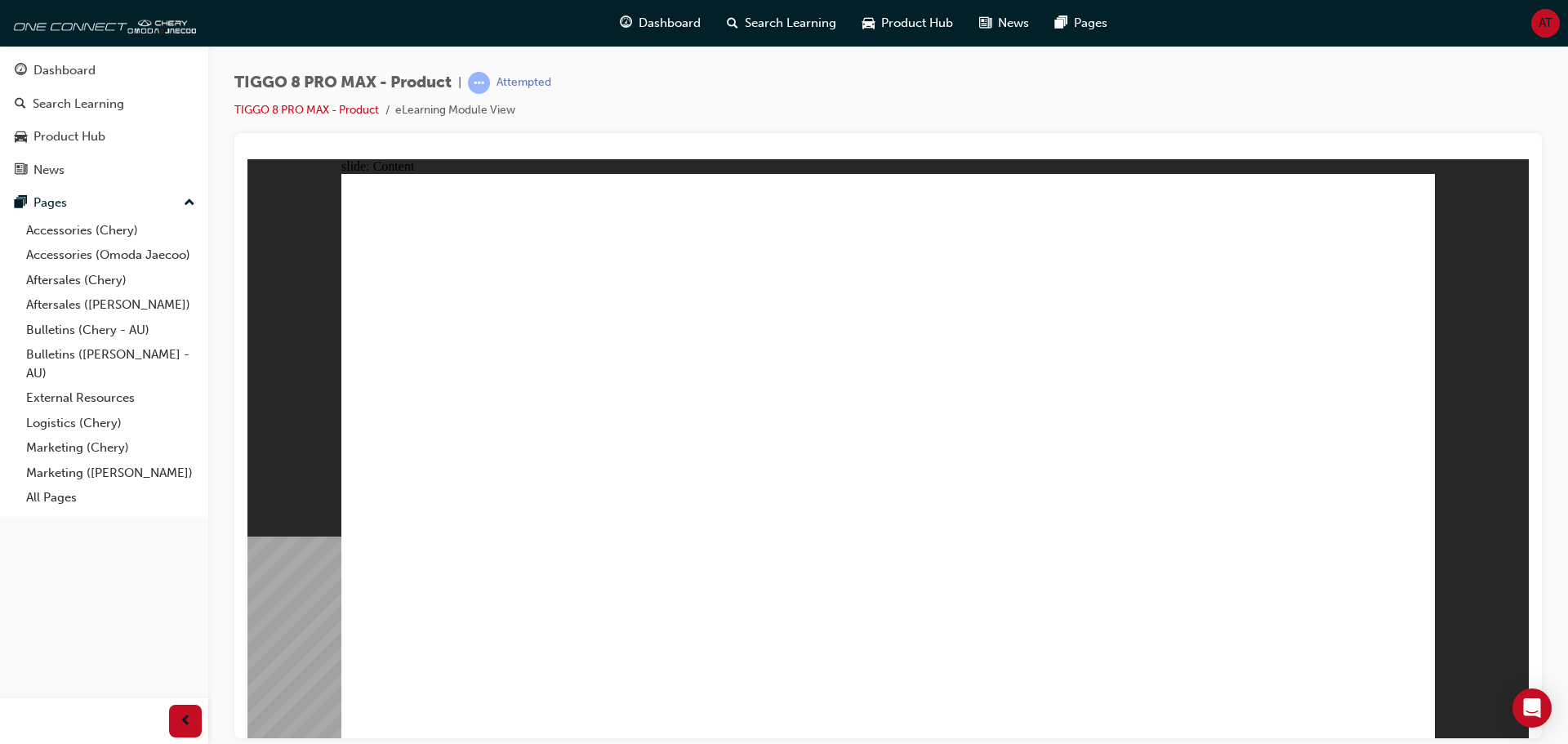
click at [301, 594] on div "slide: Content Group 1 Table with 4 columns and 18 rows ABS (Anti-Skid Brake Sy…" at bounding box center [888, 448] width 1281 height 579
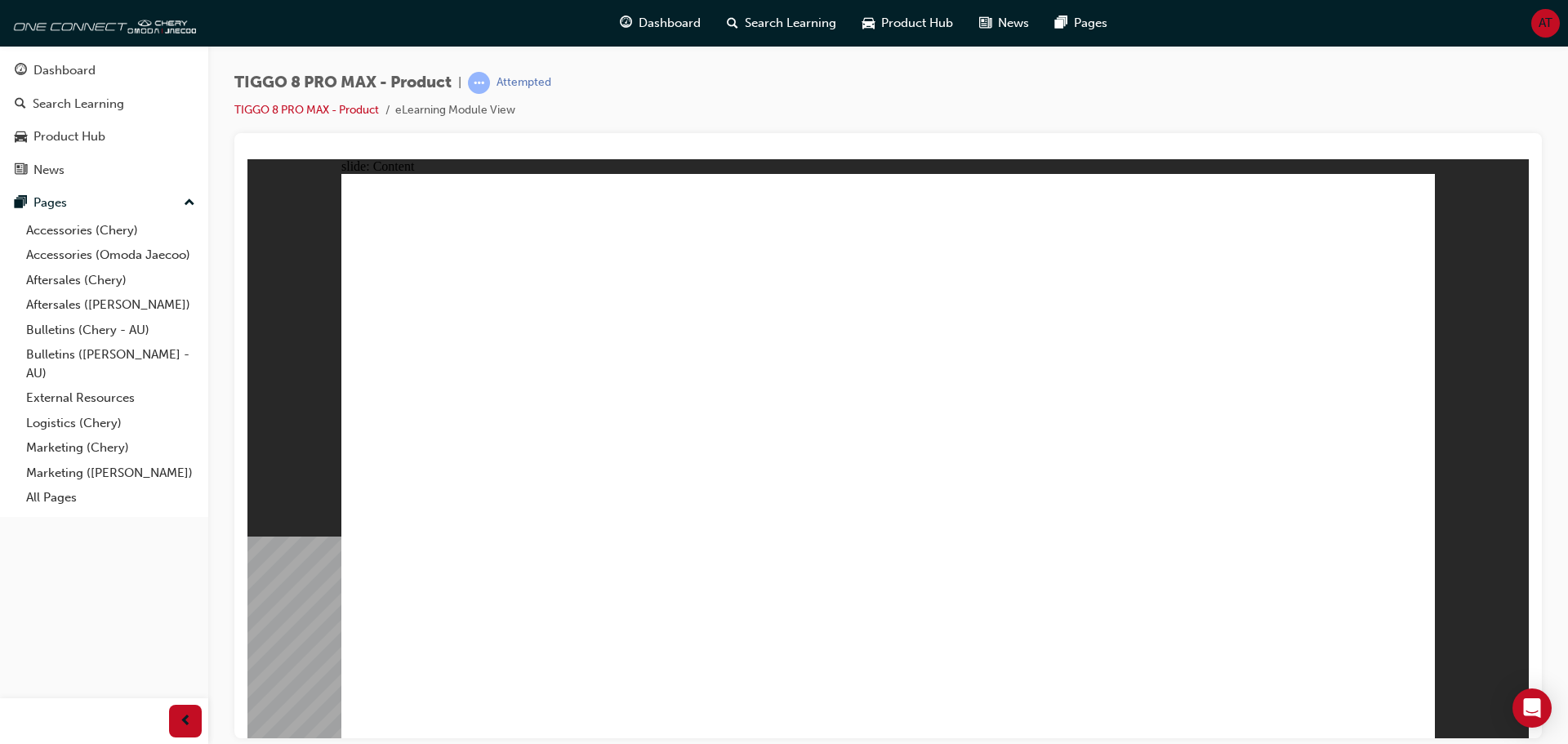
click at [286, 605] on div "slide: Content Group 1 Table with 4 columns and 18 rows Forward Collision Warni…" at bounding box center [888, 448] width 1281 height 579
click at [275, 583] on div "slide: Content Group 1 Table with 4 columns and 24 rows Roof Rails ● Shark Fin …" at bounding box center [888, 448] width 1281 height 579
click at [305, 613] on div "slide: Content Group 1 Table with 4 columns and 19 rows Synthetic Leather Steer…" at bounding box center [888, 448] width 1281 height 579
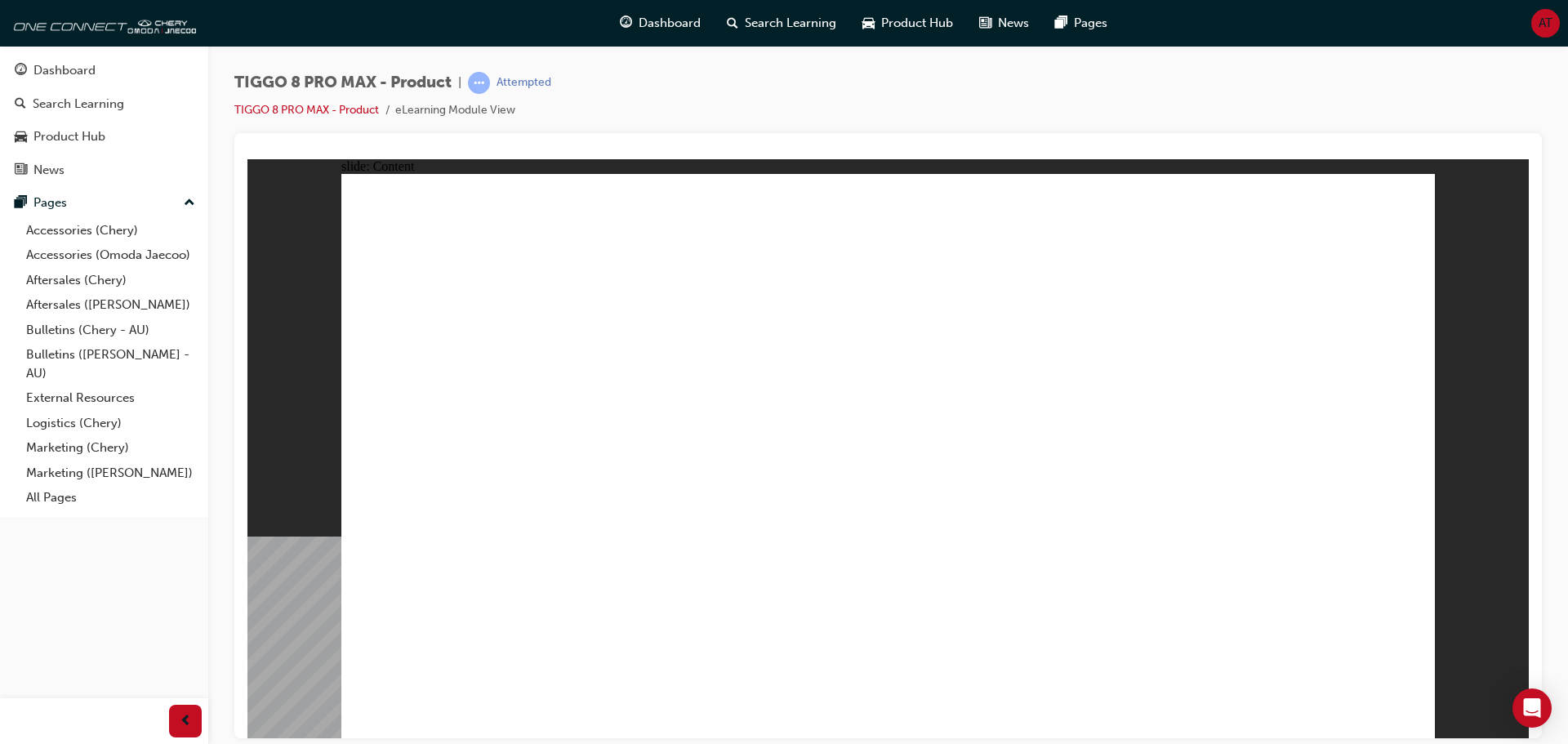
click at [309, 598] on div "slide: Content Group 1 Table with 4 columns and 13 rows Number of Seats 7 6-Way…" at bounding box center [888, 448] width 1281 height 579
click at [261, 599] on div "slide: Content Group 1 Table with 4 columns and 14 rows Dual 12.3" LCD Instrume…" at bounding box center [888, 448] width 1281 height 579
click at [243, 577] on div at bounding box center [887, 435] width 1307 height 605
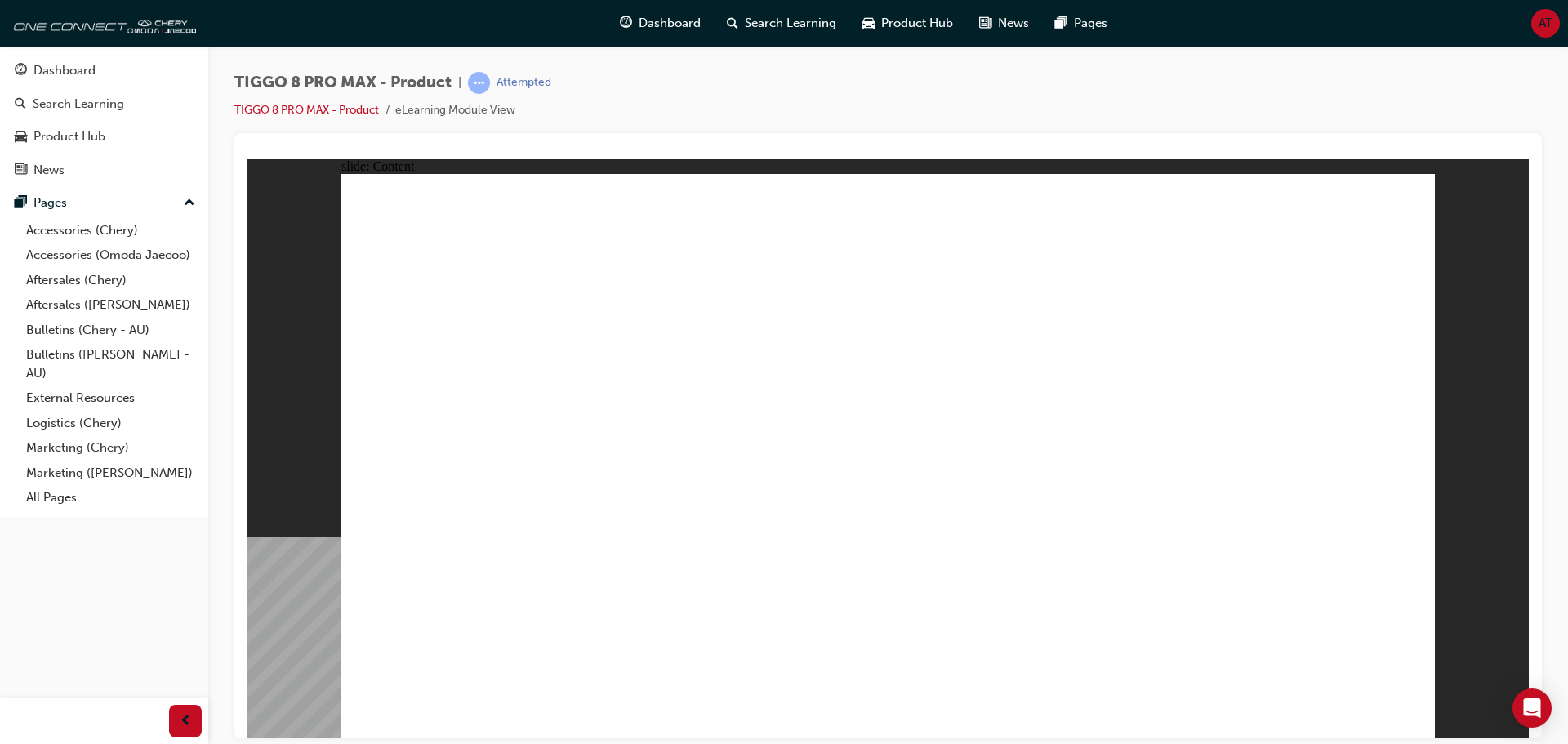
drag, startPoint x: 1267, startPoint y: 699, endPoint x: 1309, endPoint y: 710, distance: 43.4
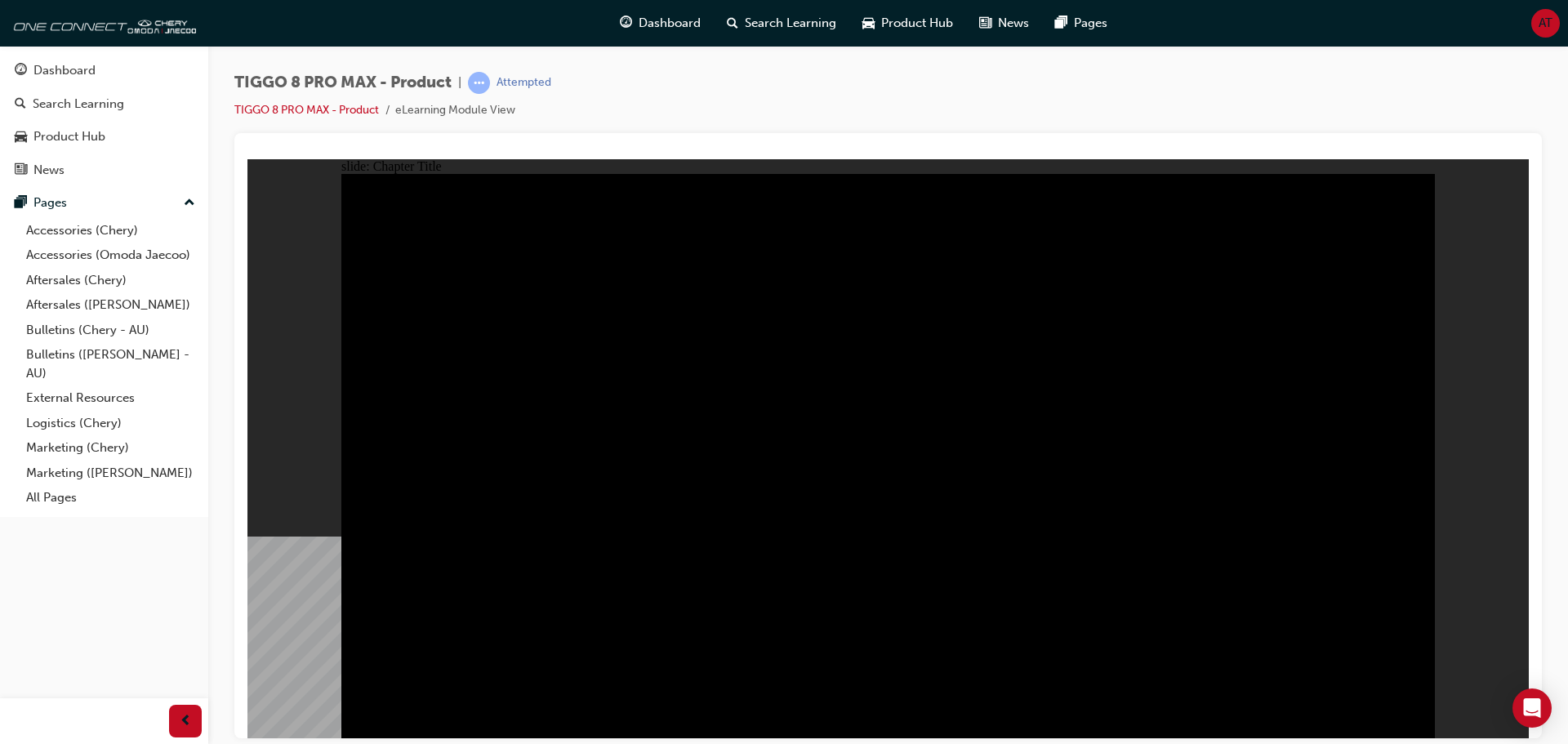
radio input "true"
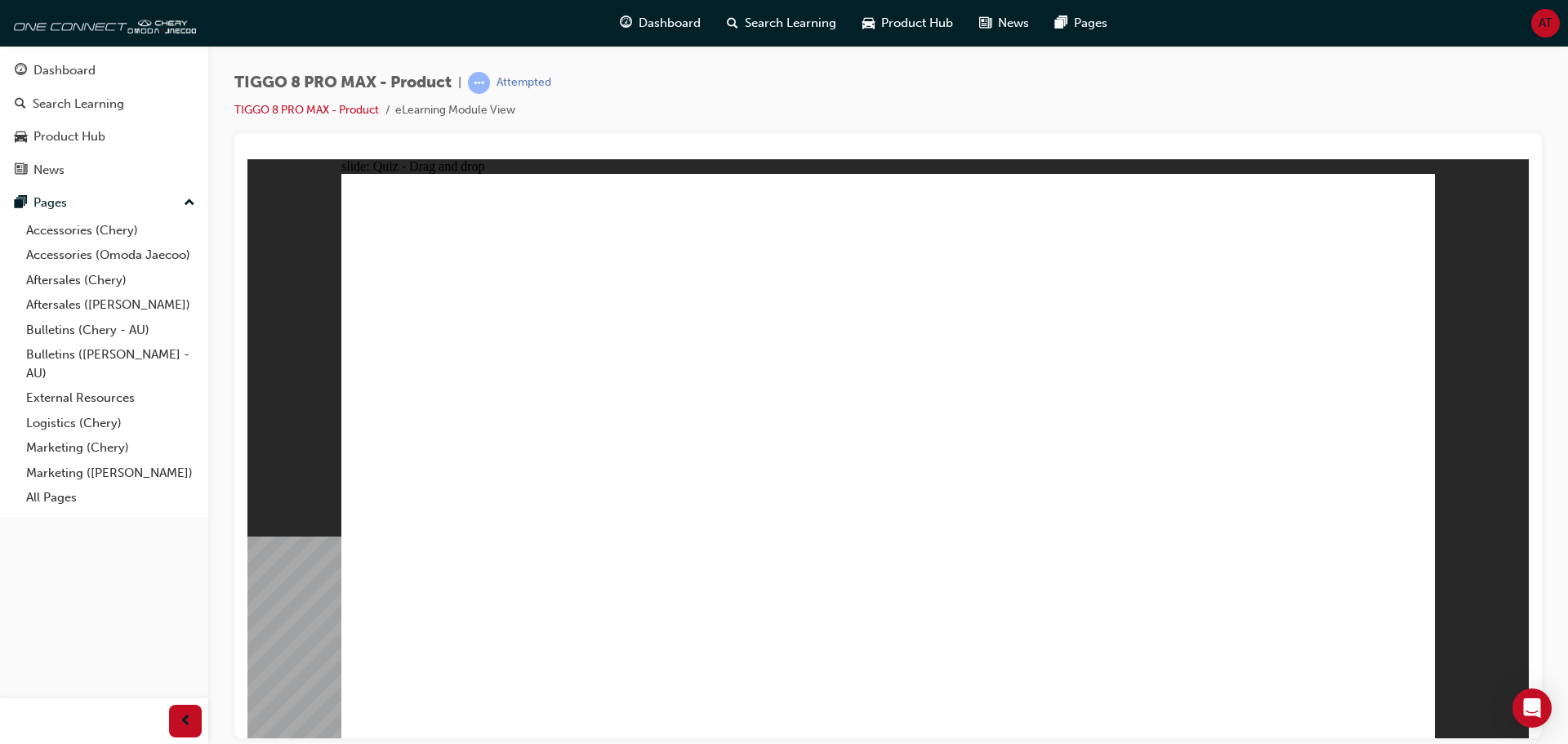
drag, startPoint x: 1154, startPoint y: 321, endPoint x: 1278, endPoint y: 443, distance: 174.0
drag, startPoint x: 854, startPoint y: 217, endPoint x: 1082, endPoint y: 450, distance: 326.0
drag, startPoint x: 937, startPoint y: 345, endPoint x: 675, endPoint y: 462, distance: 286.9
drag, startPoint x: 673, startPoint y: 486, endPoint x: 825, endPoint y: 503, distance: 152.9
drag, startPoint x: 1074, startPoint y: 232, endPoint x: 709, endPoint y: 460, distance: 430.4
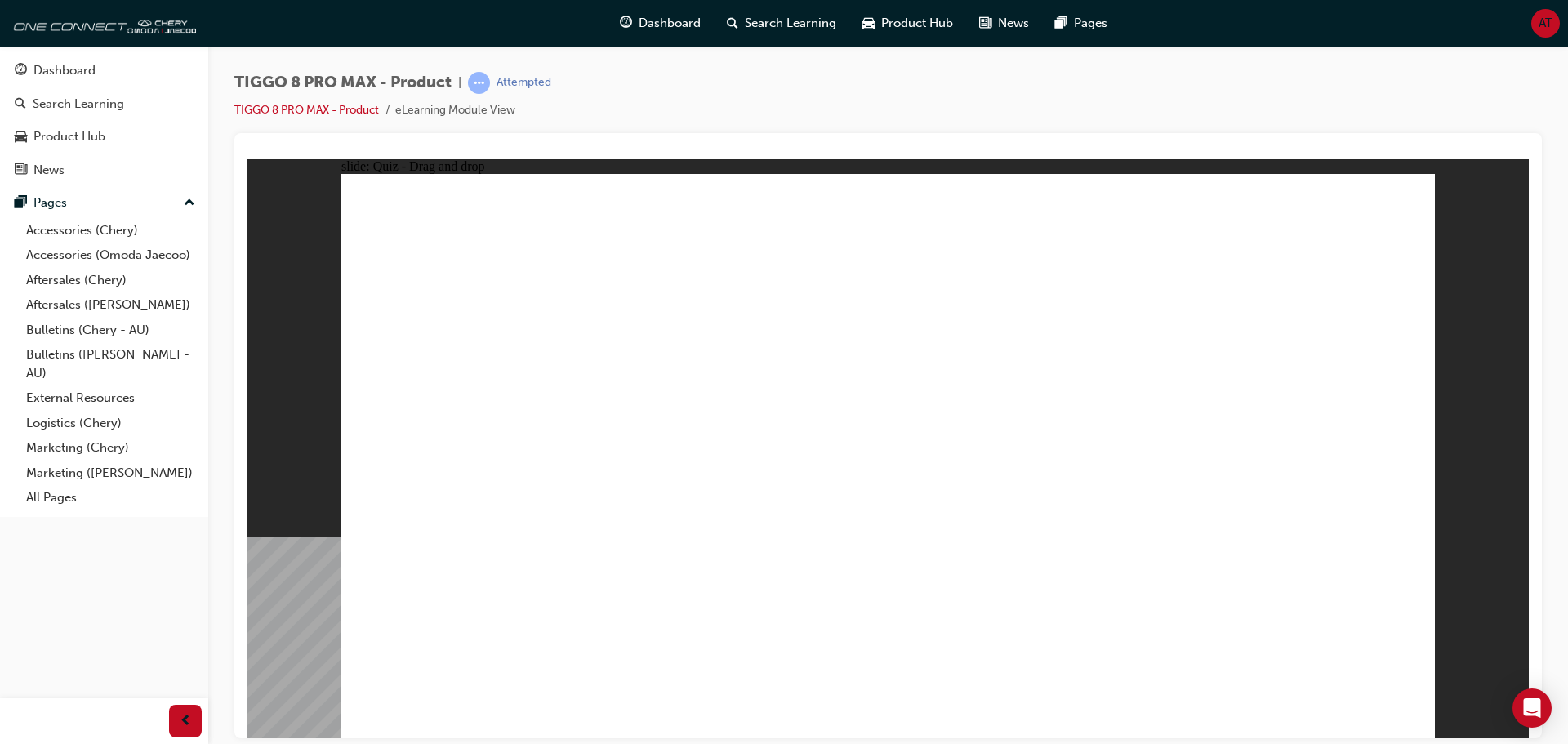
drag, startPoint x: 1272, startPoint y: 222, endPoint x: 475, endPoint y: 484, distance: 839.0
checkbox input "true"
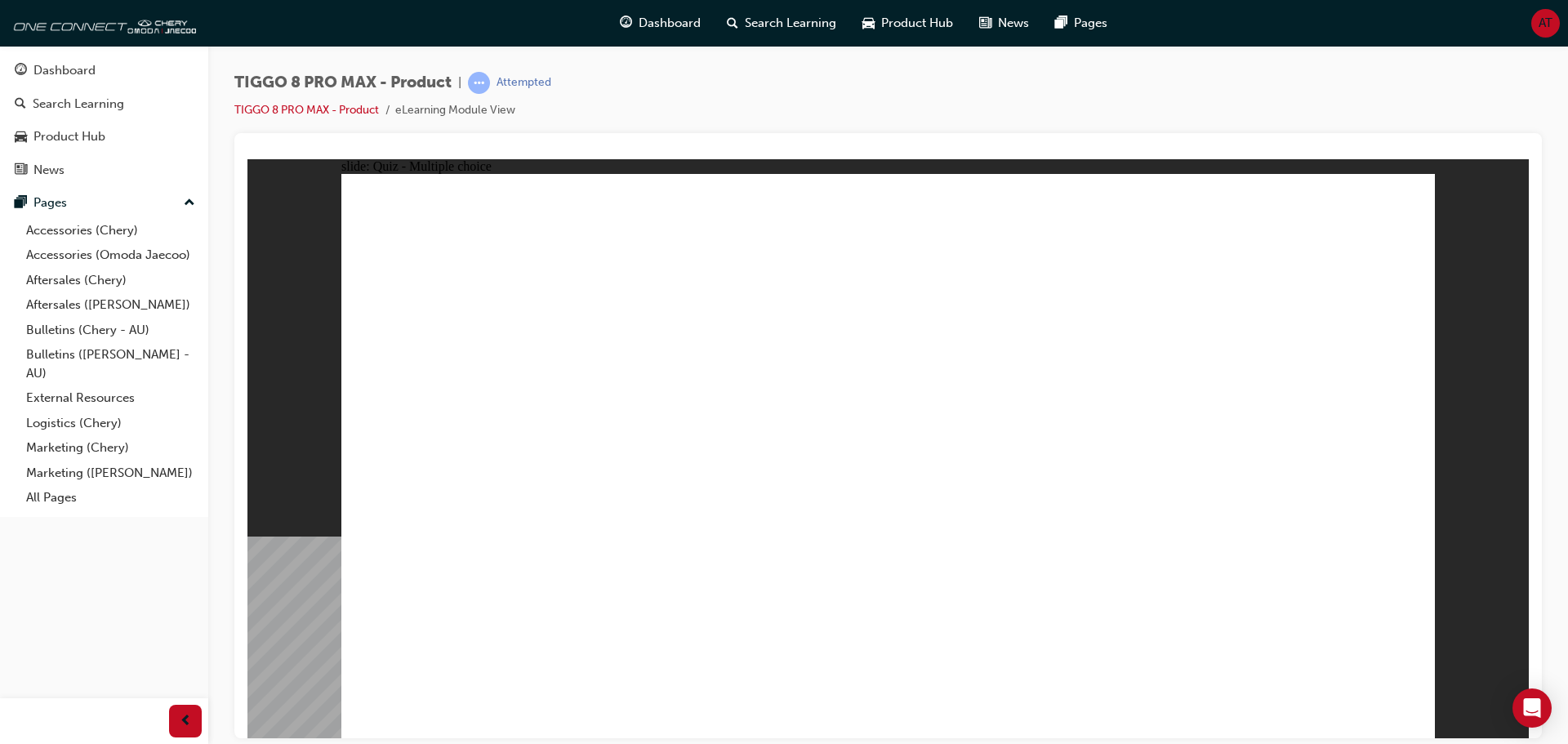
checkbox input "true"
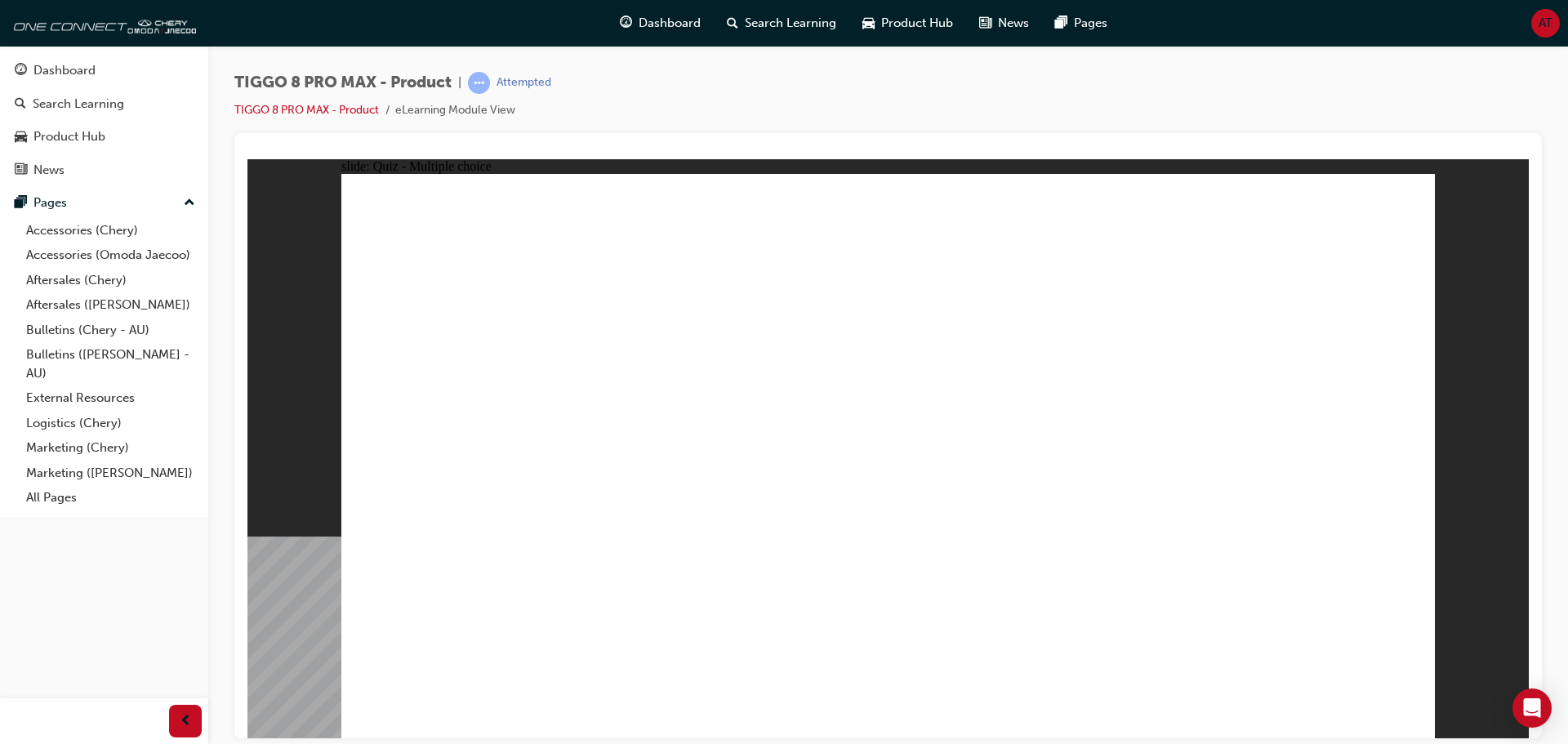
radio input "true"
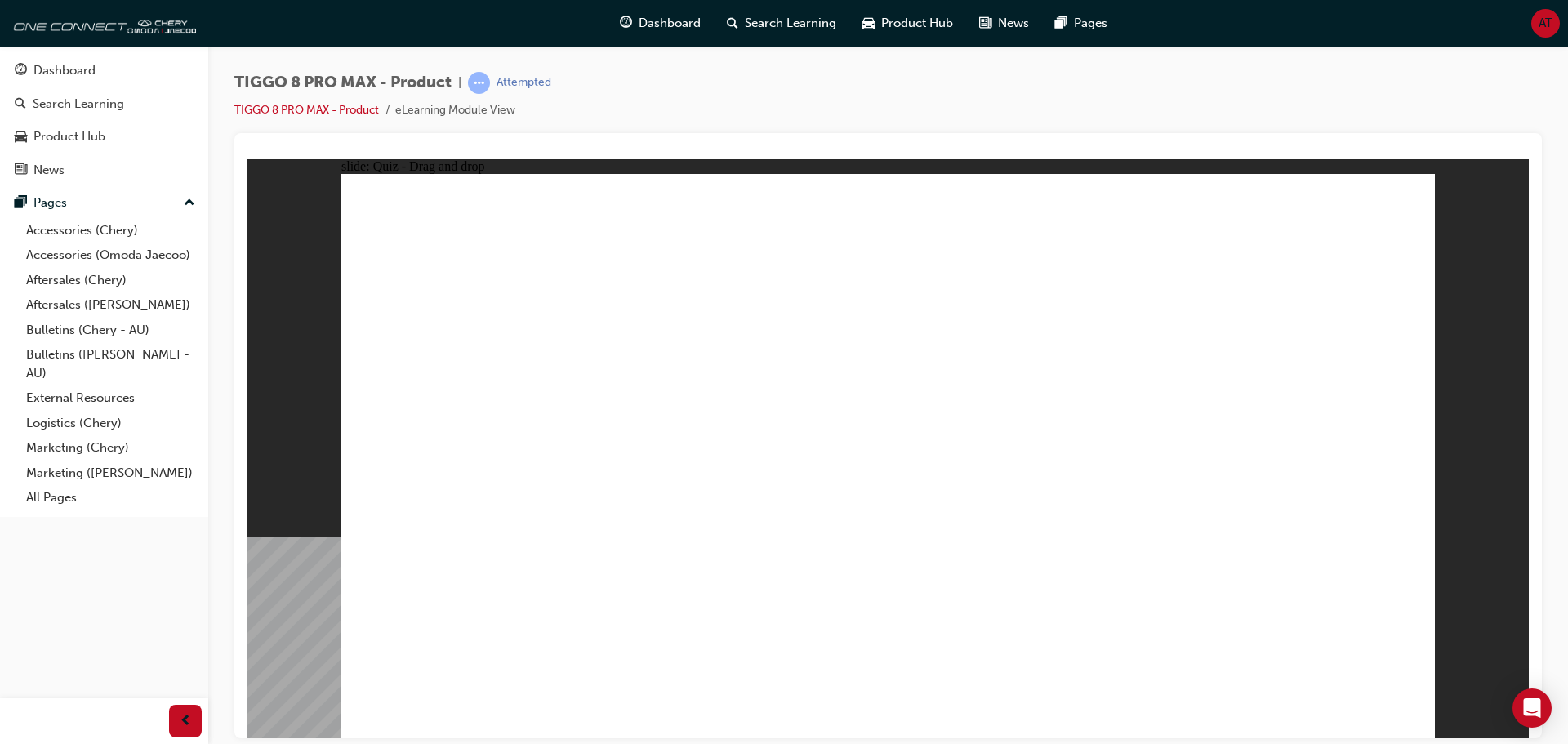
drag, startPoint x: 1102, startPoint y: 314, endPoint x: 1052, endPoint y: 501, distance: 193.6
drag, startPoint x: 915, startPoint y: 275, endPoint x: 965, endPoint y: 544, distance: 273.6
drag, startPoint x: 937, startPoint y: 233, endPoint x: 971, endPoint y: 518, distance: 287.0
drag, startPoint x: 1100, startPoint y: 279, endPoint x: 1154, endPoint y: 531, distance: 257.7
drag, startPoint x: 1267, startPoint y: 275, endPoint x: 1164, endPoint y: 548, distance: 291.8
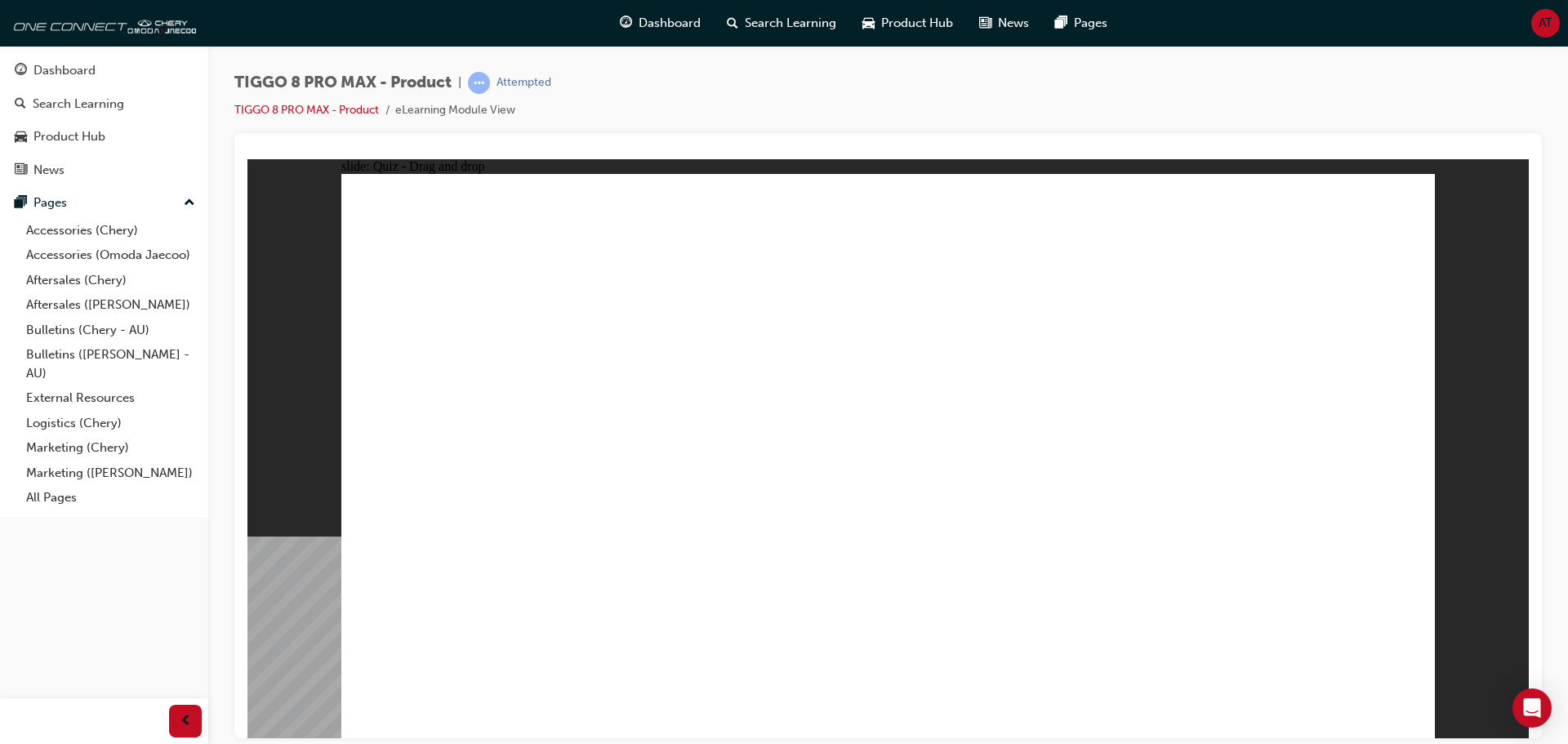
drag, startPoint x: 1269, startPoint y: 234, endPoint x: 1145, endPoint y: 546, distance: 335.7
drag, startPoint x: 1113, startPoint y: 236, endPoint x: 1108, endPoint y: 593, distance: 357.0
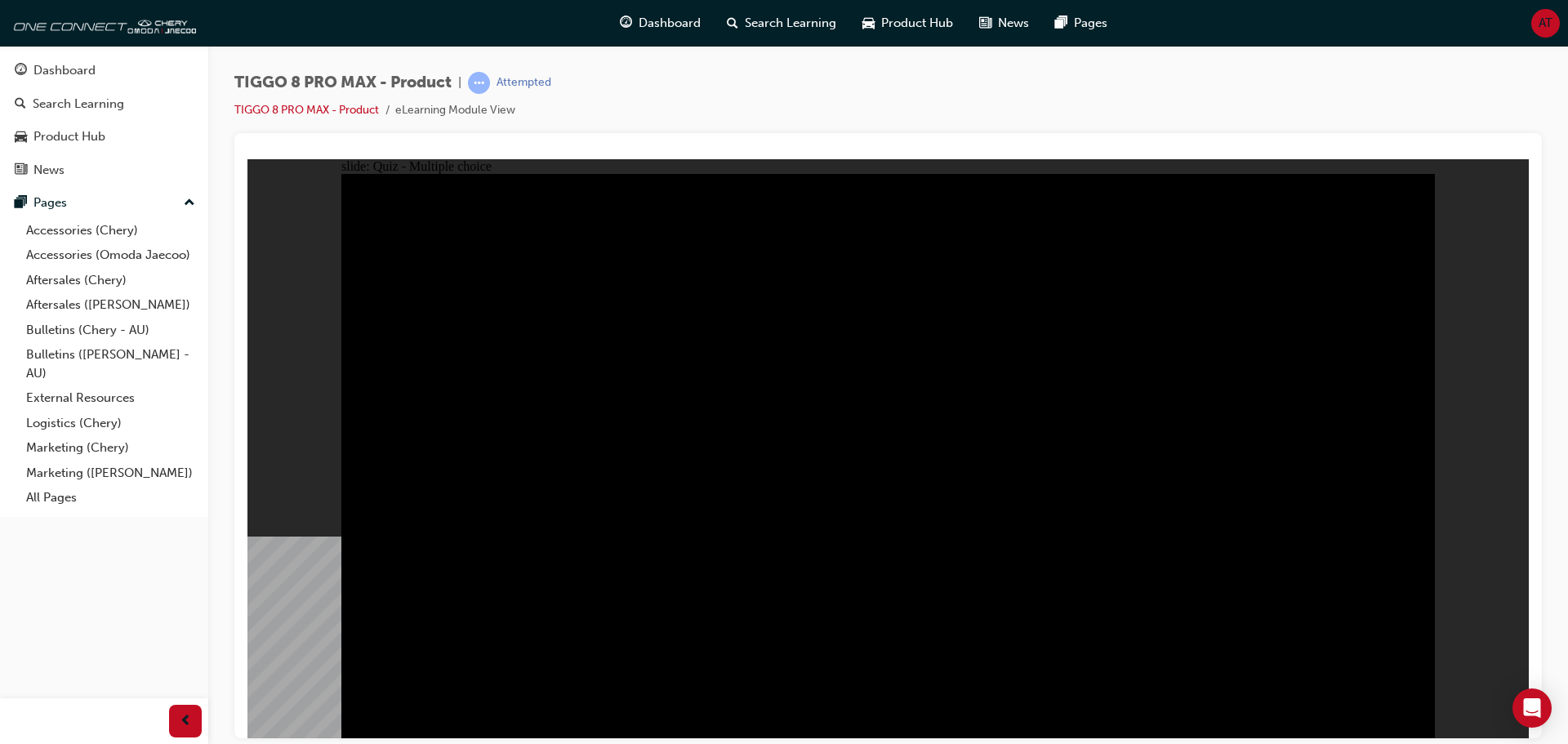
radio input "true"
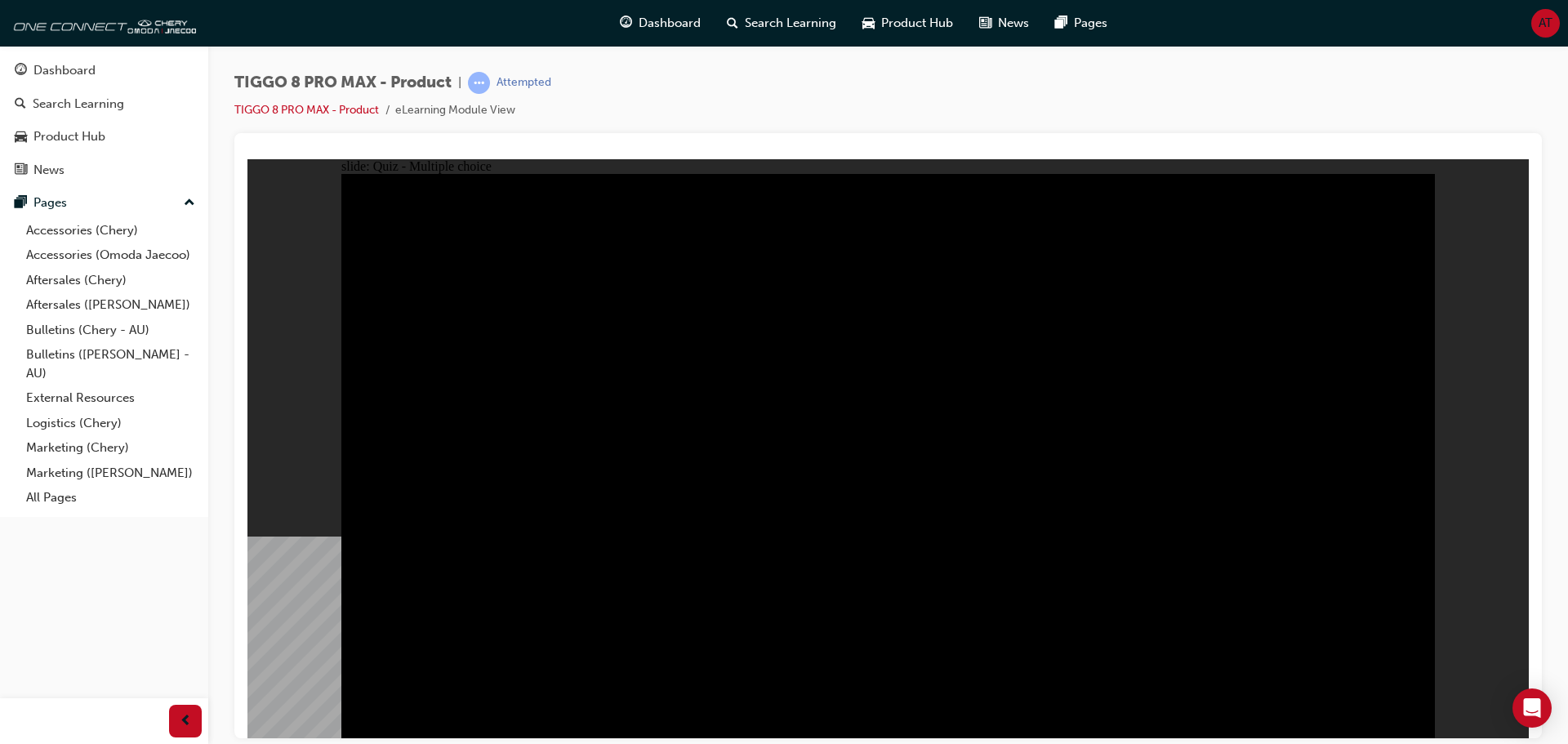
radio input "true"
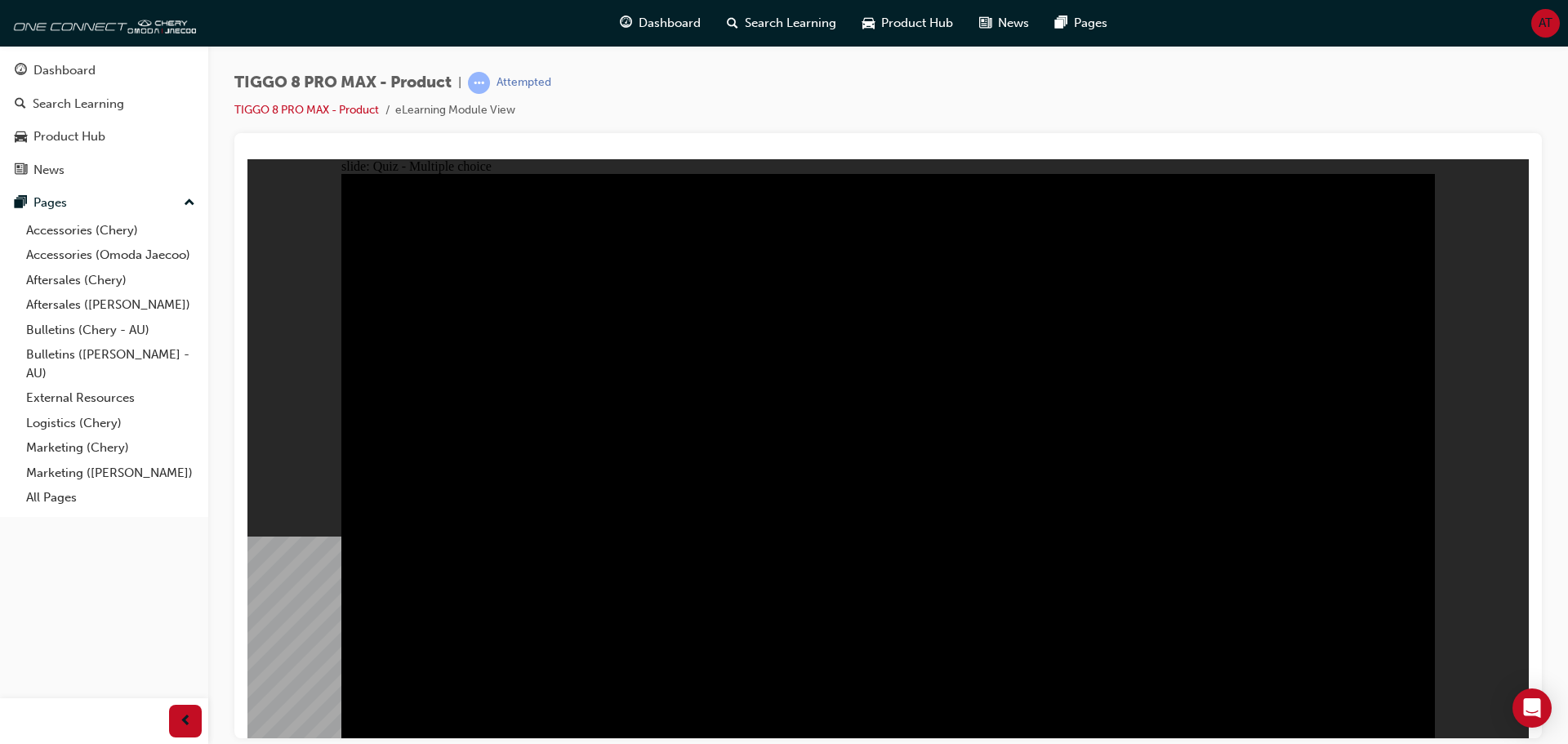
checkbox input "true"
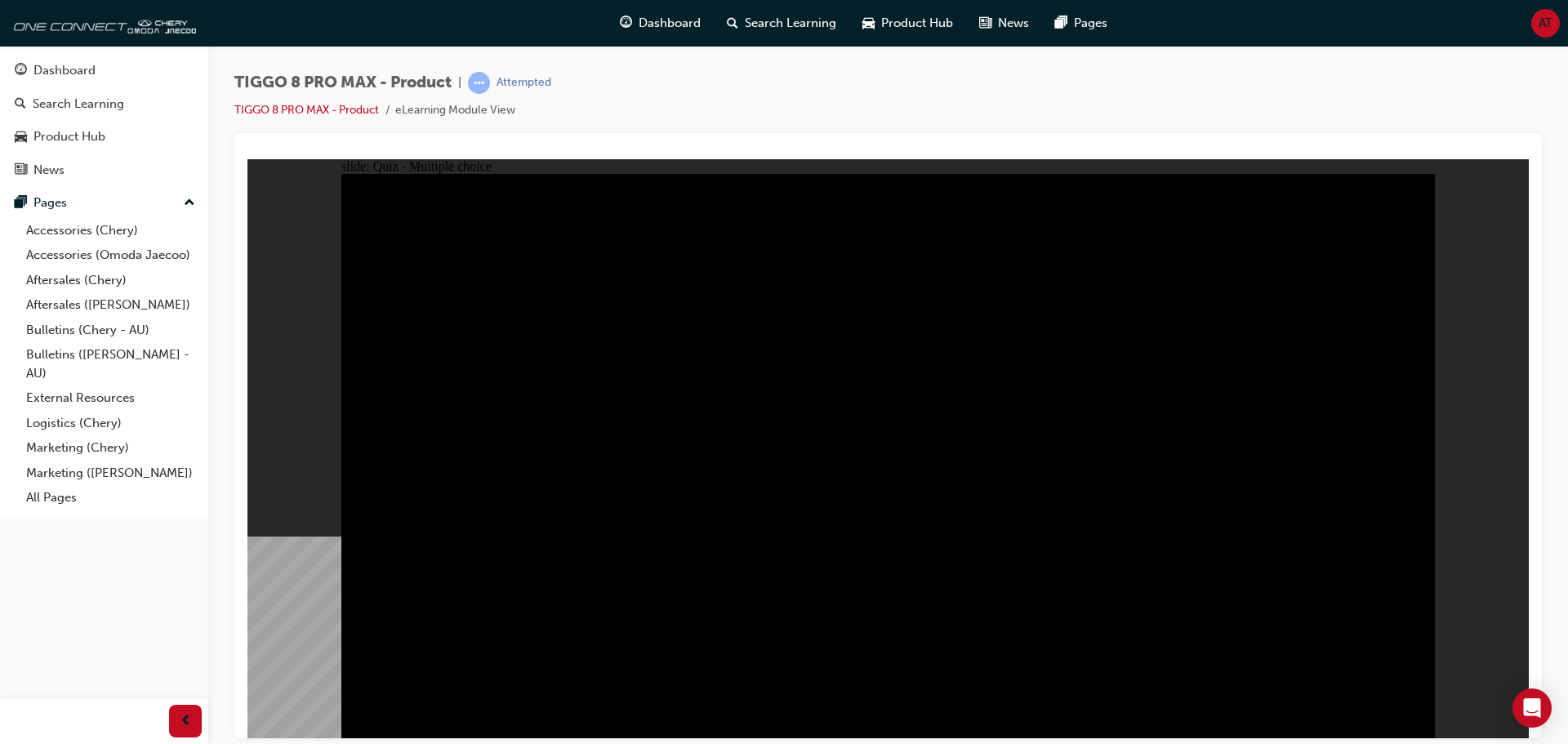
checkbox input "false"
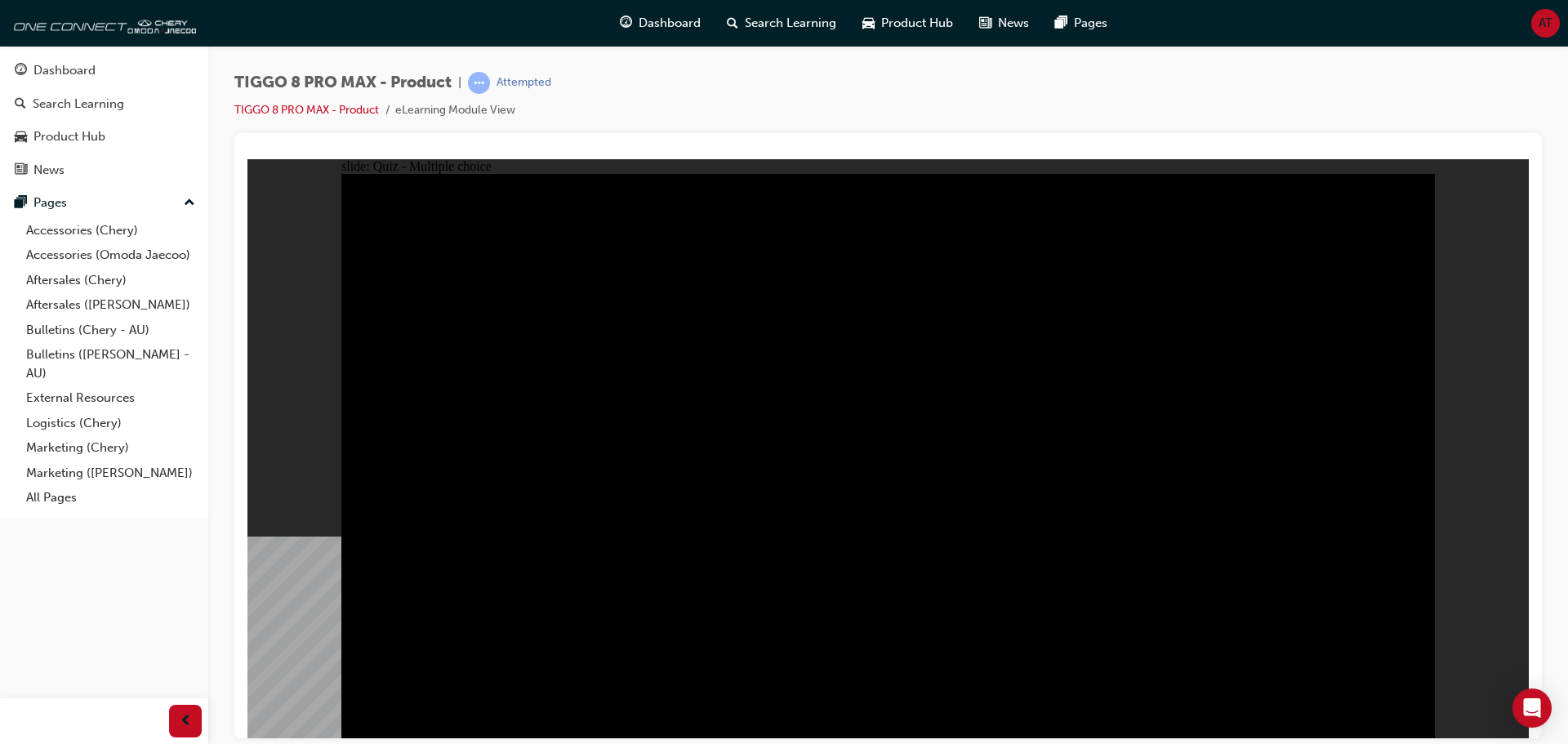
checkbox input "true"
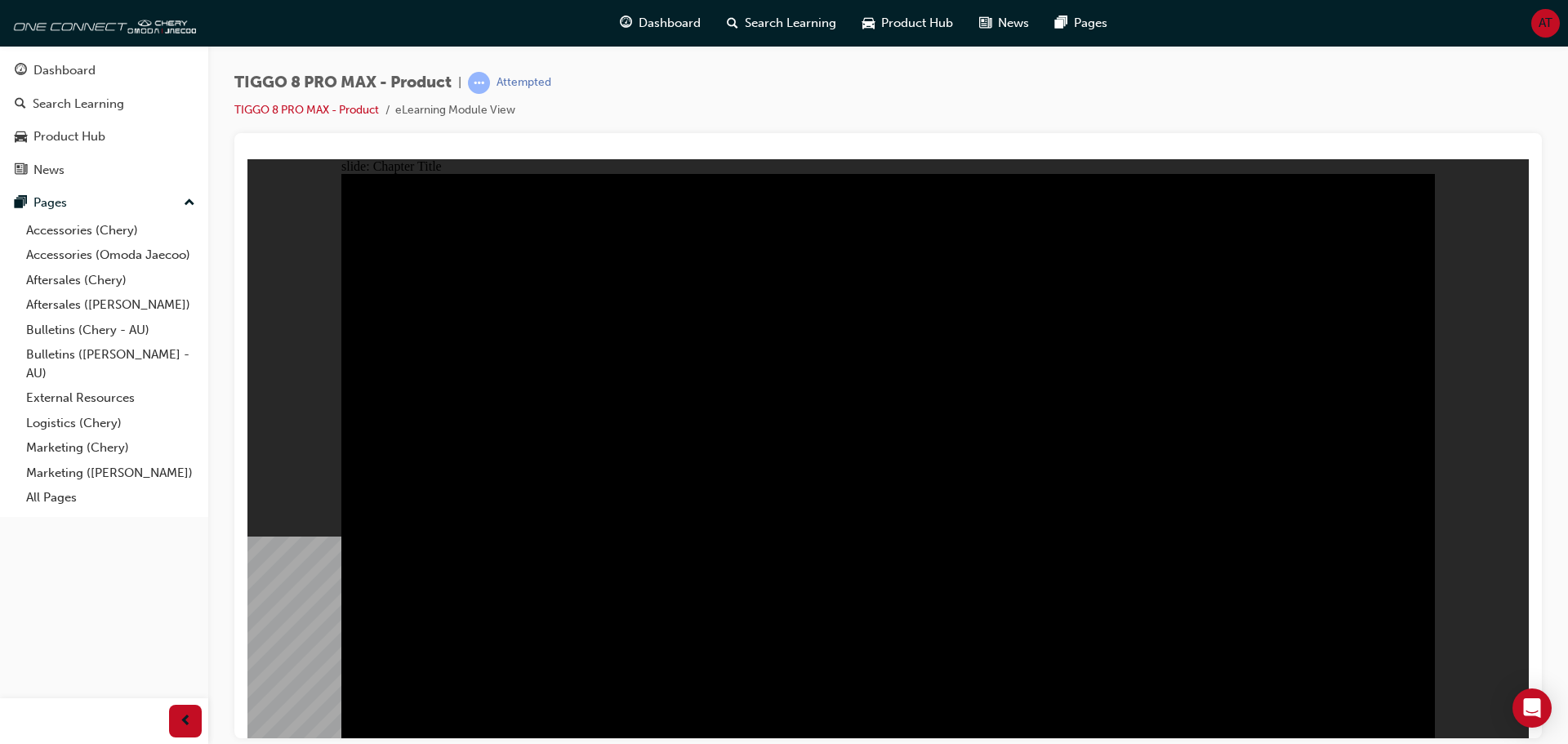
radio input "true"
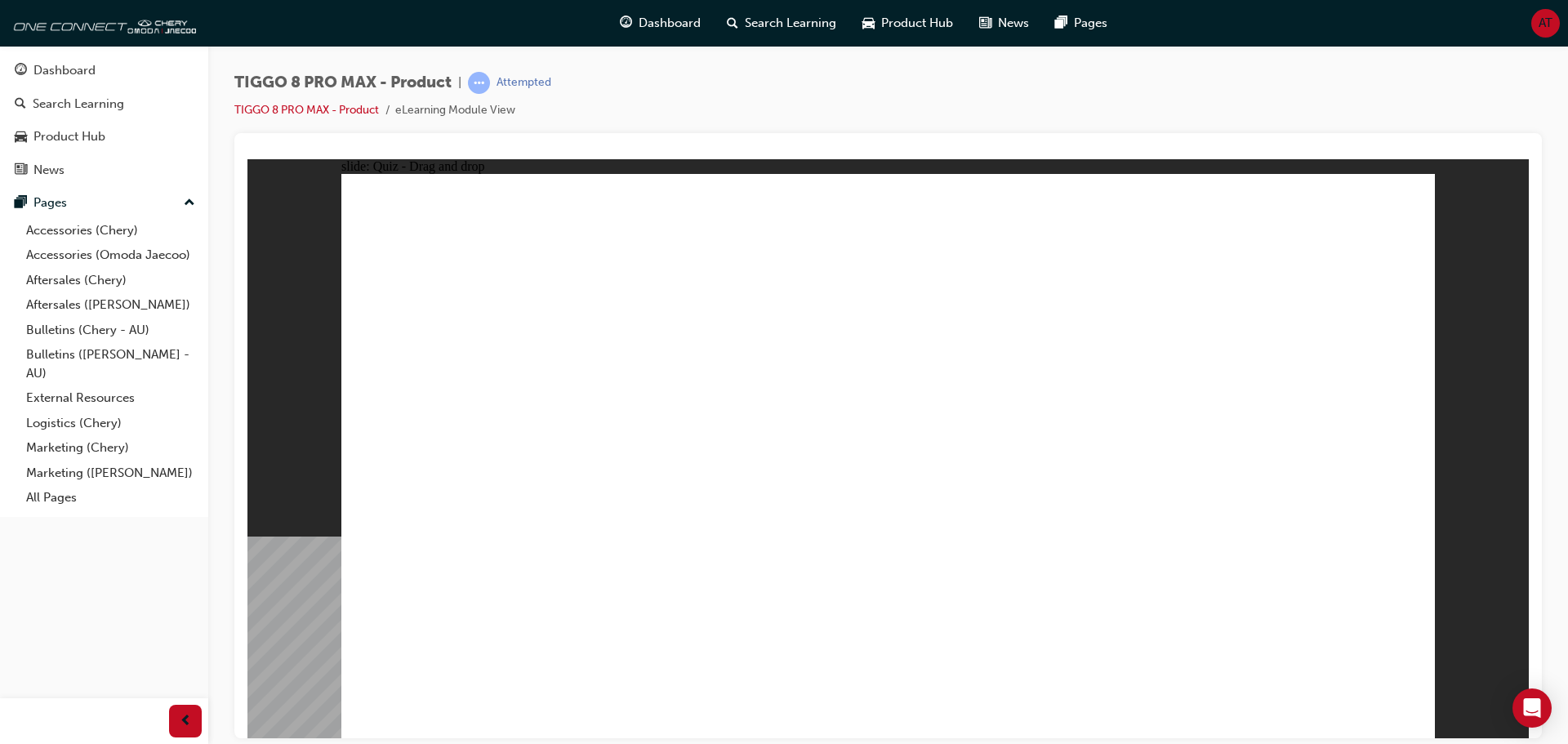
drag, startPoint x: 1158, startPoint y: 339, endPoint x: 1273, endPoint y: 460, distance: 166.9
drag, startPoint x: 1273, startPoint y: 230, endPoint x: 444, endPoint y: 473, distance: 863.9
drag, startPoint x: 832, startPoint y: 219, endPoint x: 865, endPoint y: 470, distance: 253.2
drag, startPoint x: 1064, startPoint y: 215, endPoint x: 680, endPoint y: 450, distance: 450.2
drag, startPoint x: 927, startPoint y: 331, endPoint x: 1058, endPoint y: 459, distance: 183.2
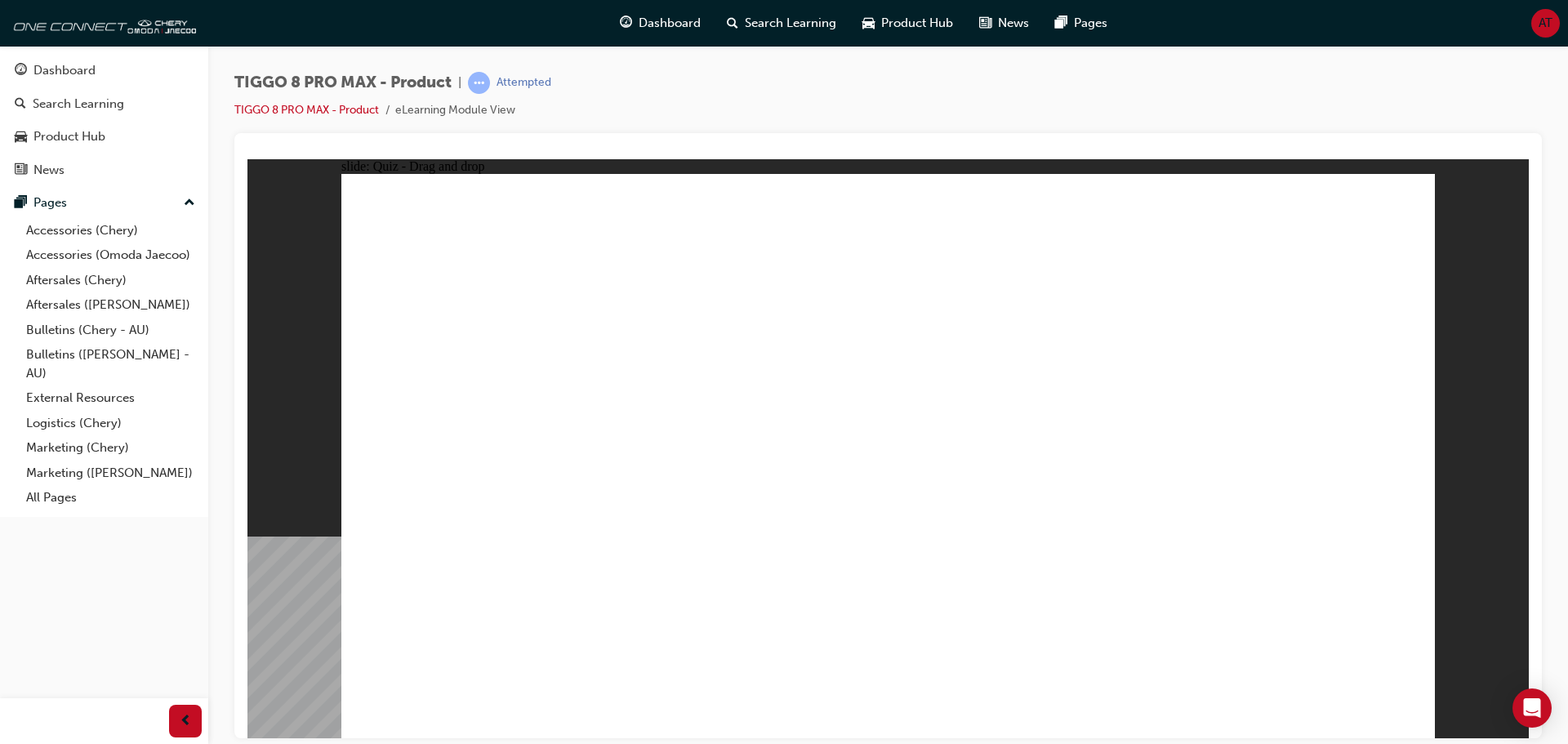
checkbox input "true"
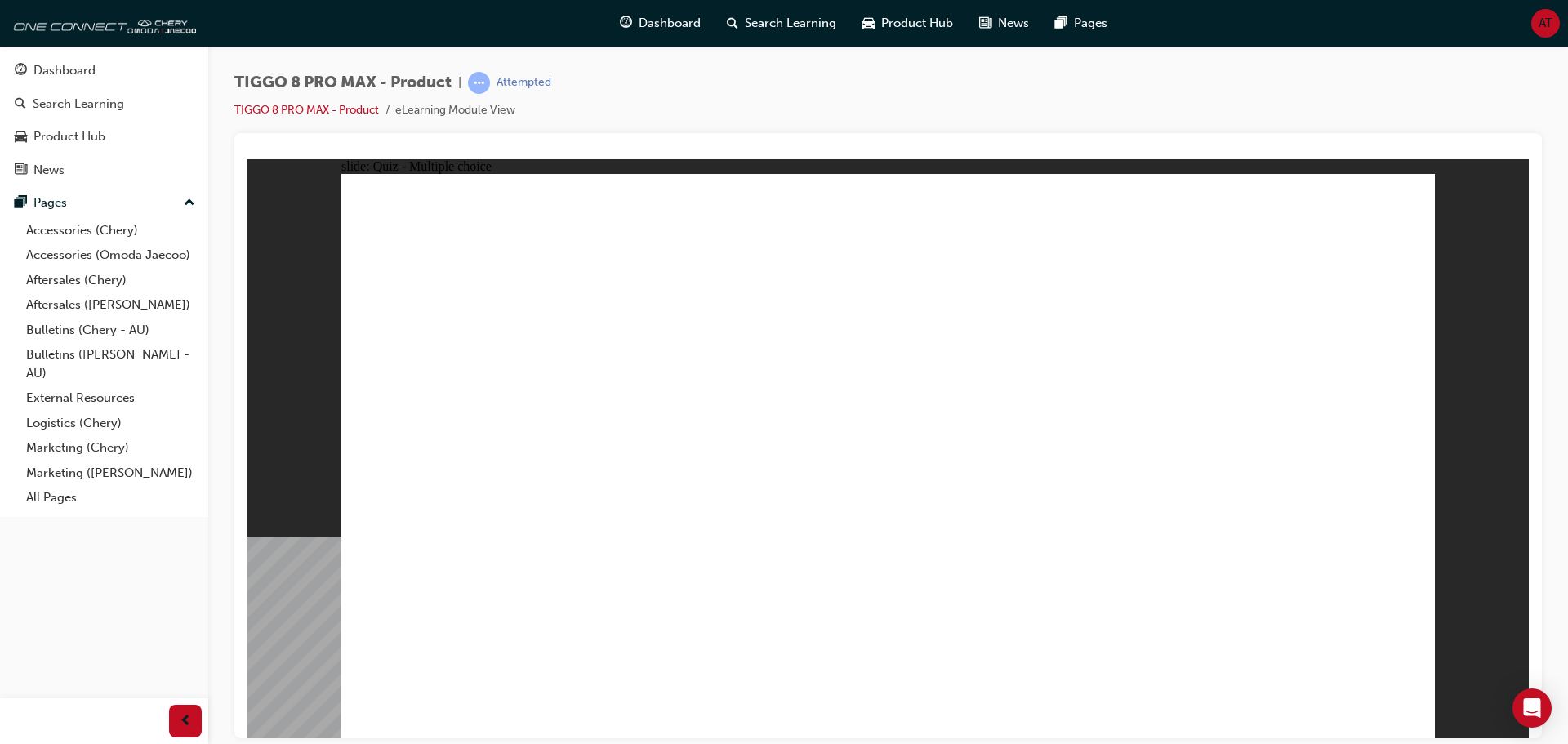
checkbox input "true"
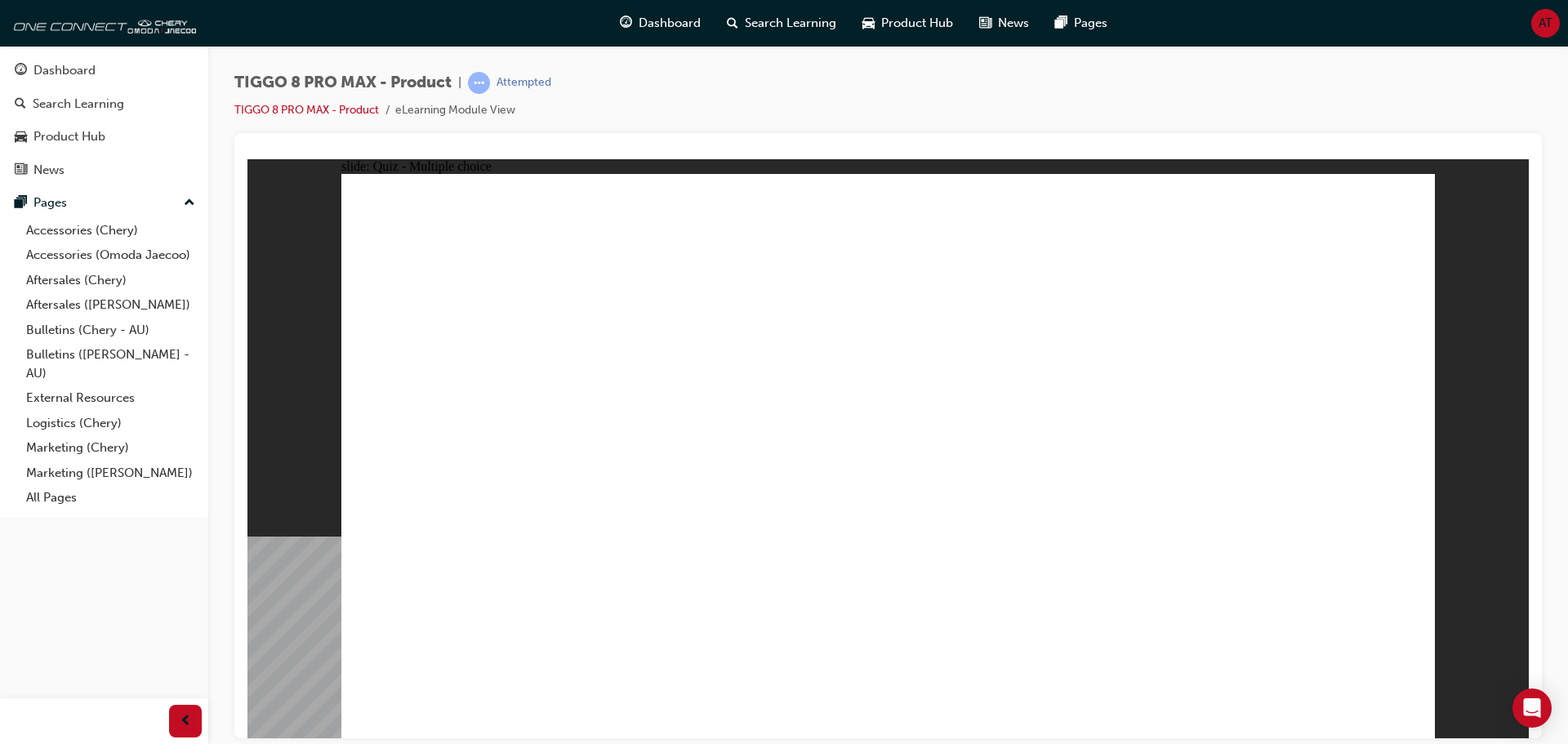
radio input "true"
drag, startPoint x: 877, startPoint y: 277, endPoint x: 948, endPoint y: 499, distance: 233.1
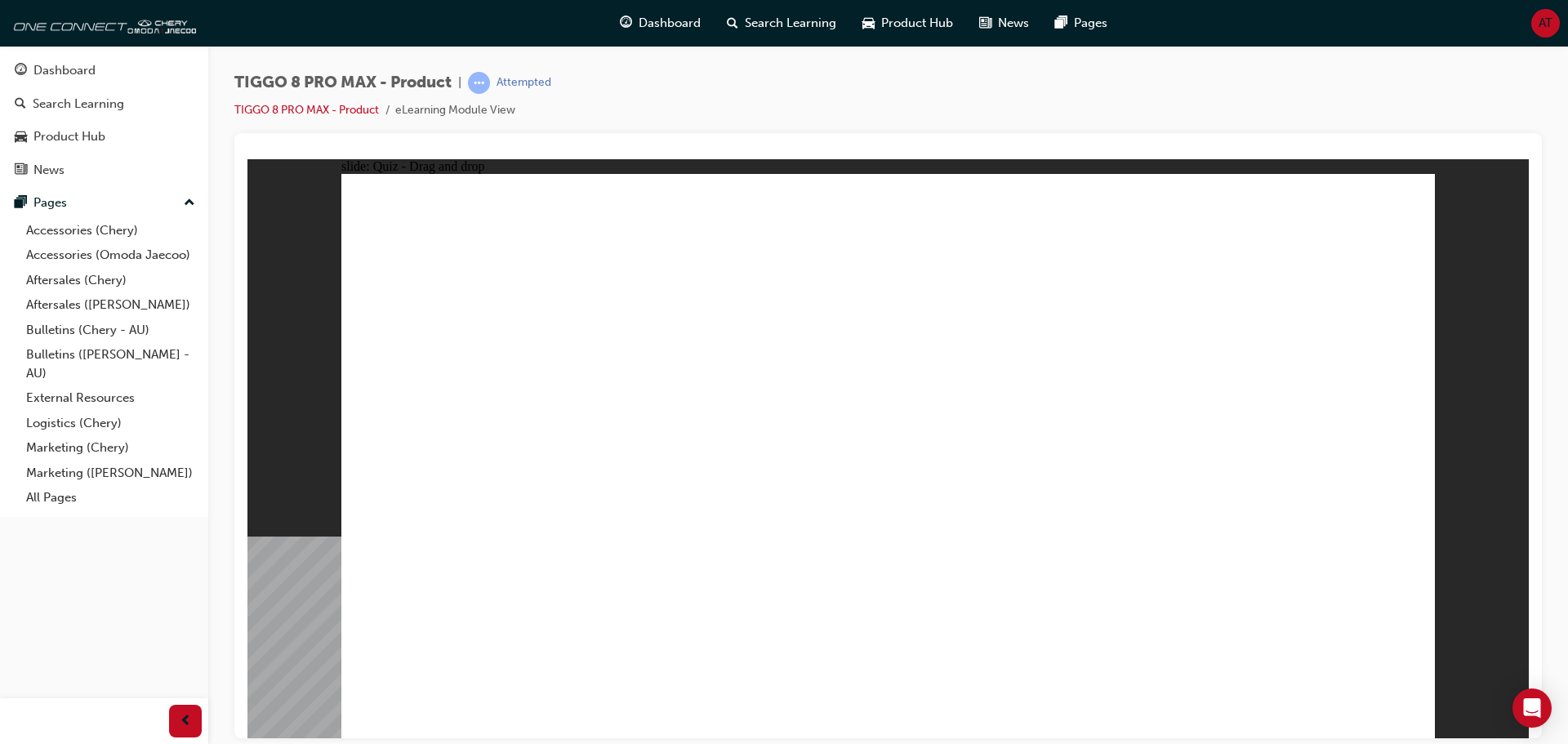
drag, startPoint x: 1037, startPoint y: 311, endPoint x: 1111, endPoint y: 496, distance: 199.3
drag, startPoint x: 1080, startPoint y: 277, endPoint x: 1083, endPoint y: 556, distance: 279.0
drag, startPoint x: 1058, startPoint y: 227, endPoint x: 1113, endPoint y: 555, distance: 332.6
drag, startPoint x: 1217, startPoint y: 272, endPoint x: 1081, endPoint y: 580, distance: 336.7
drag, startPoint x: 1216, startPoint y: 232, endPoint x: 1112, endPoint y: 547, distance: 331.7
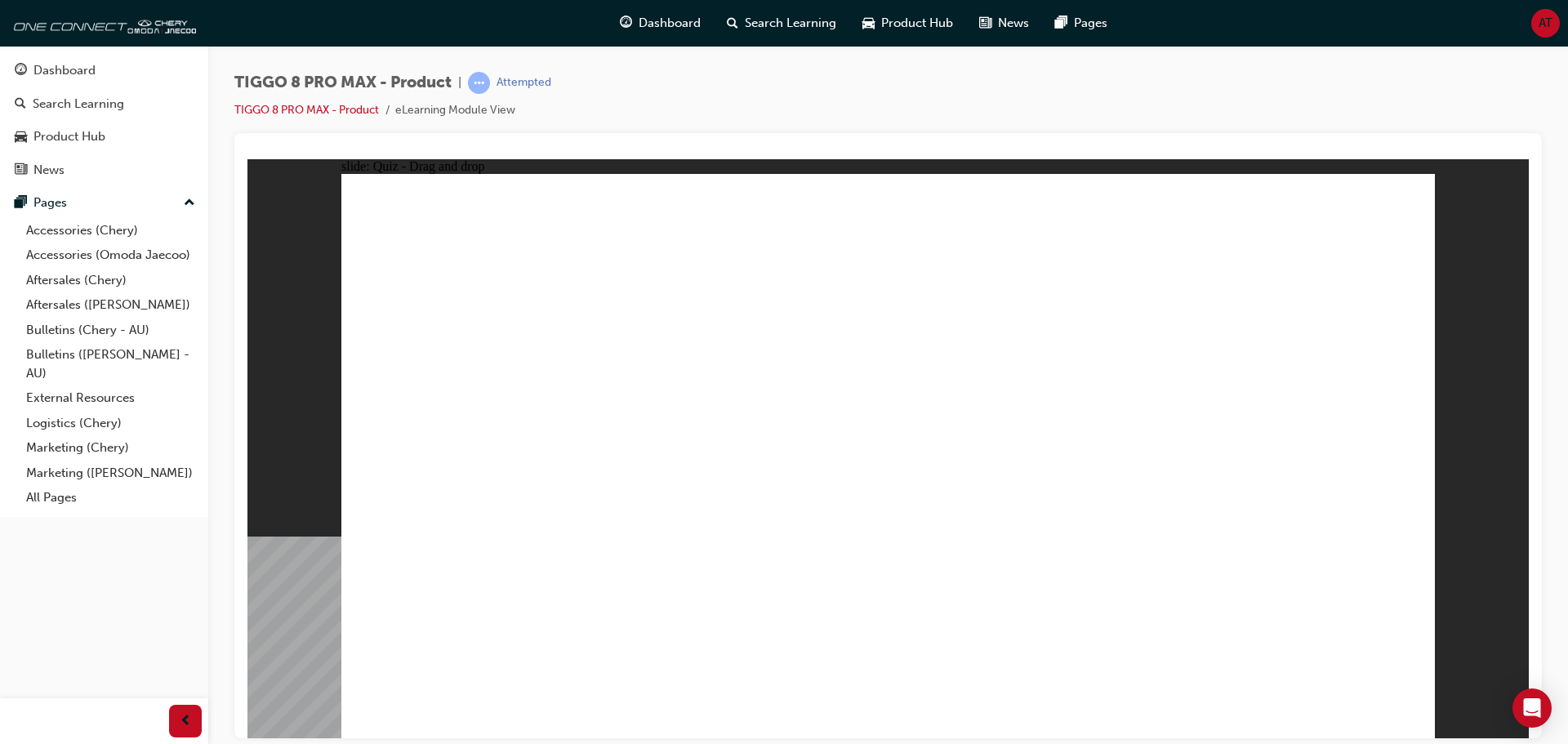
drag, startPoint x: 878, startPoint y: 235, endPoint x: 968, endPoint y: 566, distance: 343.0
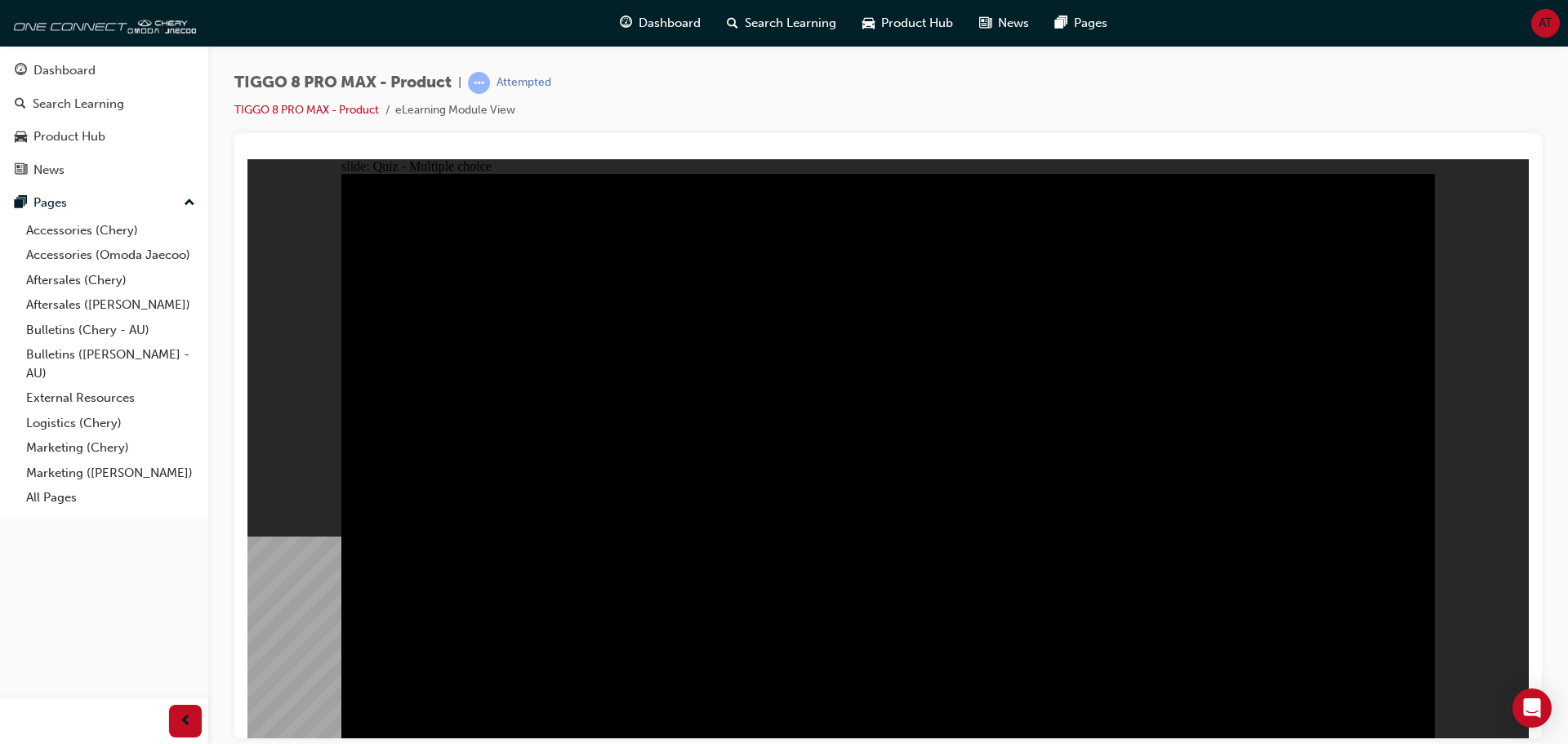
radio input "true"
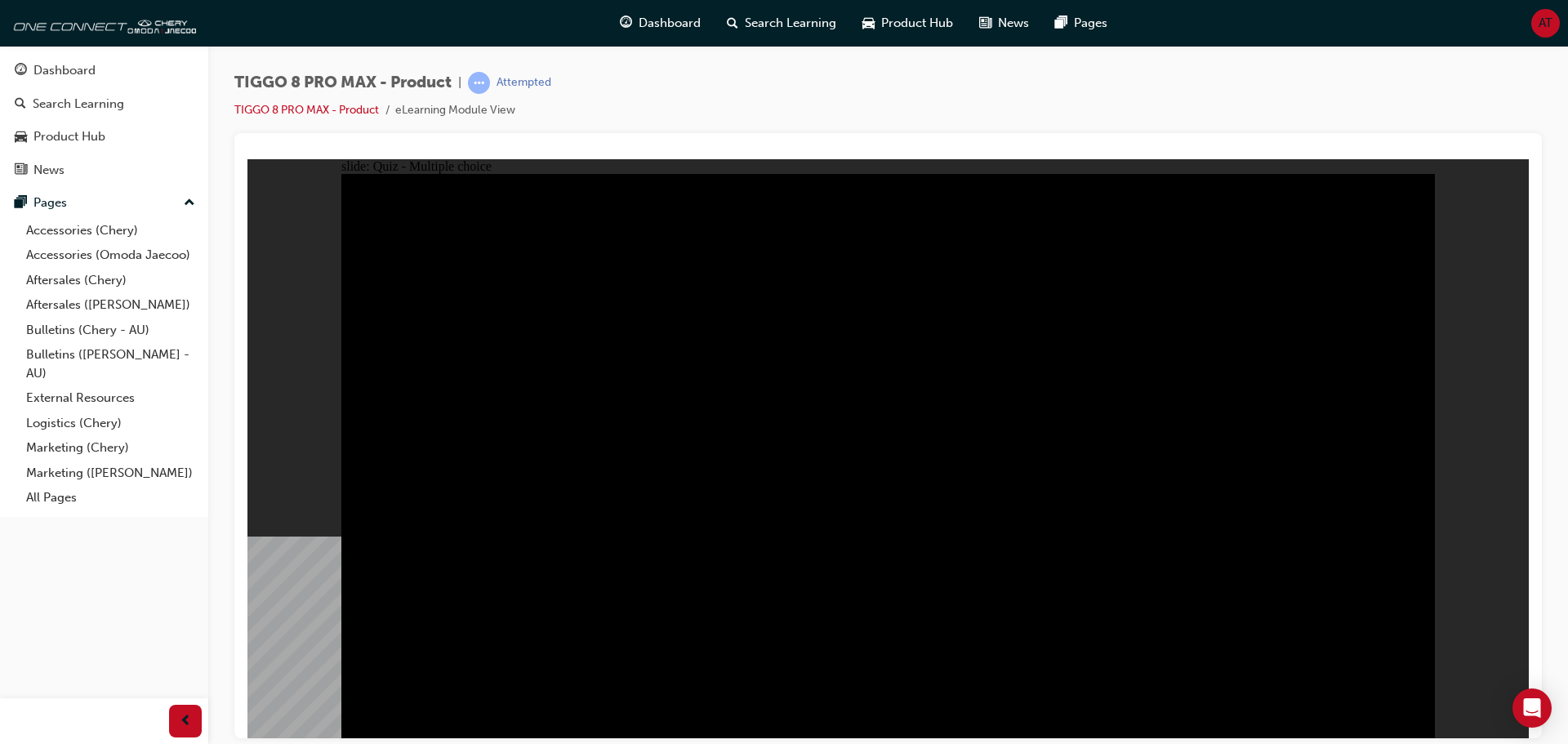
radio input "true"
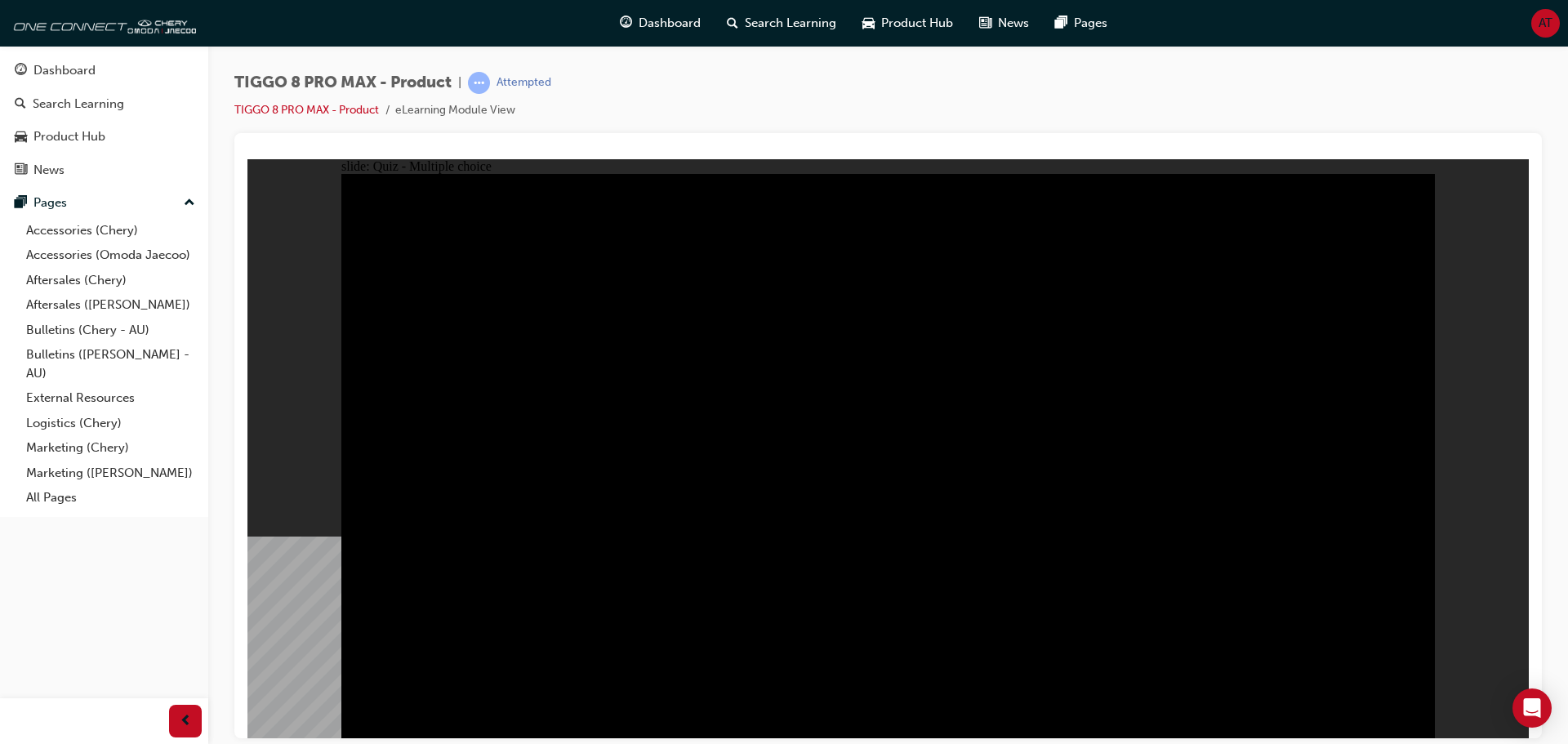
drag, startPoint x: 948, startPoint y: 537, endPoint x: 940, endPoint y: 285, distance: 252.1
drag, startPoint x: 1067, startPoint y: 421, endPoint x: 954, endPoint y: 523, distance: 152.2
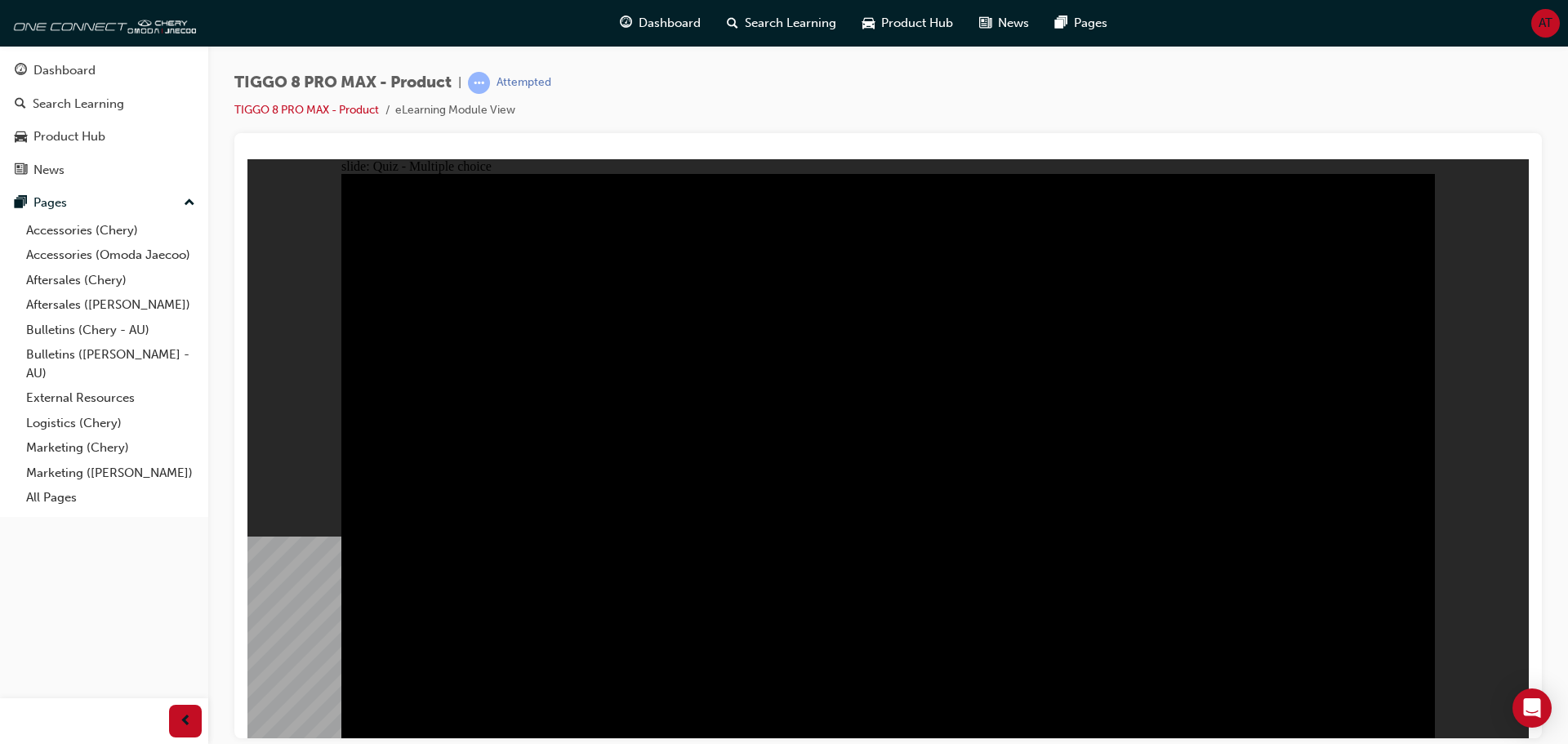
checkbox input "true"
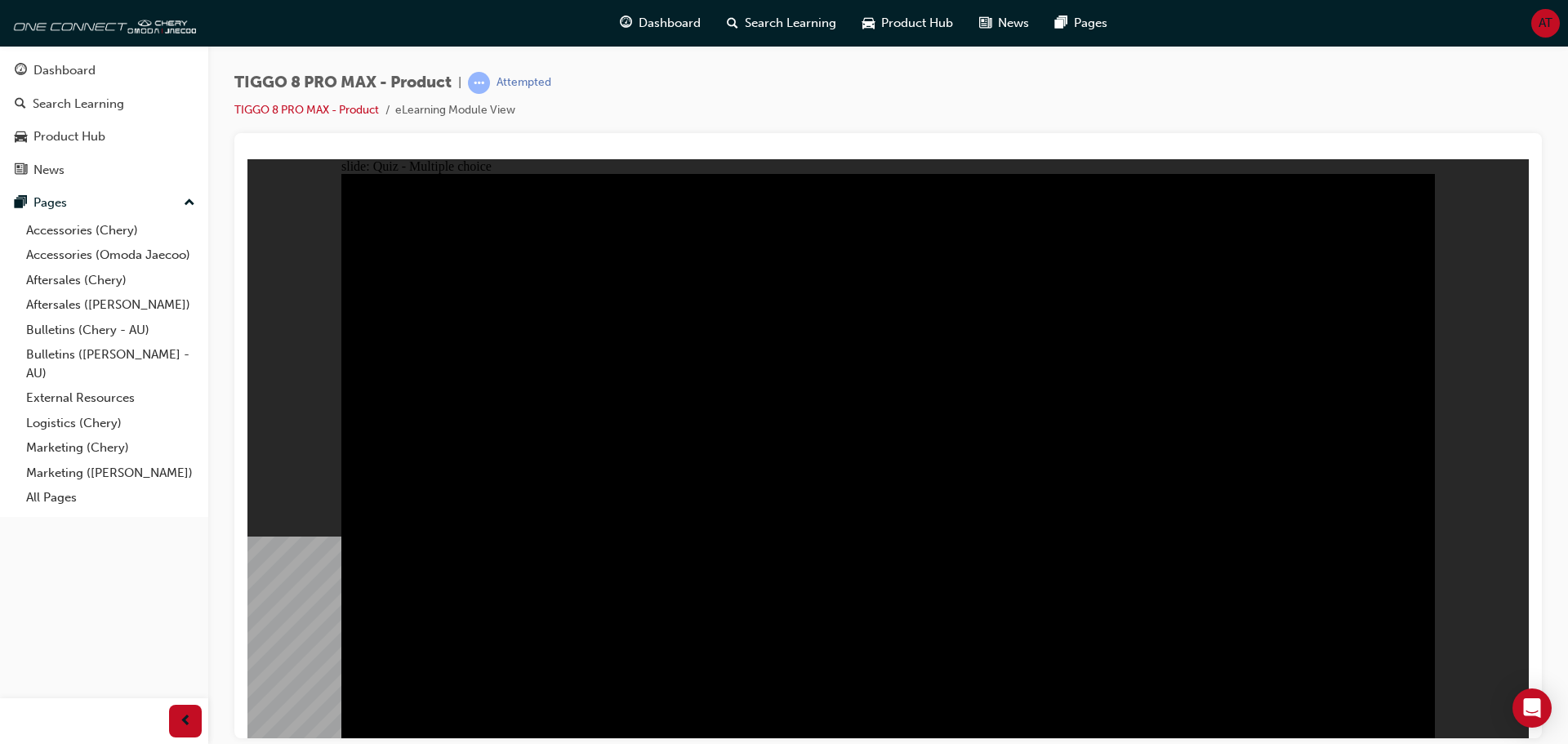
checkbox input "true"
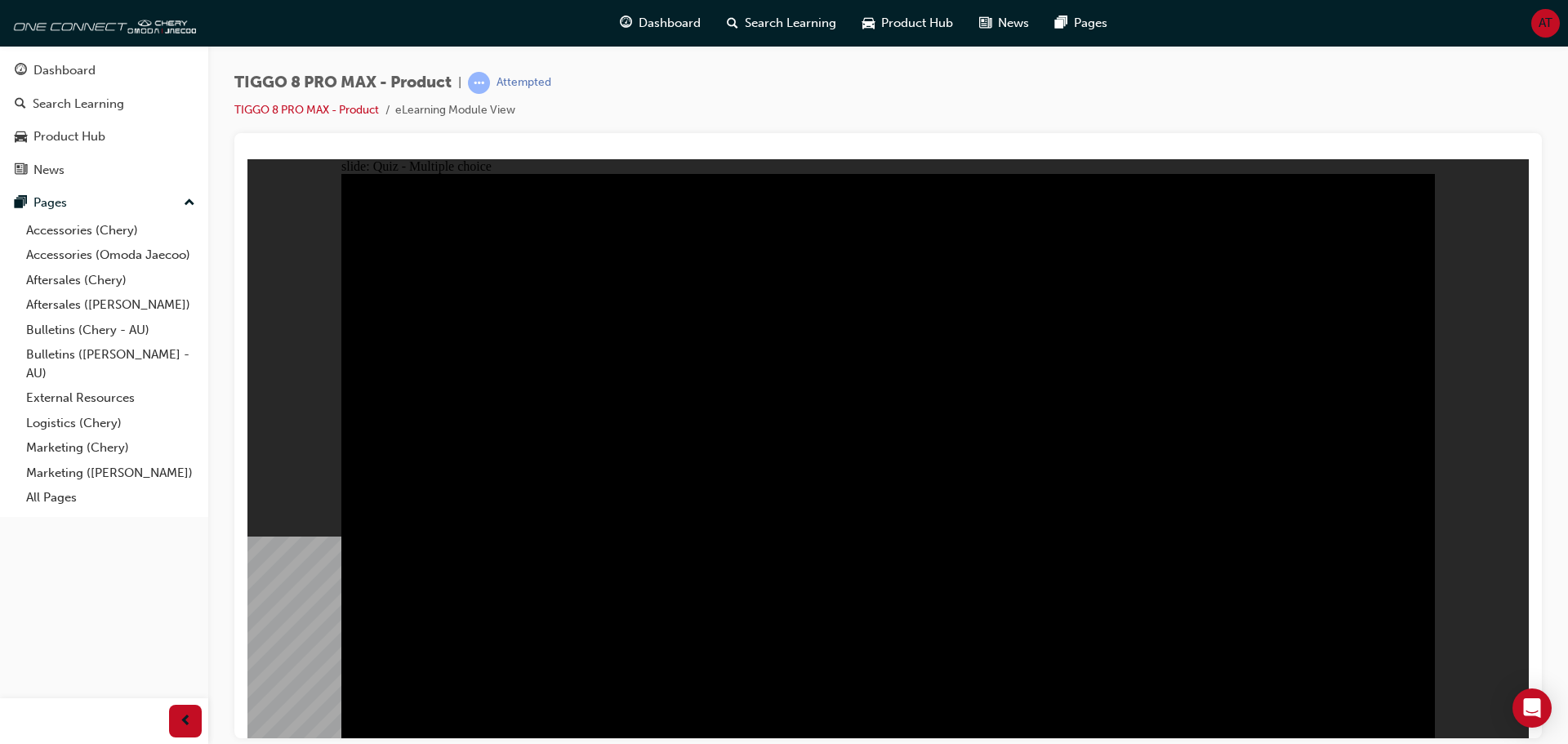
checkbox input "true"
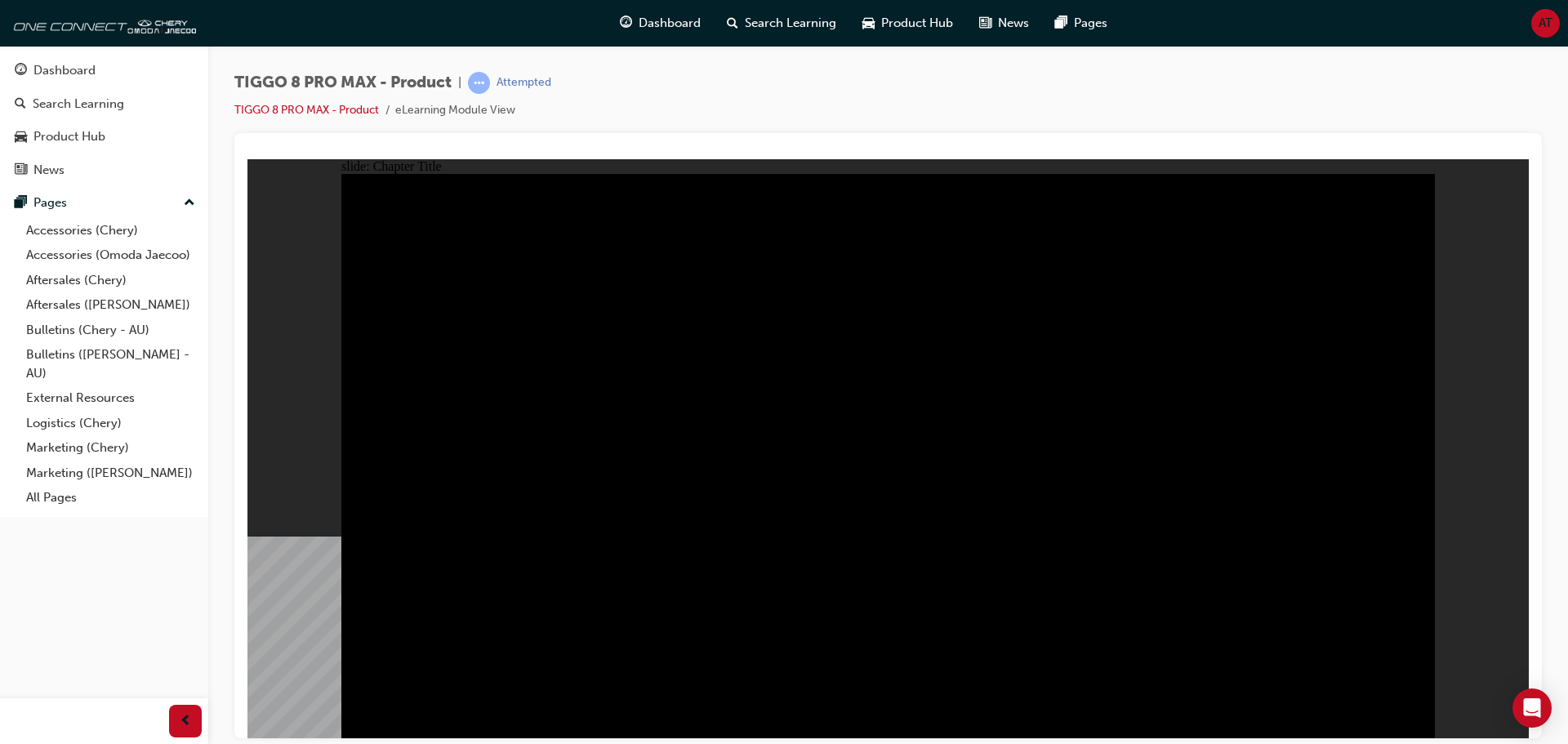
radio input "true"
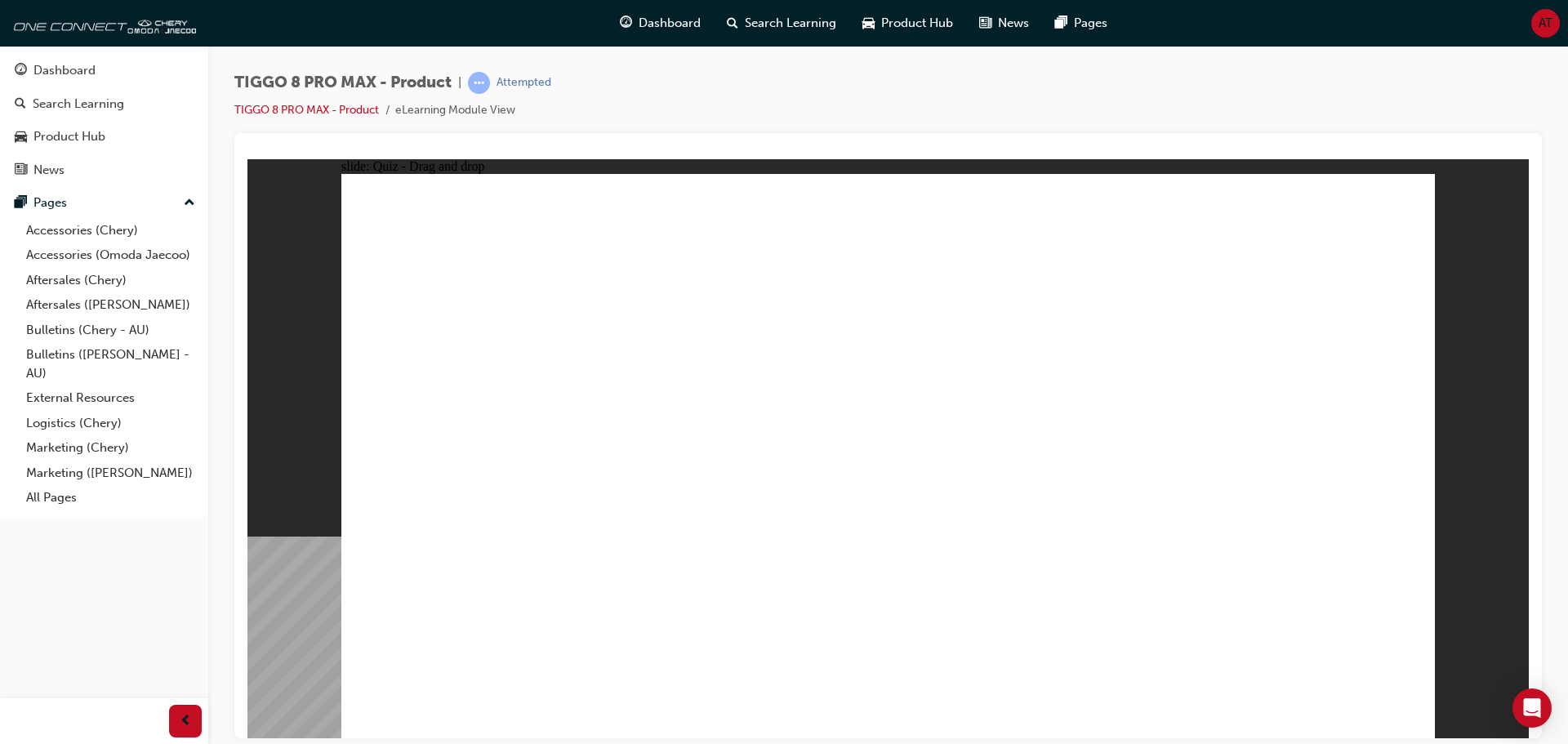
drag, startPoint x: 960, startPoint y: 336, endPoint x: 892, endPoint y: 468, distance: 148.5
drag, startPoint x: 1158, startPoint y: 352, endPoint x: 1262, endPoint y: 462, distance: 151.4
drag, startPoint x: 1276, startPoint y: 242, endPoint x: 470, endPoint y: 504, distance: 847.5
drag, startPoint x: 831, startPoint y: 239, endPoint x: 1063, endPoint y: 475, distance: 330.9
drag, startPoint x: 1072, startPoint y: 231, endPoint x: 676, endPoint y: 461, distance: 457.9
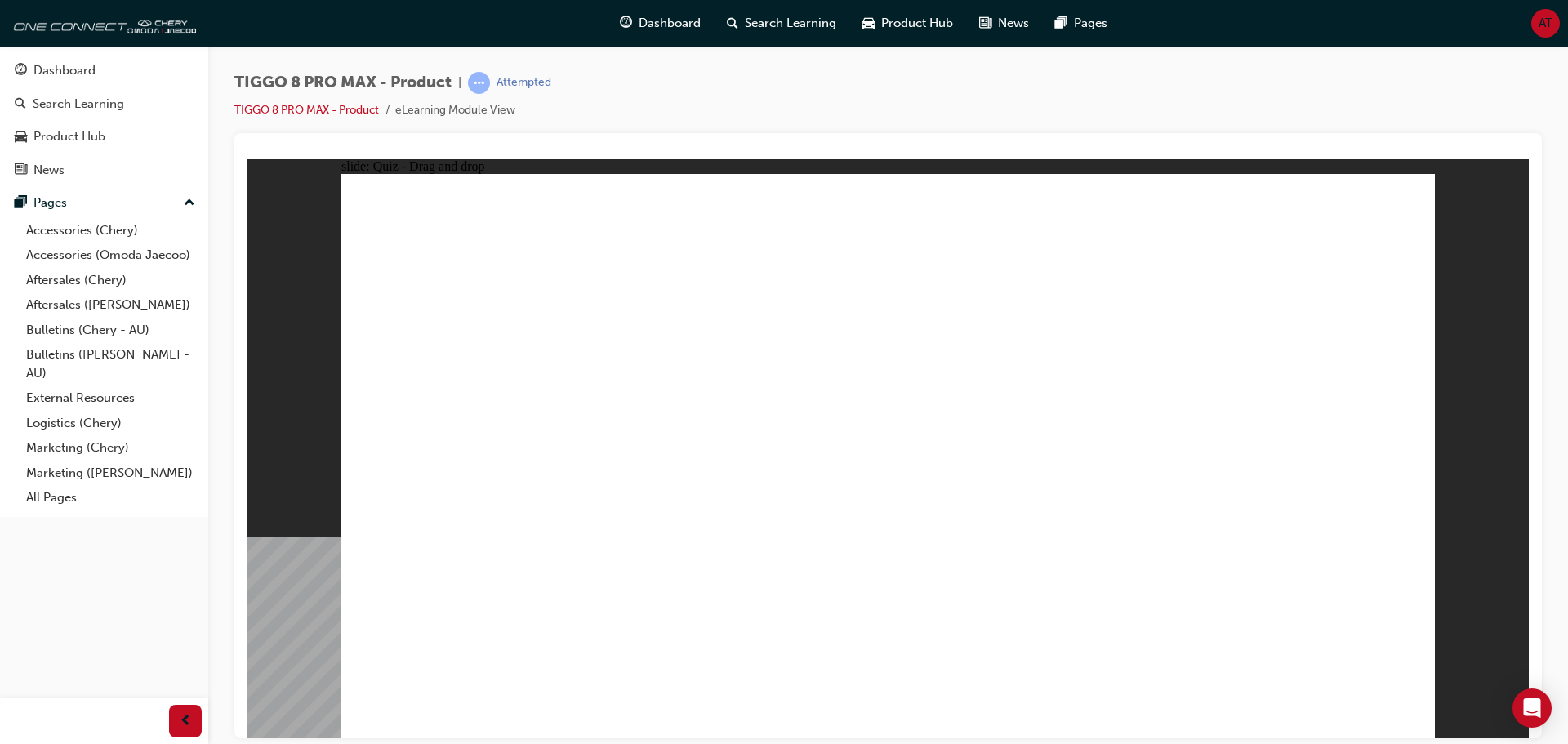
checkbox input "true"
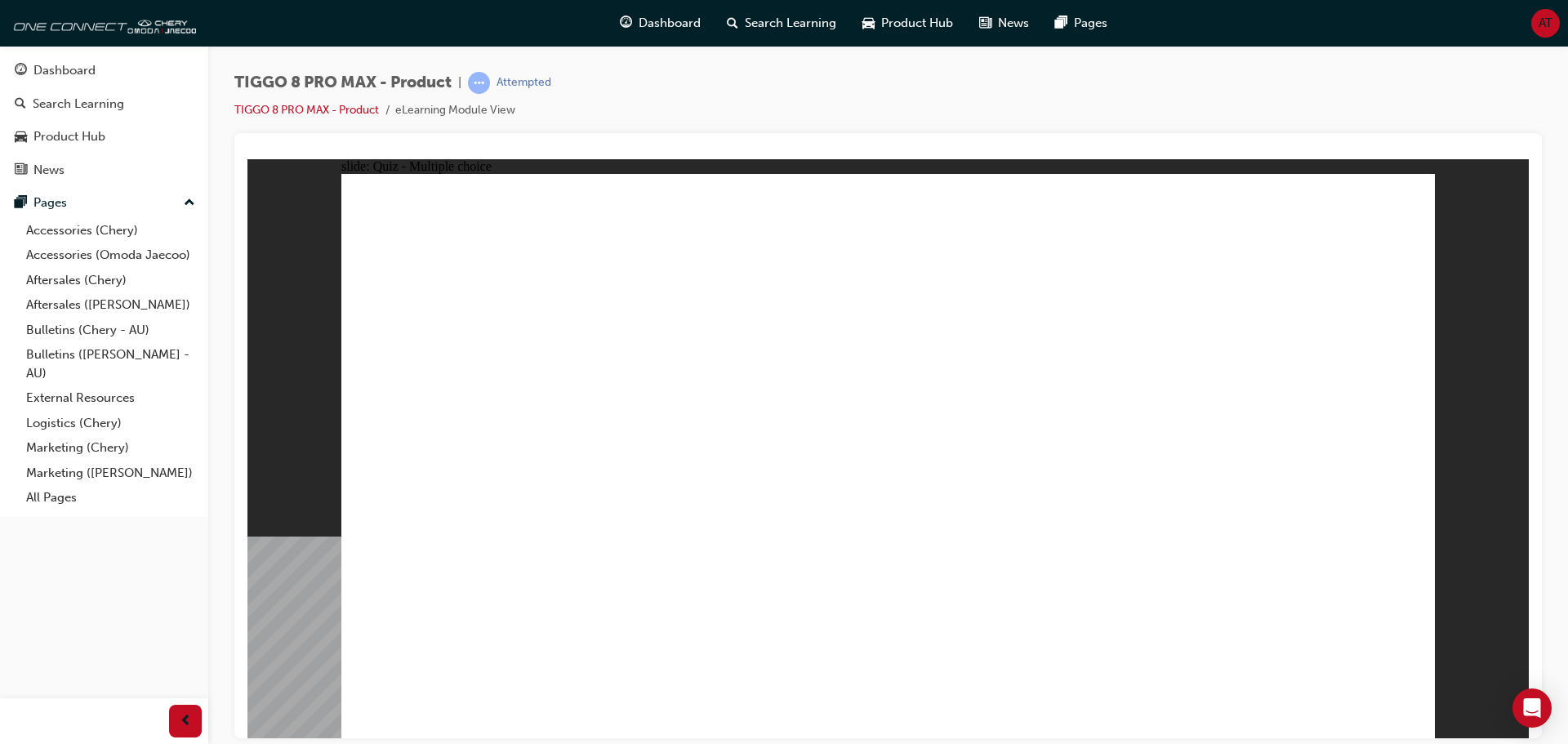
checkbox input "true"
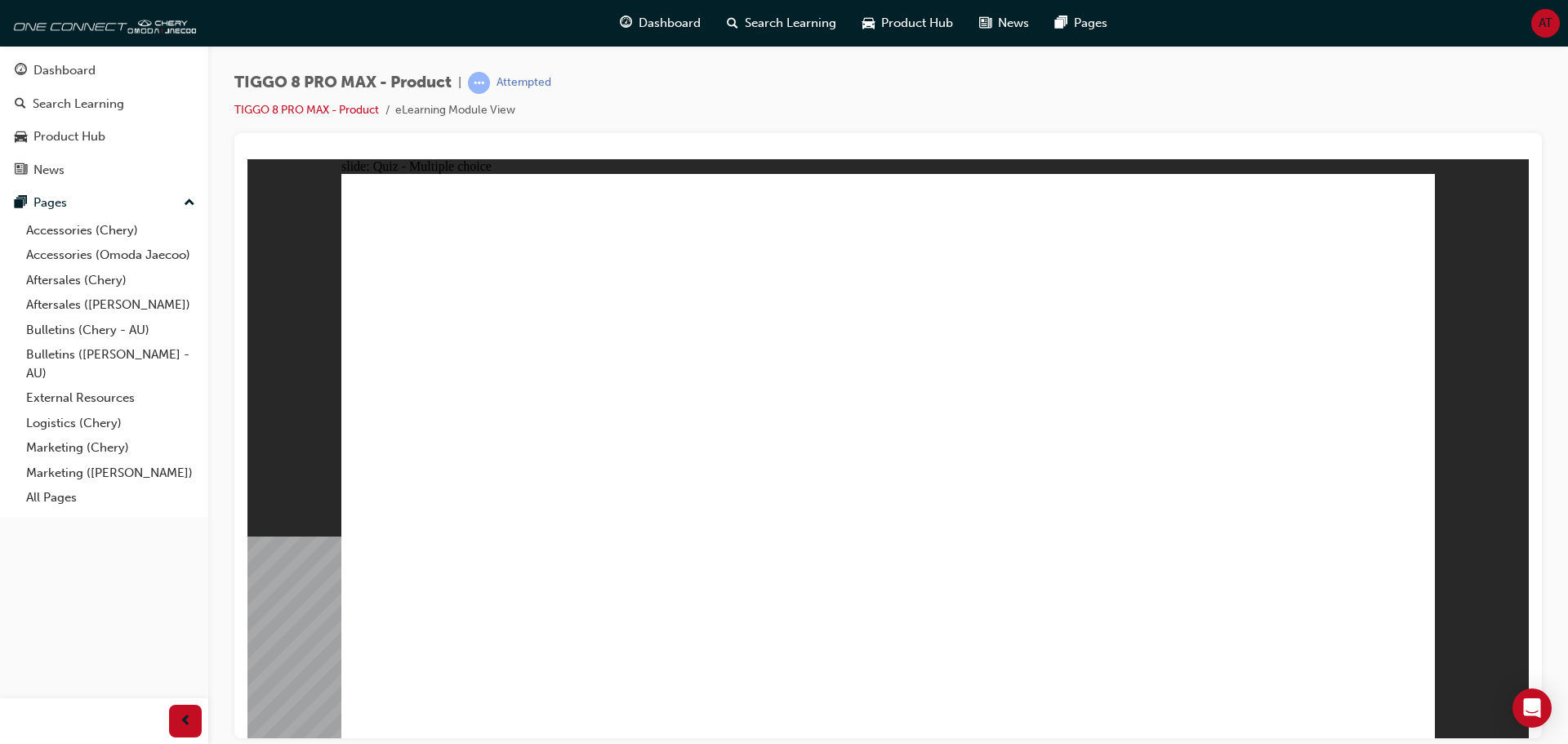
radio input "true"
drag, startPoint x: 934, startPoint y: 279, endPoint x: 964, endPoint y: 487, distance: 210.2
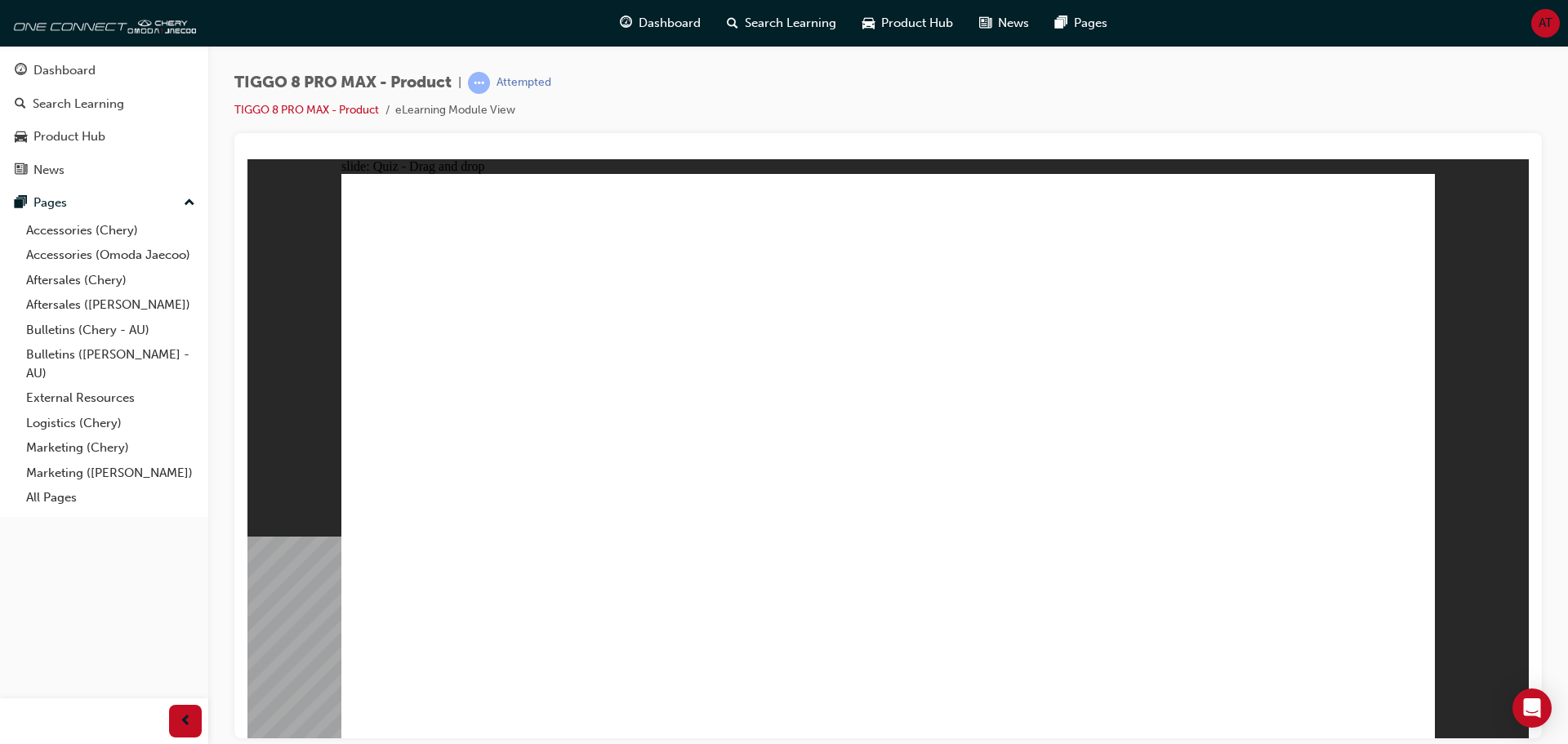
drag, startPoint x: 1025, startPoint y: 312, endPoint x: 1065, endPoint y: 469, distance: 162.0
drag, startPoint x: 1066, startPoint y: 284, endPoint x: 969, endPoint y: 549, distance: 282.2
drag, startPoint x: 1086, startPoint y: 231, endPoint x: 1128, endPoint y: 525, distance: 297.0
drag, startPoint x: 1281, startPoint y: 284, endPoint x: 1135, endPoint y: 622, distance: 368.2
drag, startPoint x: 1273, startPoint y: 231, endPoint x: 1116, endPoint y: 552, distance: 357.3
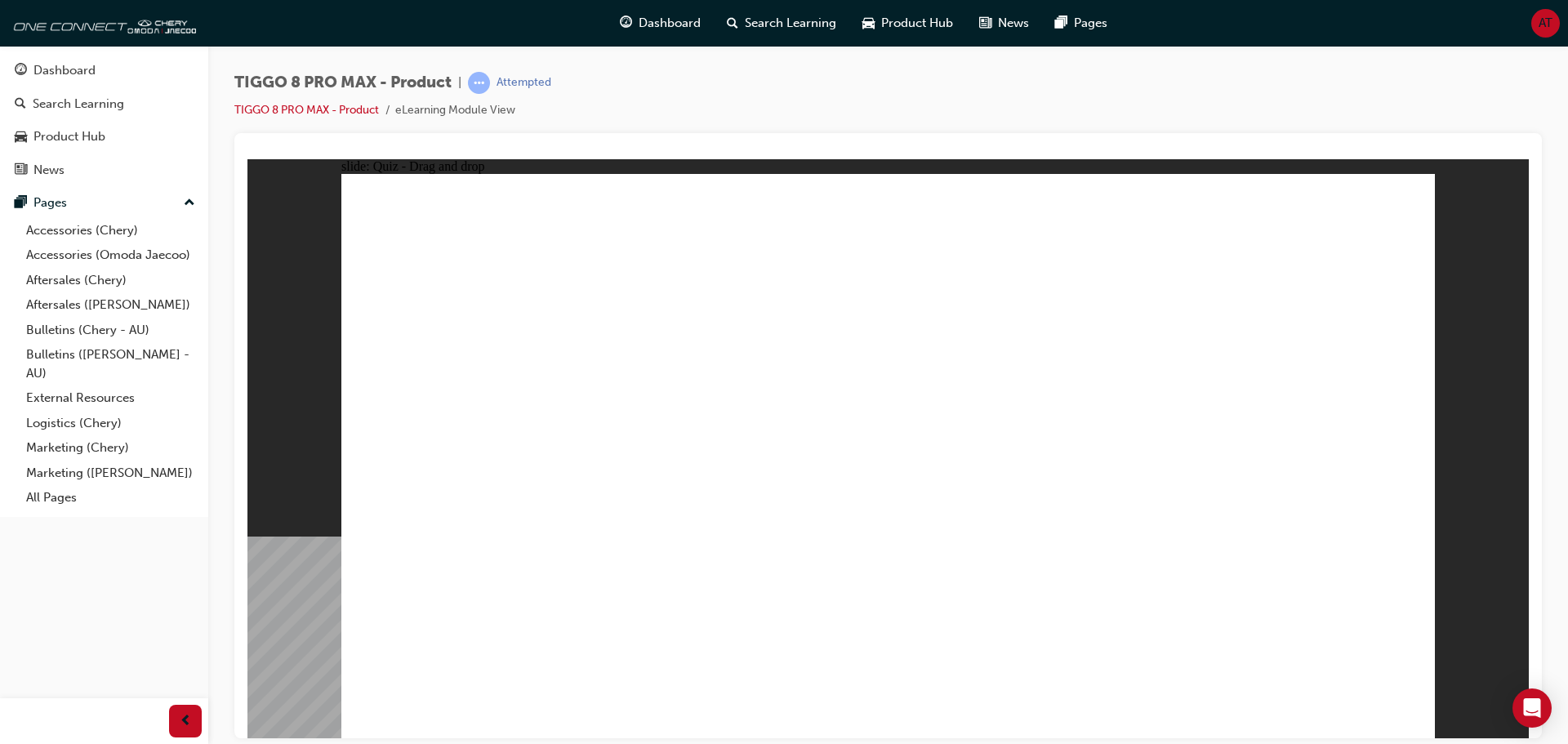
drag, startPoint x: 939, startPoint y: 232, endPoint x: 977, endPoint y: 602, distance: 371.9
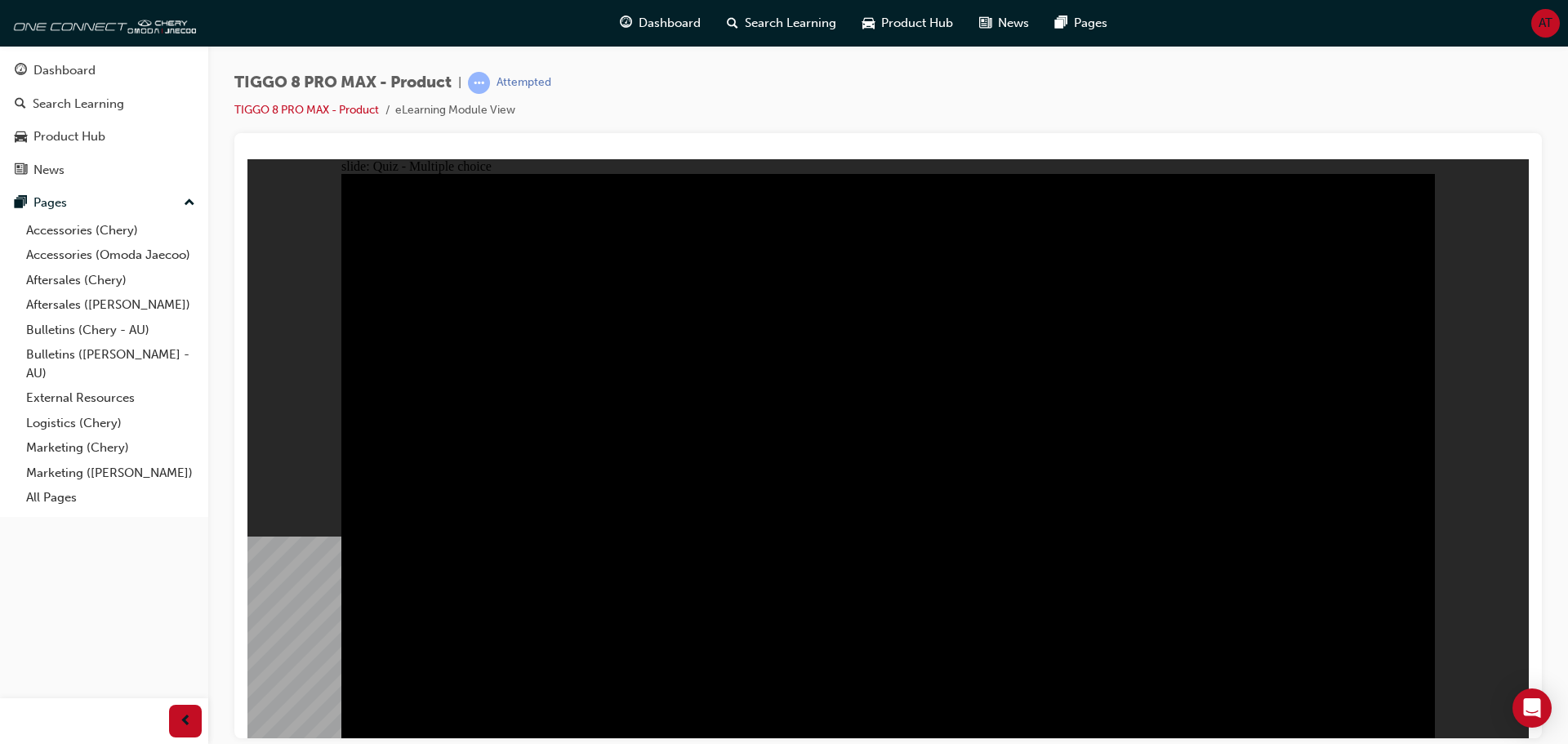
radio input "true"
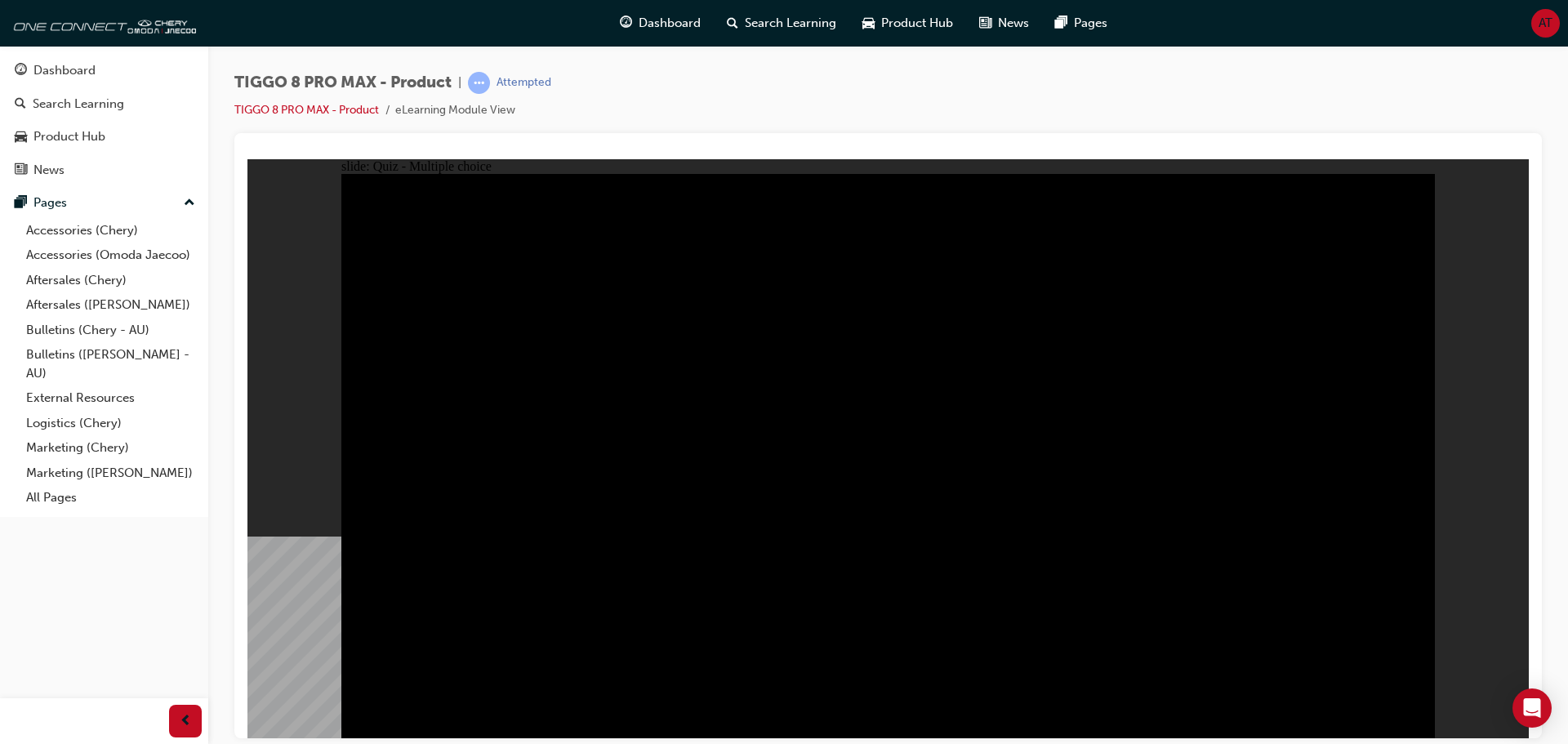
radio input "true"
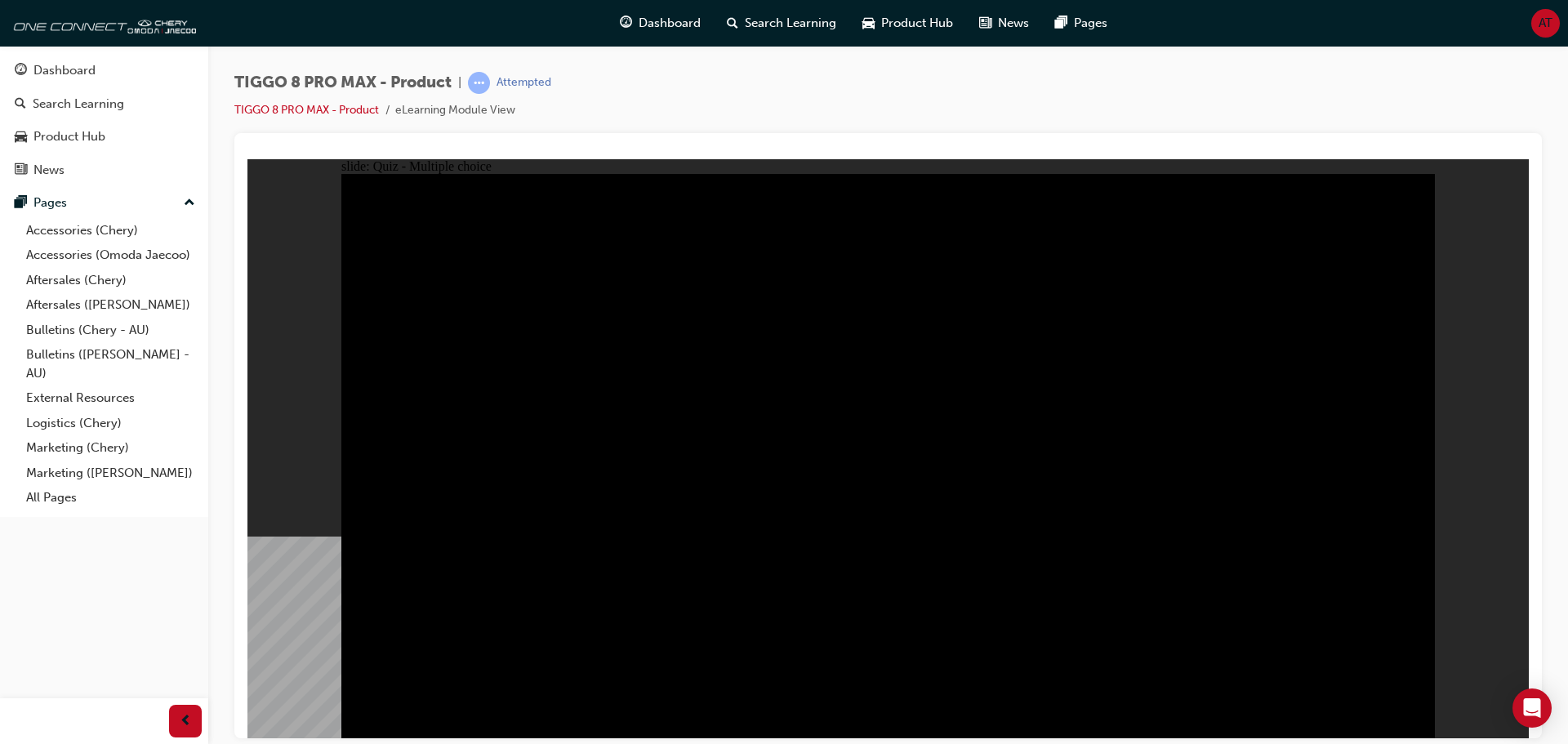
drag, startPoint x: 931, startPoint y: 625, endPoint x: 962, endPoint y: 228, distance: 398.2
drag, startPoint x: 903, startPoint y: 641, endPoint x: 1330, endPoint y: 246, distance: 581.7
drag, startPoint x: 1106, startPoint y: 237, endPoint x: 891, endPoint y: 639, distance: 455.9
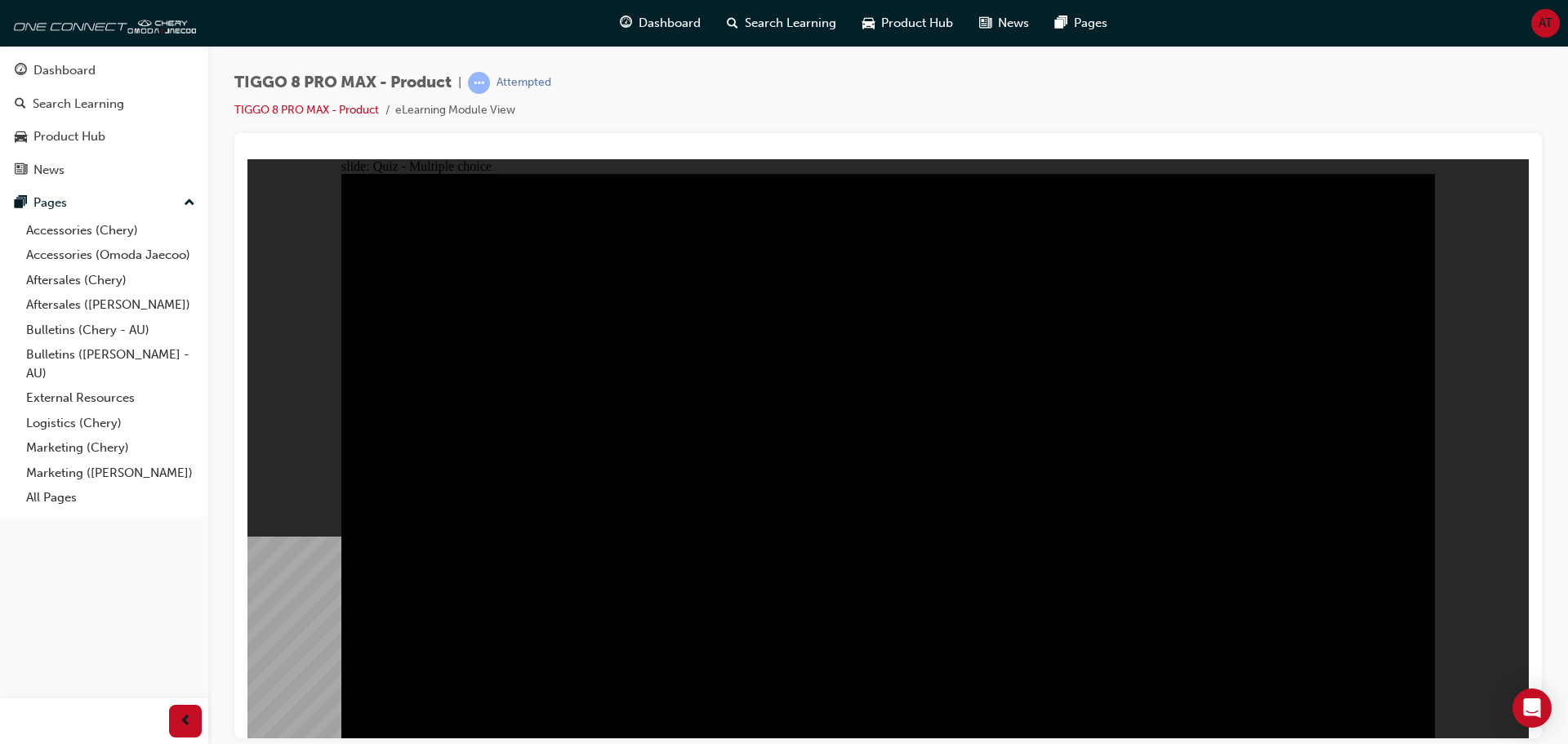
checkbox input "true"
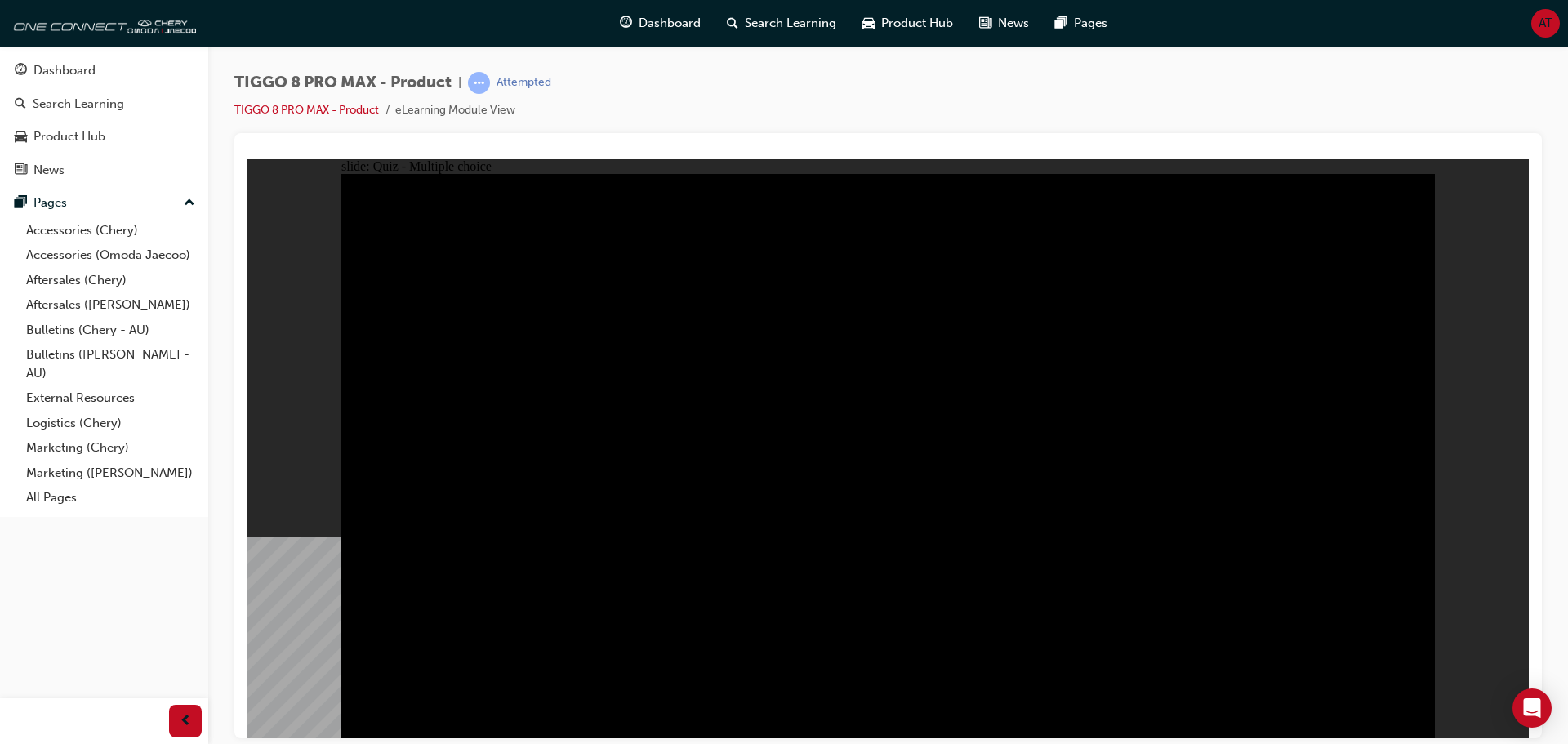
checkbox input "true"
checkbox input "false"
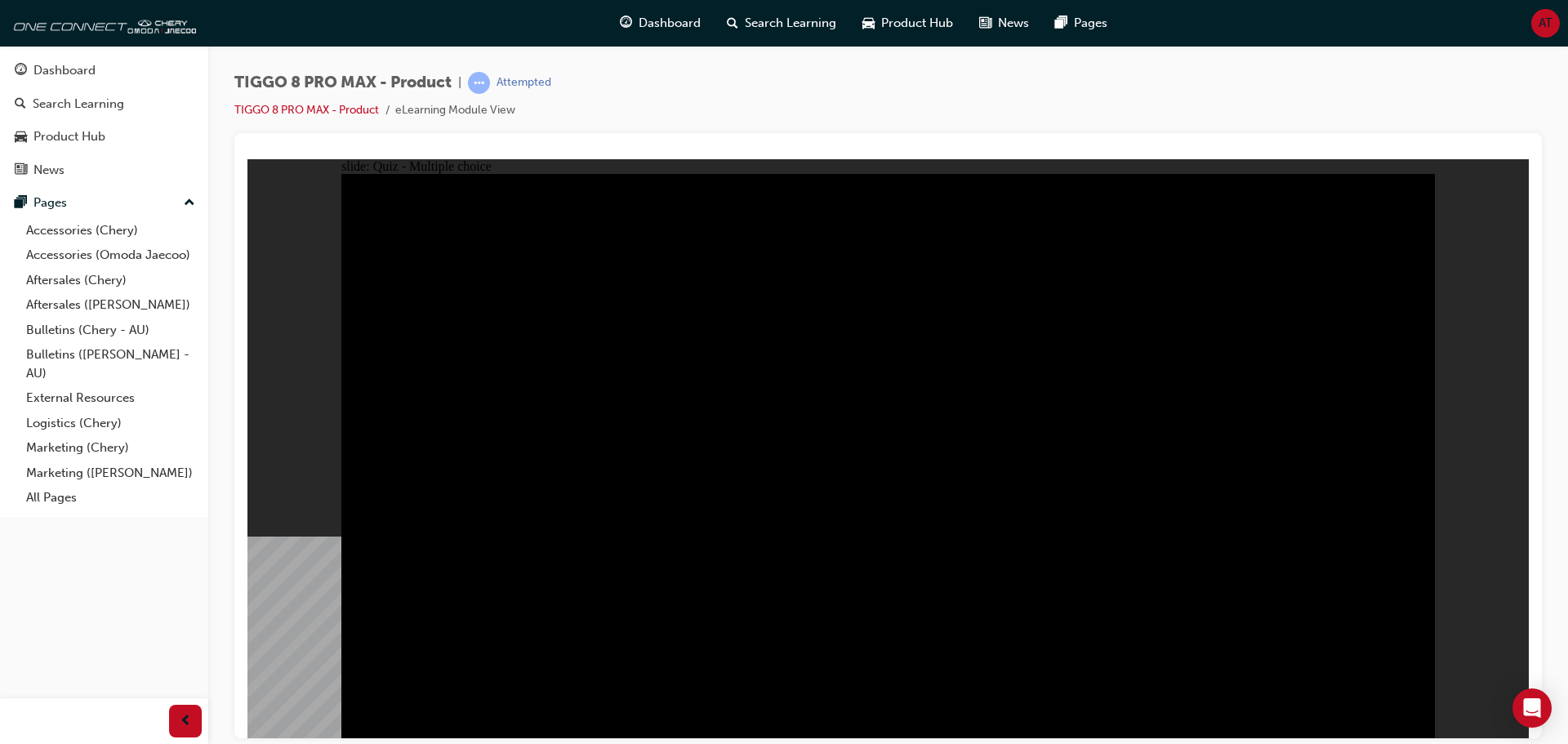
checkbox input "true"
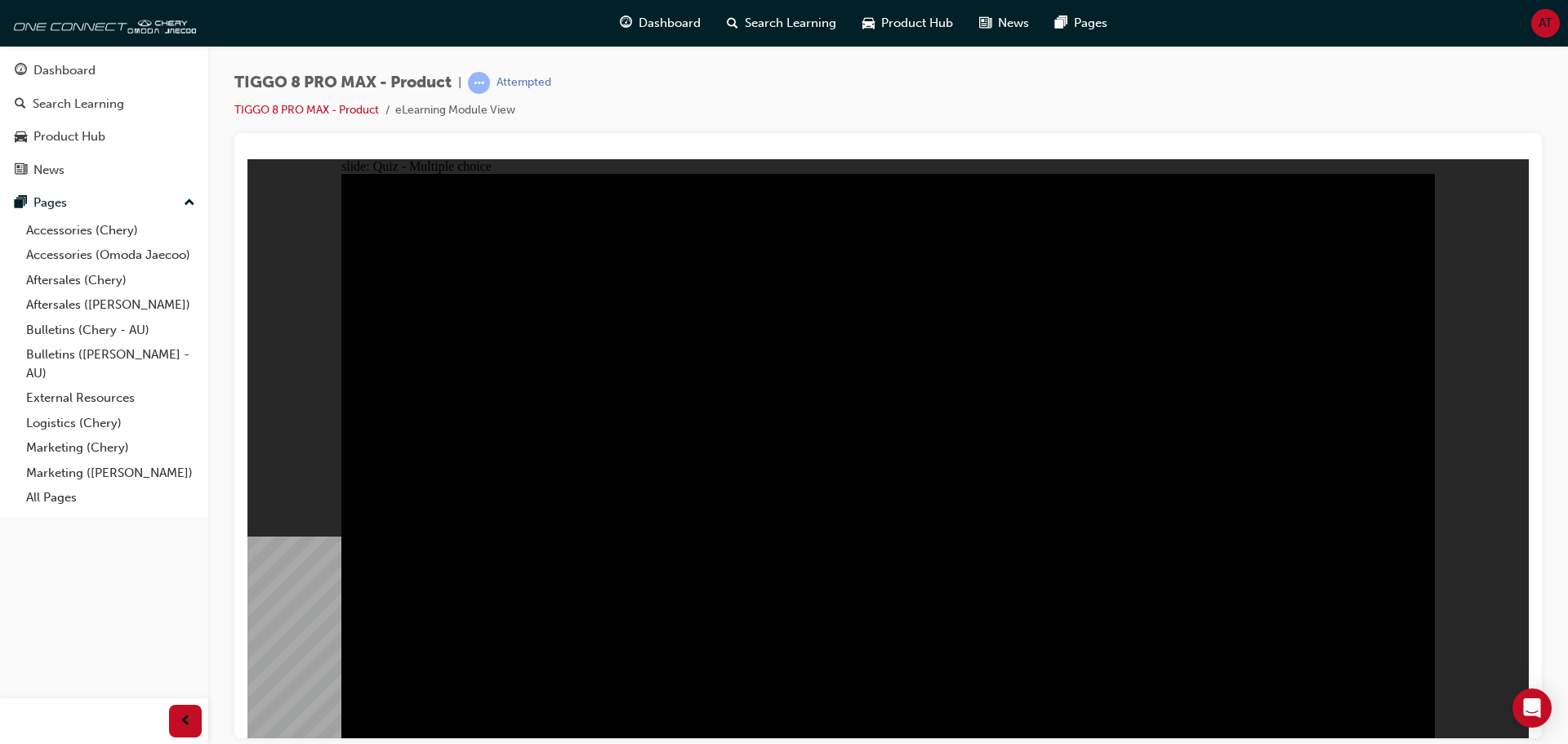
checkbox input "true"
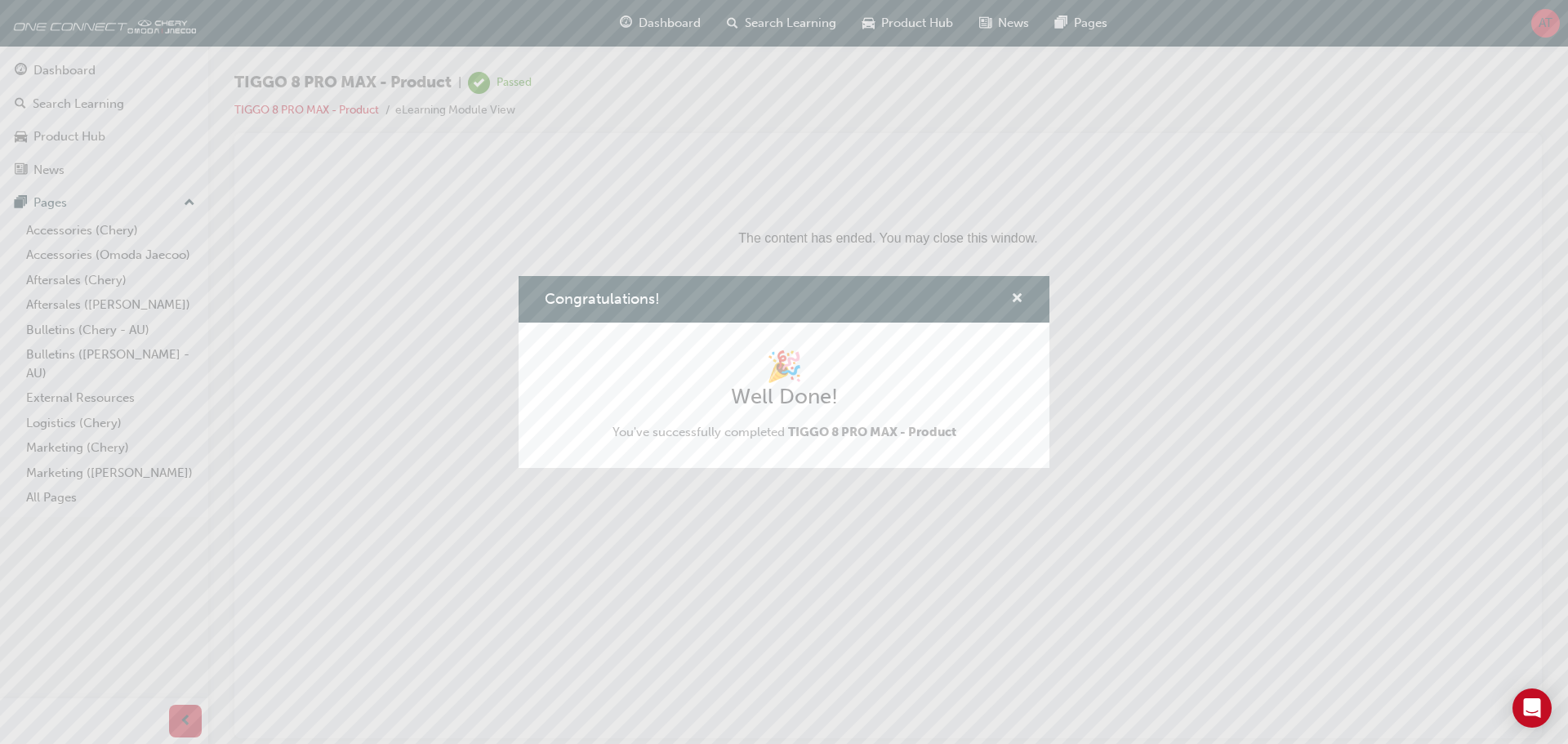
click at [1016, 298] on span "cross-icon" at bounding box center [1017, 299] width 12 height 14
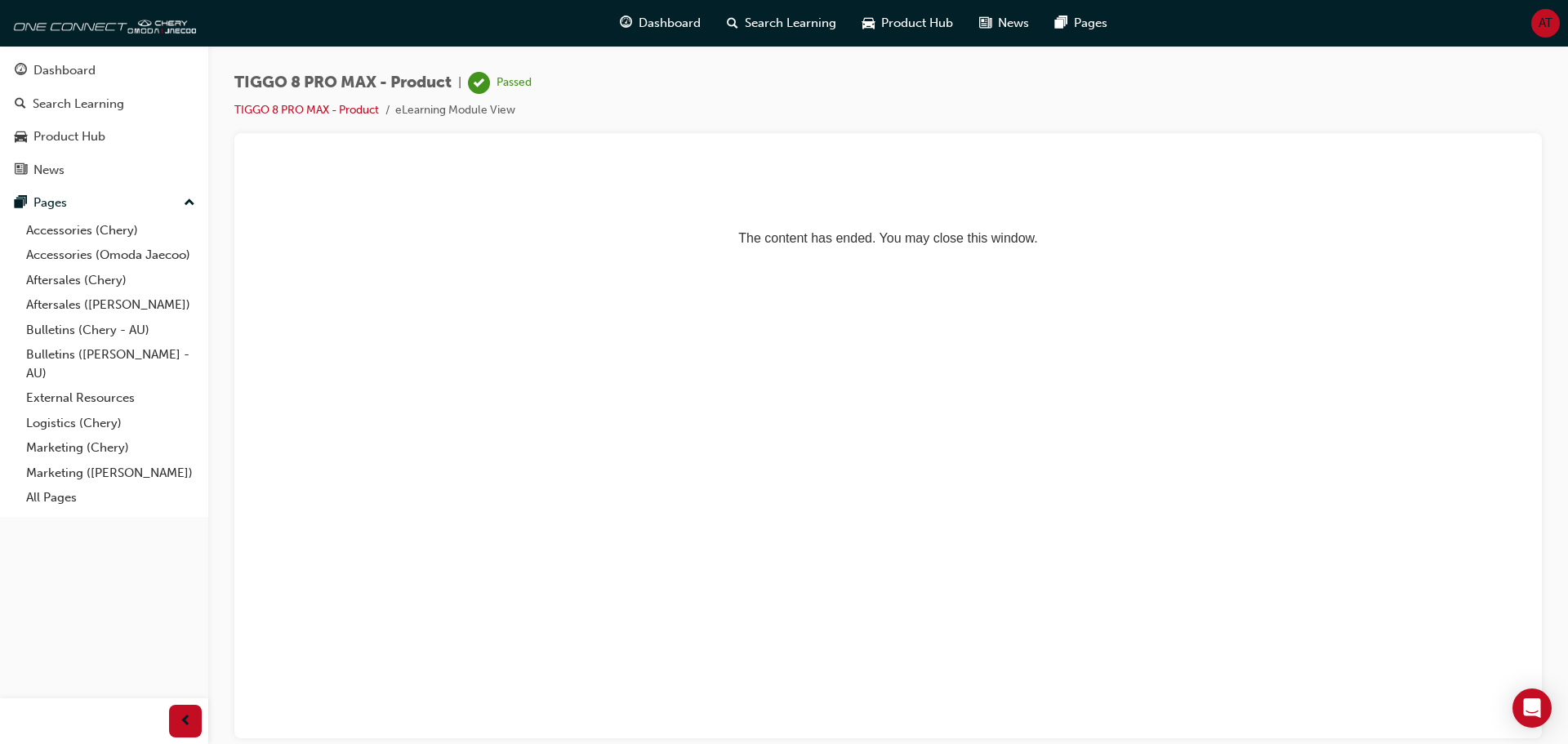
click at [1297, 258] on html "The content has ended. You may close this window." at bounding box center [888, 208] width 1281 height 100
click at [657, 25] on span "Dashboard" at bounding box center [669, 23] width 62 height 19
